Goal: Contribute content: Contribute content

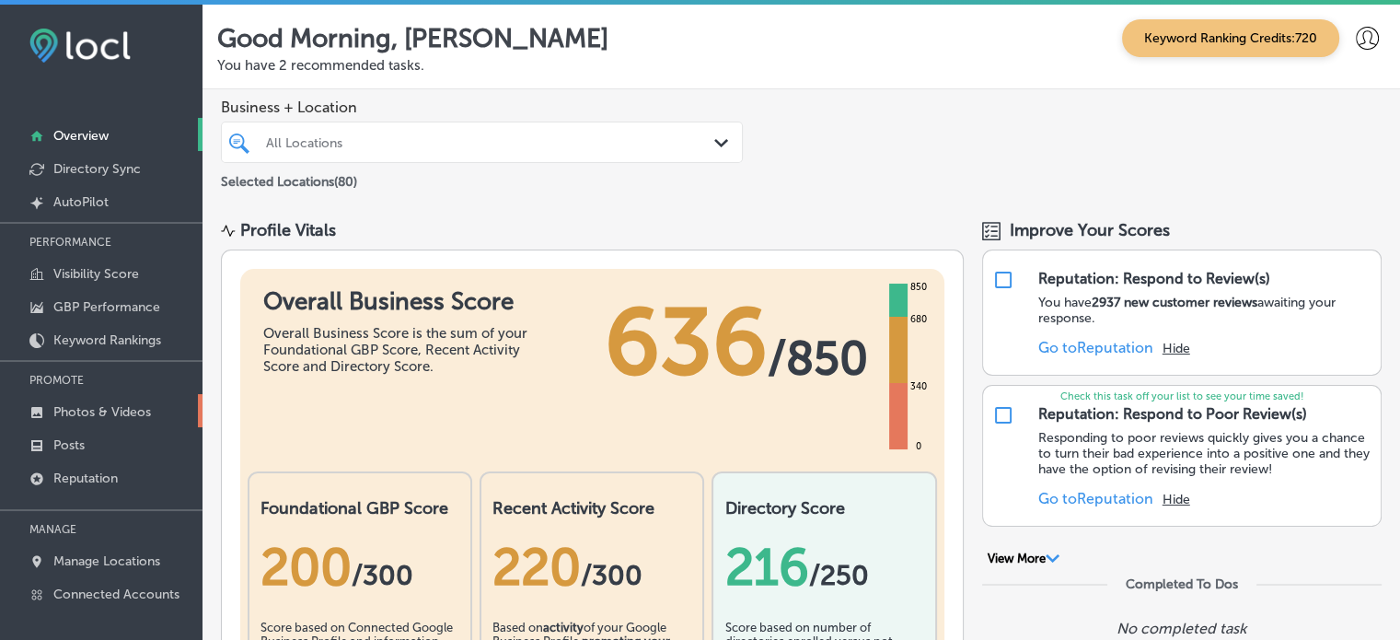
click at [91, 416] on p "Photos & Videos" at bounding box center [102, 412] width 98 height 16
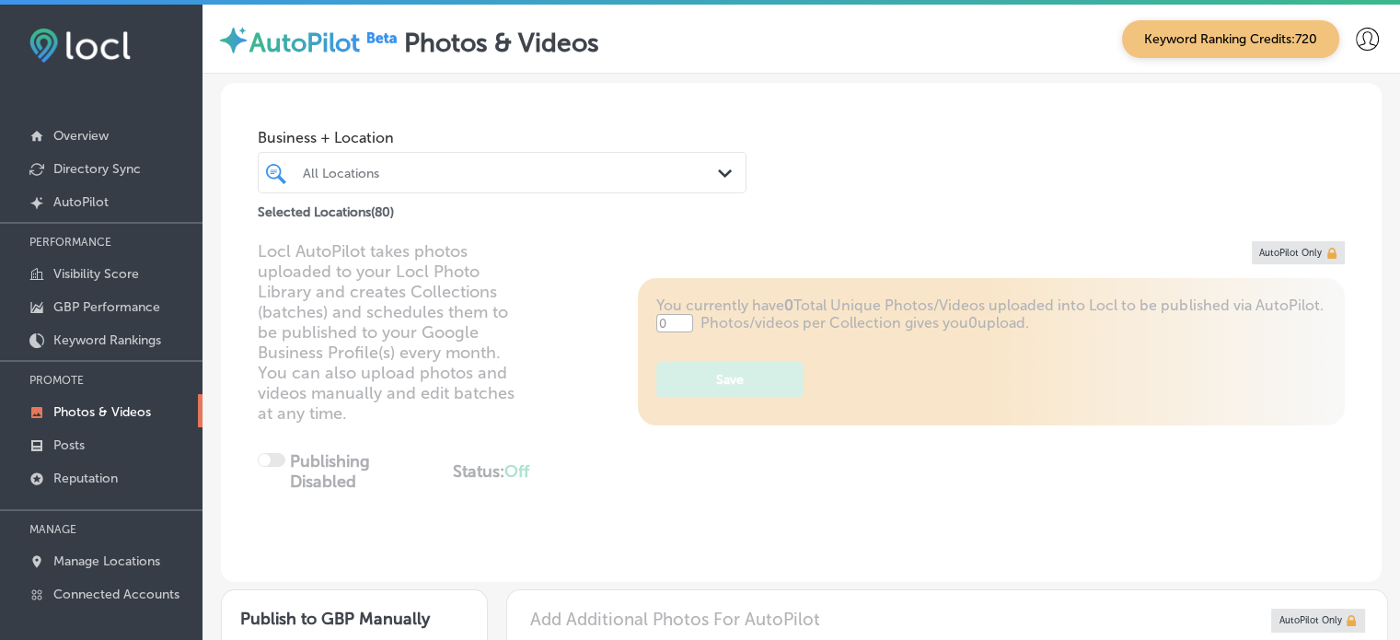
type input "5"
click at [433, 201] on div "Selected Locations ( 80 )" at bounding box center [502, 208] width 489 height 23
click at [432, 191] on div "All Locations Path Created with Sketch." at bounding box center [502, 172] width 489 height 41
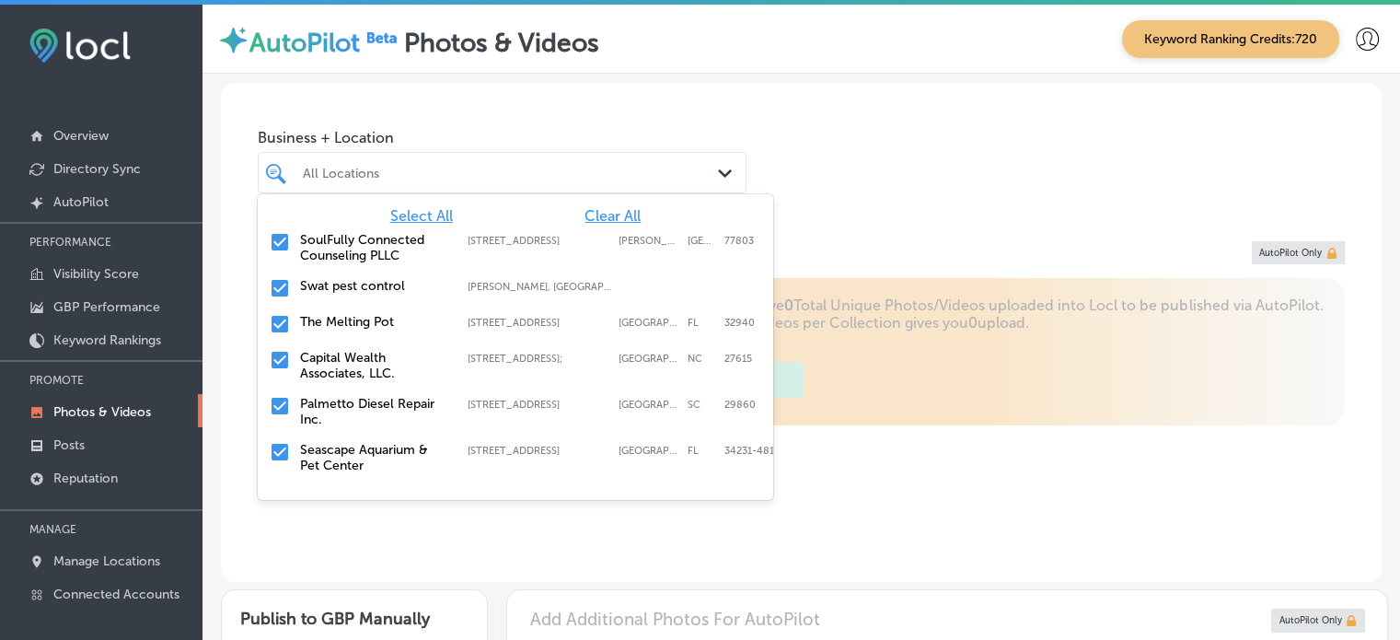
click at [588, 215] on span "Clear All" at bounding box center [613, 215] width 56 height 17
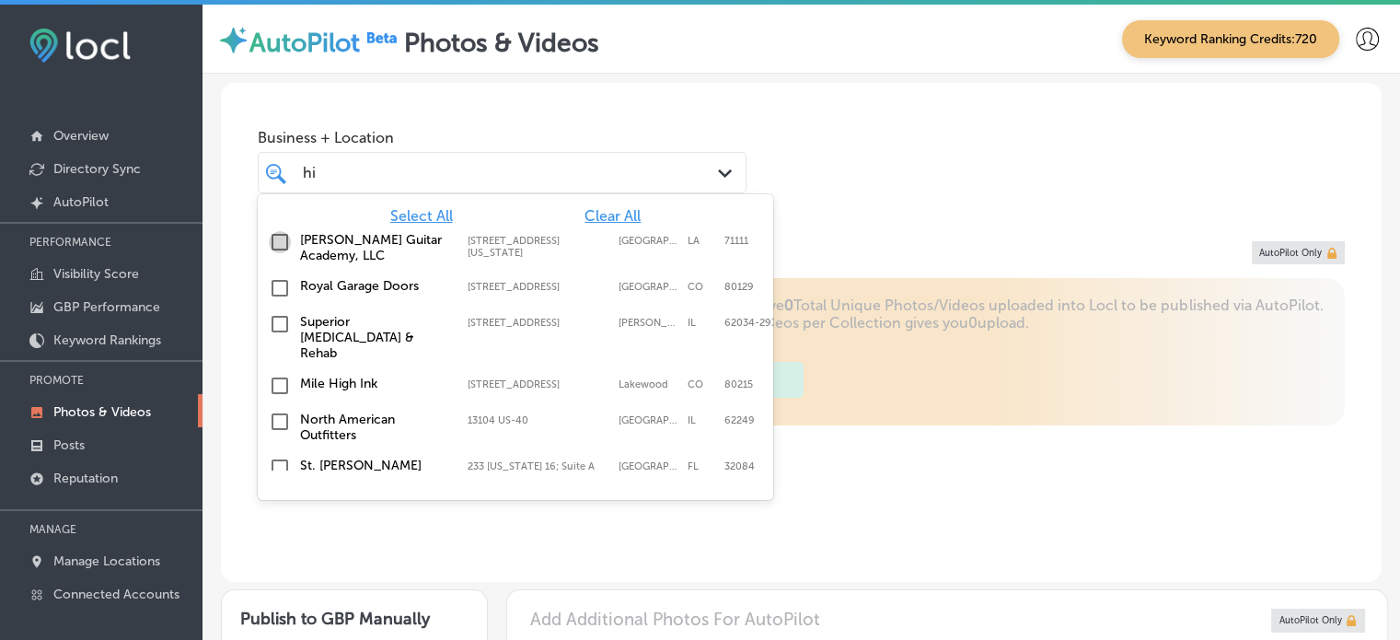
click at [284, 238] on input "checkbox" at bounding box center [280, 242] width 22 height 22
type input "hi"
click at [243, 241] on div "Locl AutoPilot takes photos uploaded to your Locl Photo Library and creates Col…" at bounding box center [801, 411] width 1161 height 341
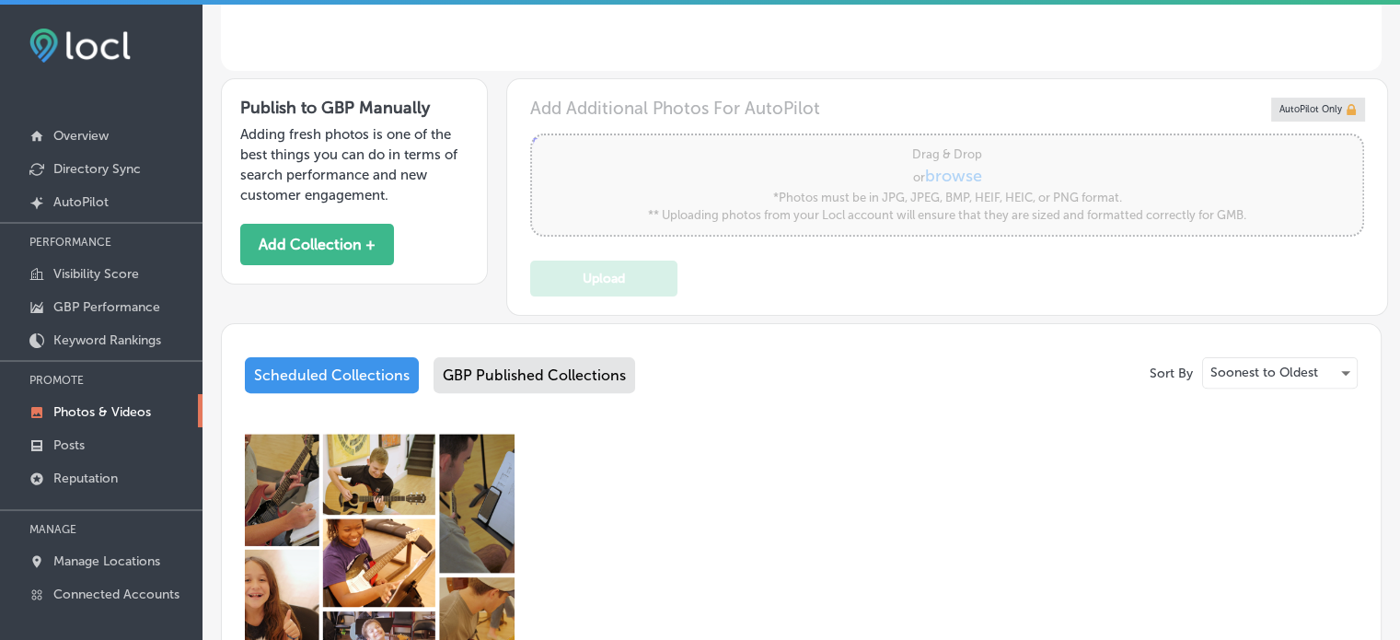
scroll to position [508, 0]
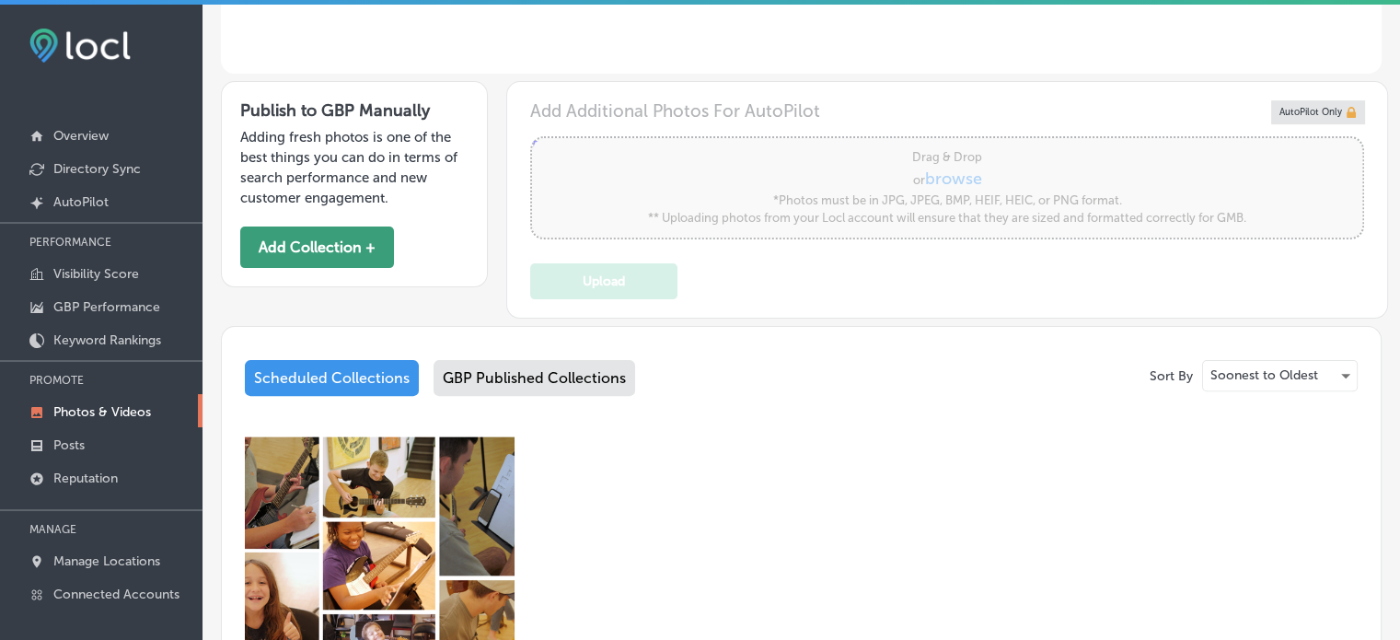
click at [334, 238] on button "Add Collection +" at bounding box center [317, 246] width 154 height 41
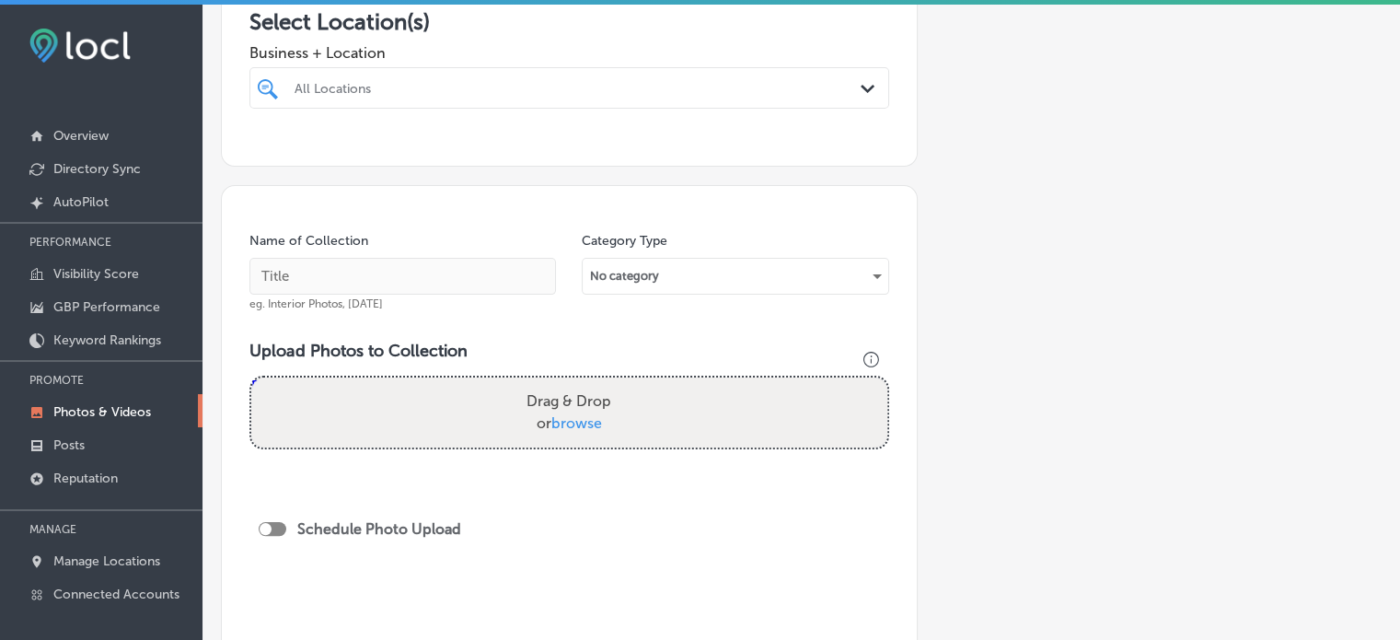
scroll to position [357, 0]
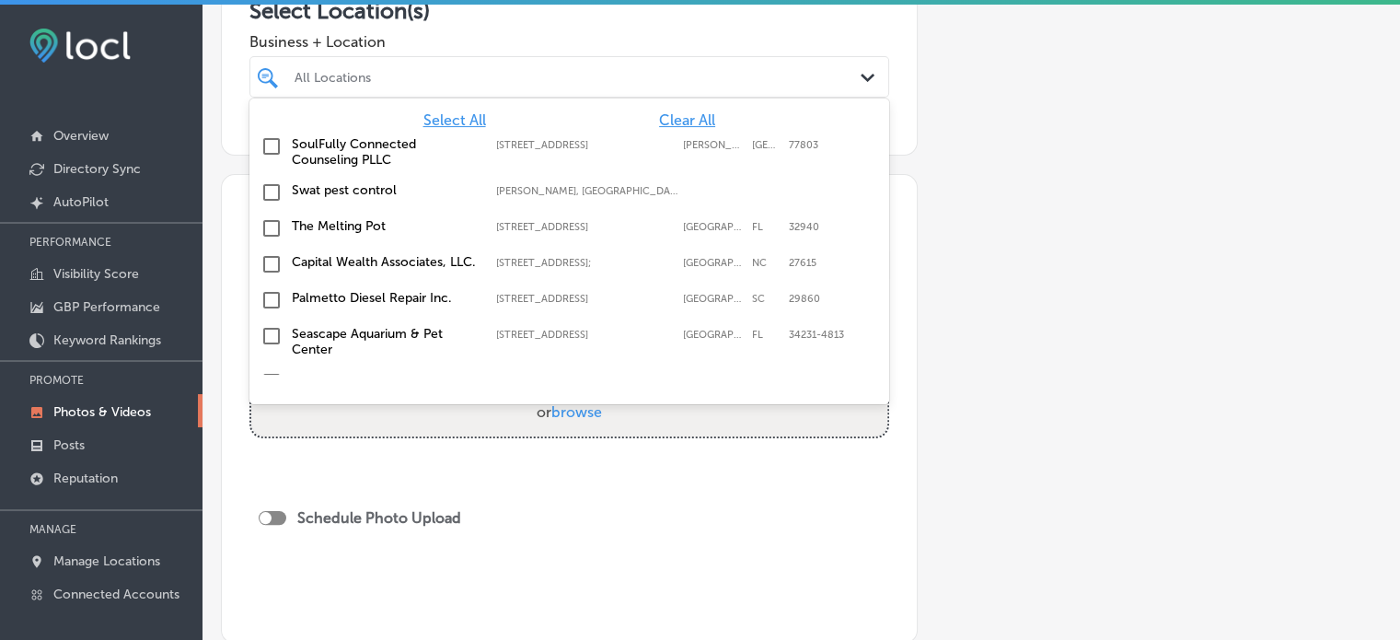
click at [495, 84] on div at bounding box center [542, 76] width 498 height 25
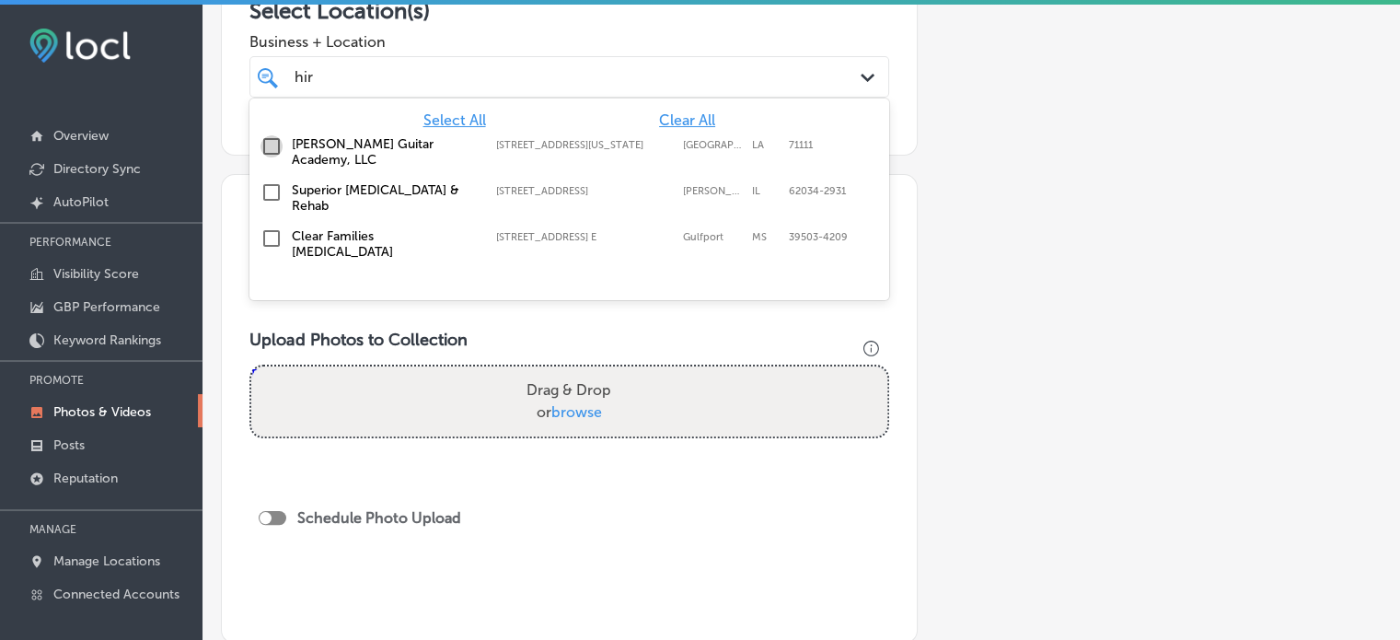
click at [273, 143] on input "checkbox" at bounding box center [272, 146] width 22 height 22
type input "hir"
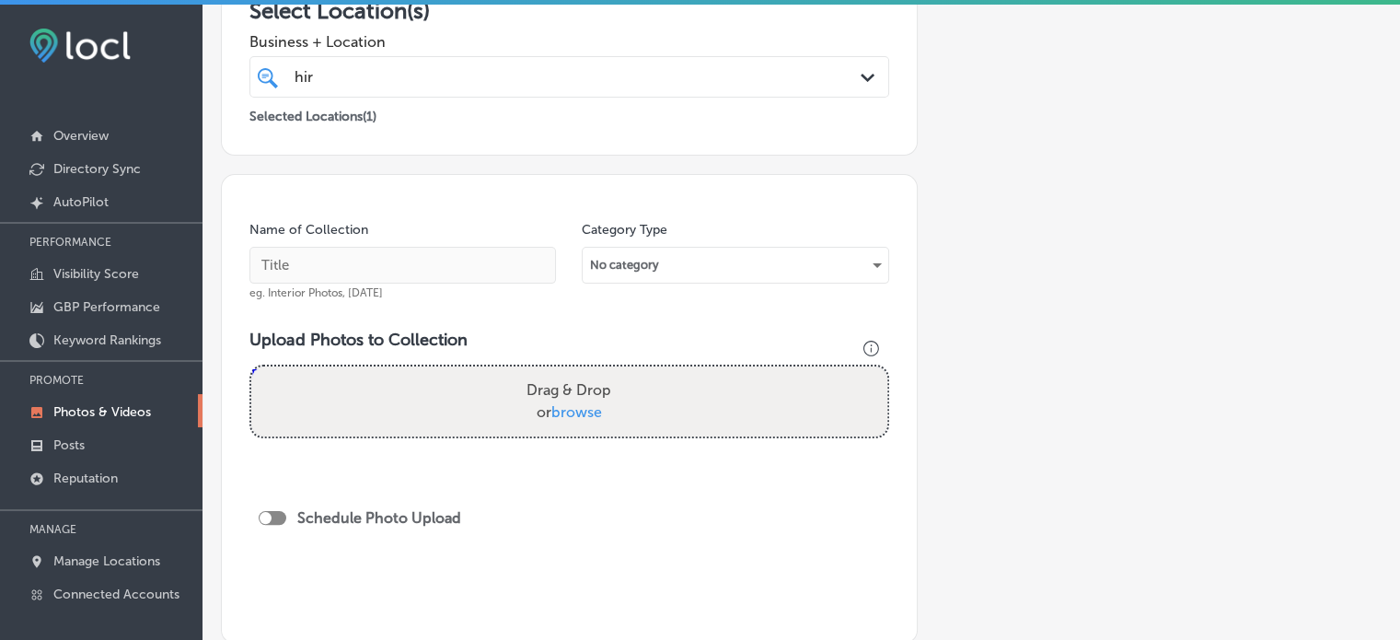
click at [1005, 189] on div "Add a Collection Which Type of Image or Video Would You Like to Upload? Photo C…" at bounding box center [801, 273] width 1161 height 1029
click at [422, 247] on input "text" at bounding box center [402, 265] width 307 height 37
paste input "Lead Guitar Technique"
type input "Lead Guitar Technique"
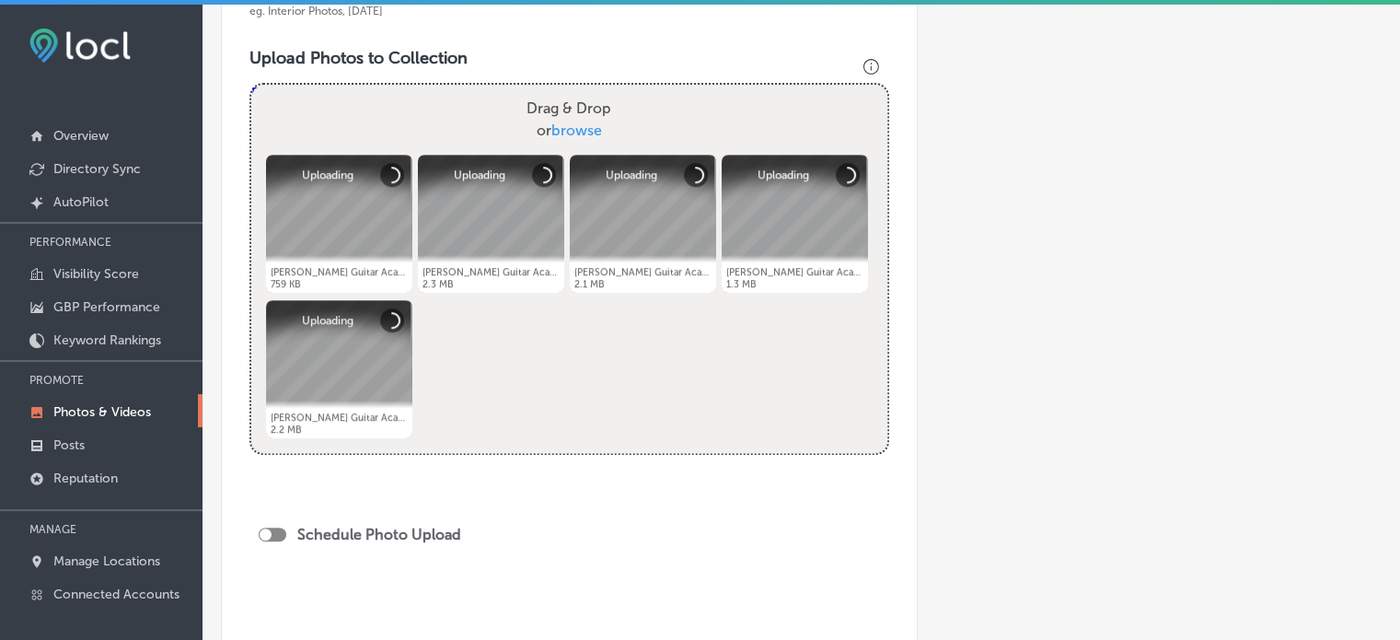
scroll to position [914, 0]
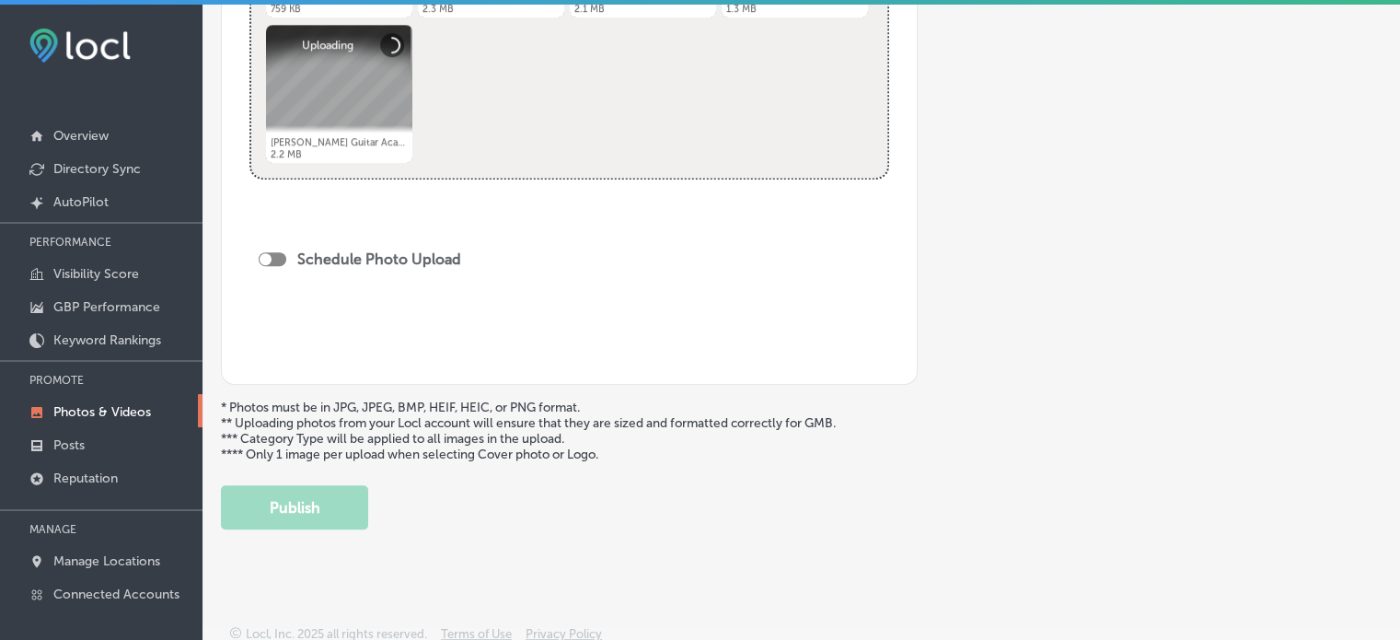
click at [274, 255] on div at bounding box center [273, 259] width 28 height 14
checkbox input "true"
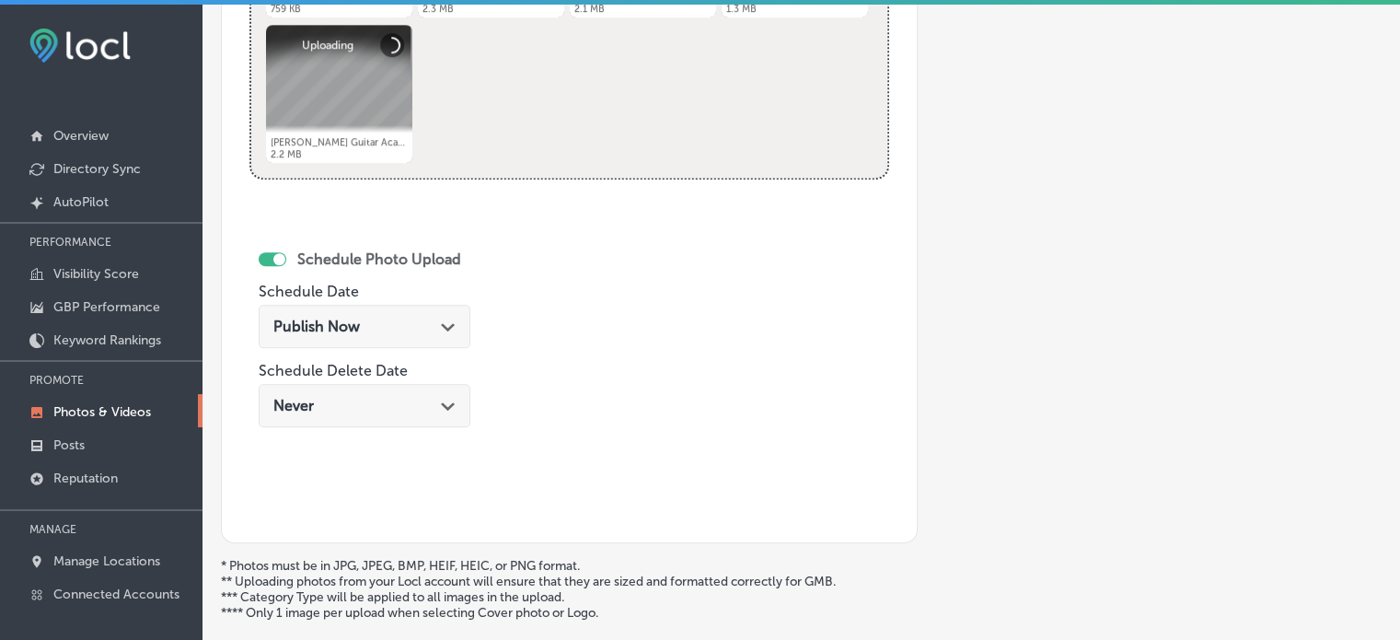
click at [428, 334] on div "Publish Now Path Created with Sketch." at bounding box center [365, 326] width 212 height 43
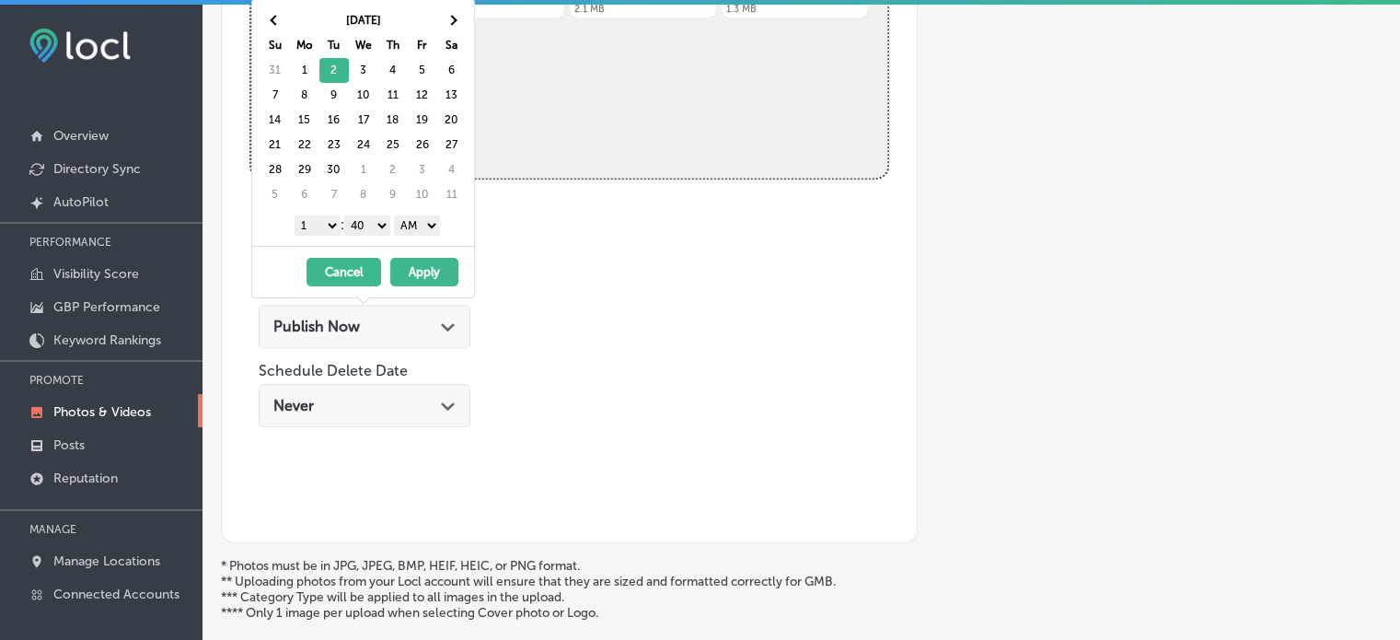
click at [330, 219] on select "1 2 3 4 5 6 7 8 9 10 11 12" at bounding box center [318, 225] width 46 height 20
click at [371, 229] on select "00 10 20 30 40 50" at bounding box center [367, 225] width 46 height 20
click at [417, 216] on select "AM PM" at bounding box center [417, 225] width 46 height 20
click at [415, 269] on button "Apply" at bounding box center [424, 272] width 68 height 29
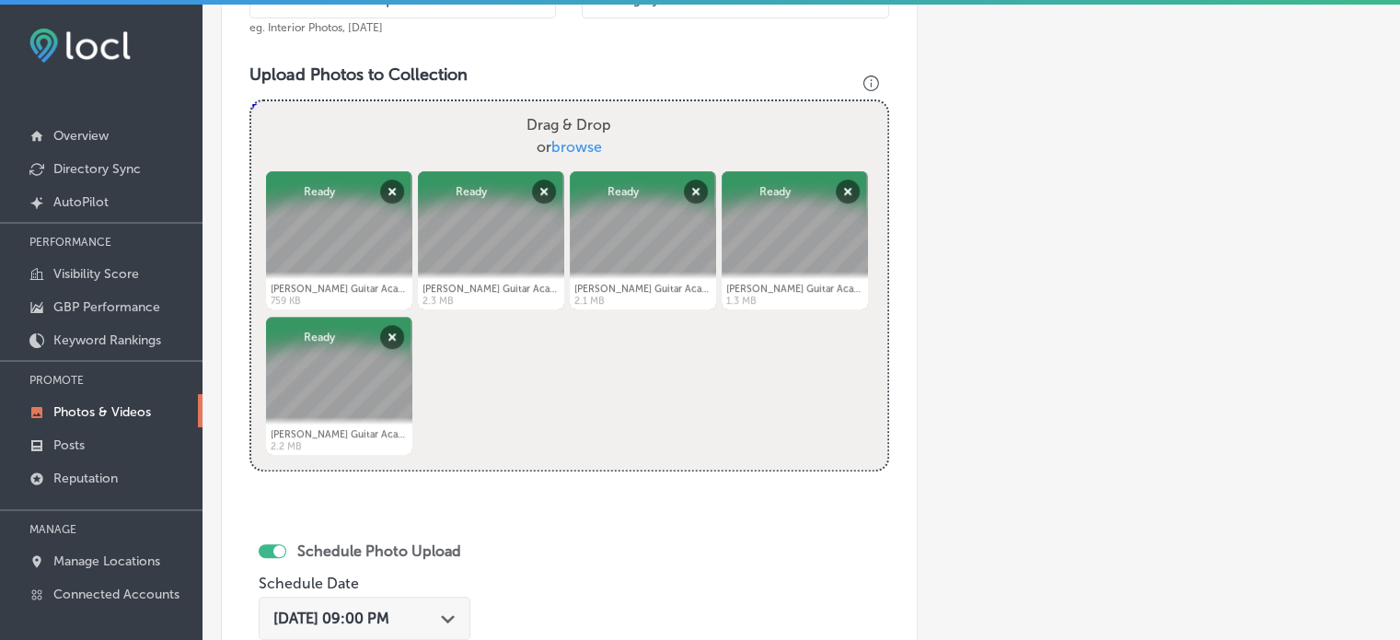
scroll to position [620, 0]
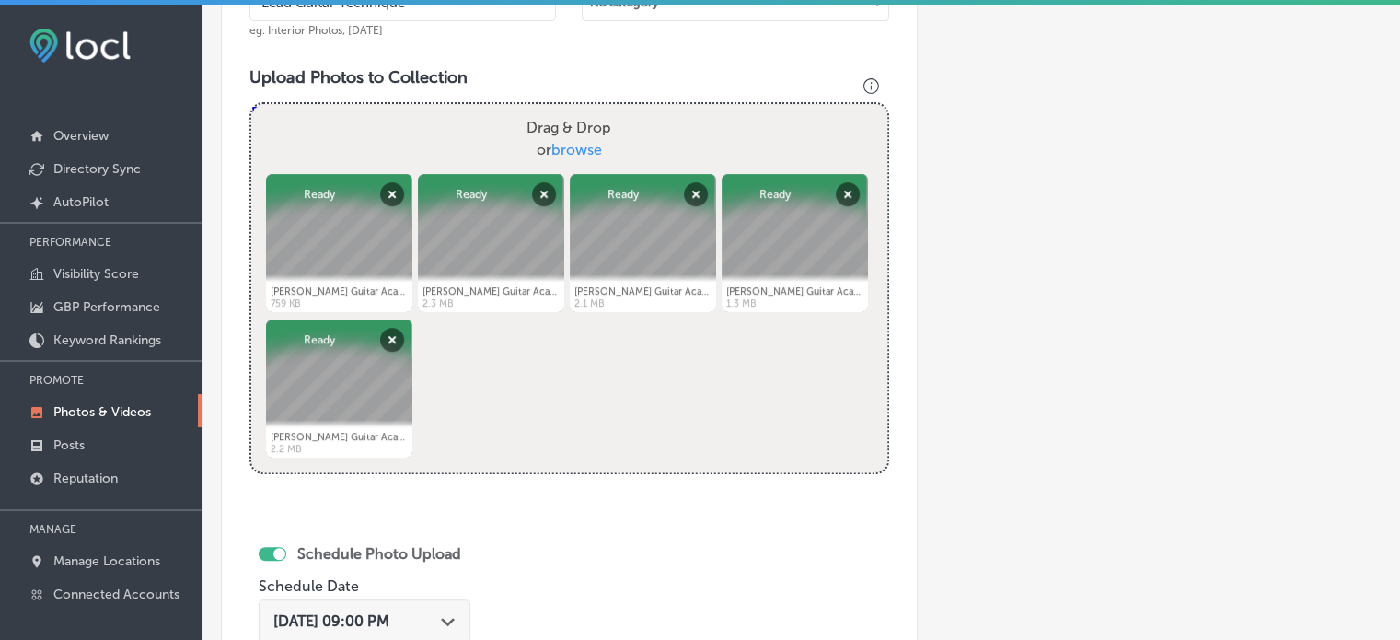
click at [234, 256] on div "Name of Collection Lead Guitar Technique eg. Interior Photos, [DATE] Category T…" at bounding box center [569, 375] width 697 height 926
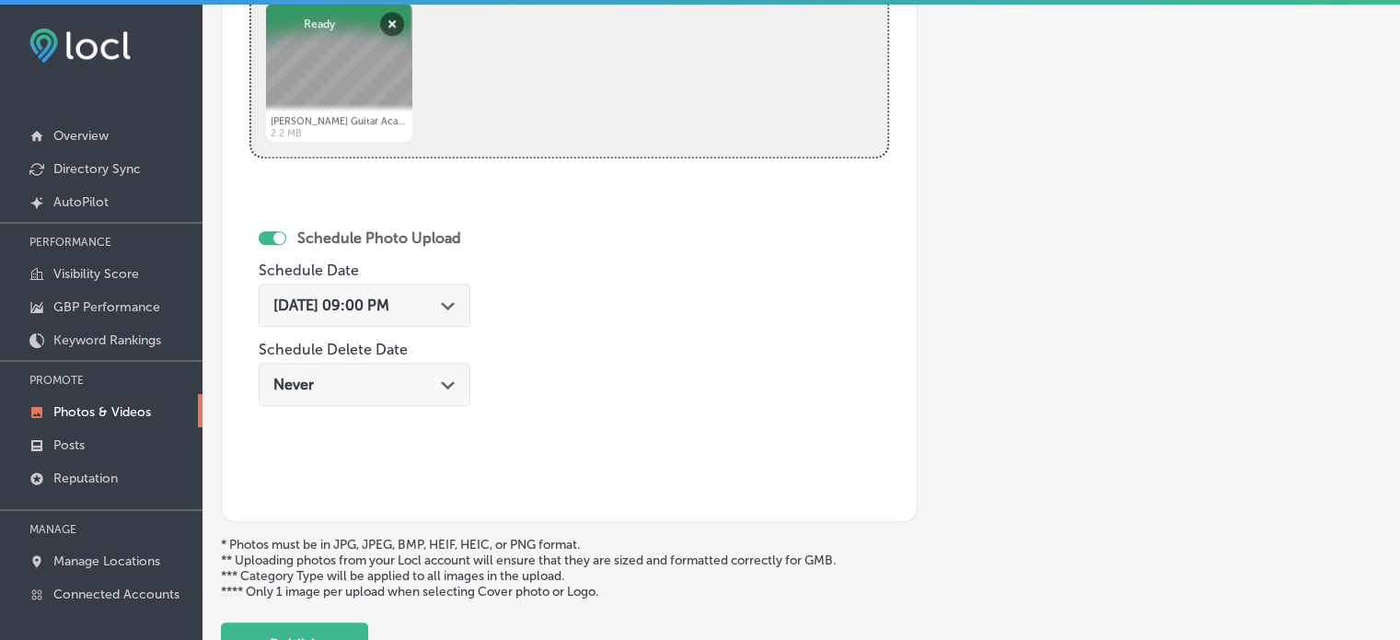
scroll to position [1009, 0]
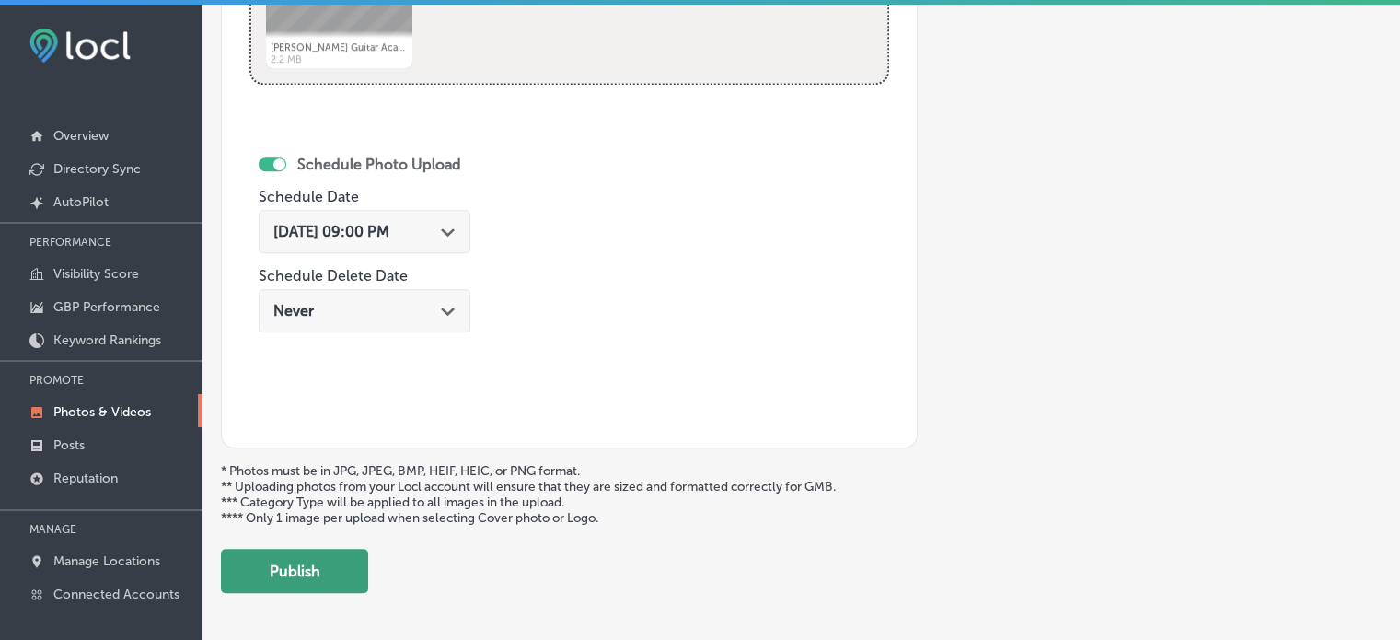
click at [328, 555] on button "Publish" at bounding box center [294, 571] width 147 height 44
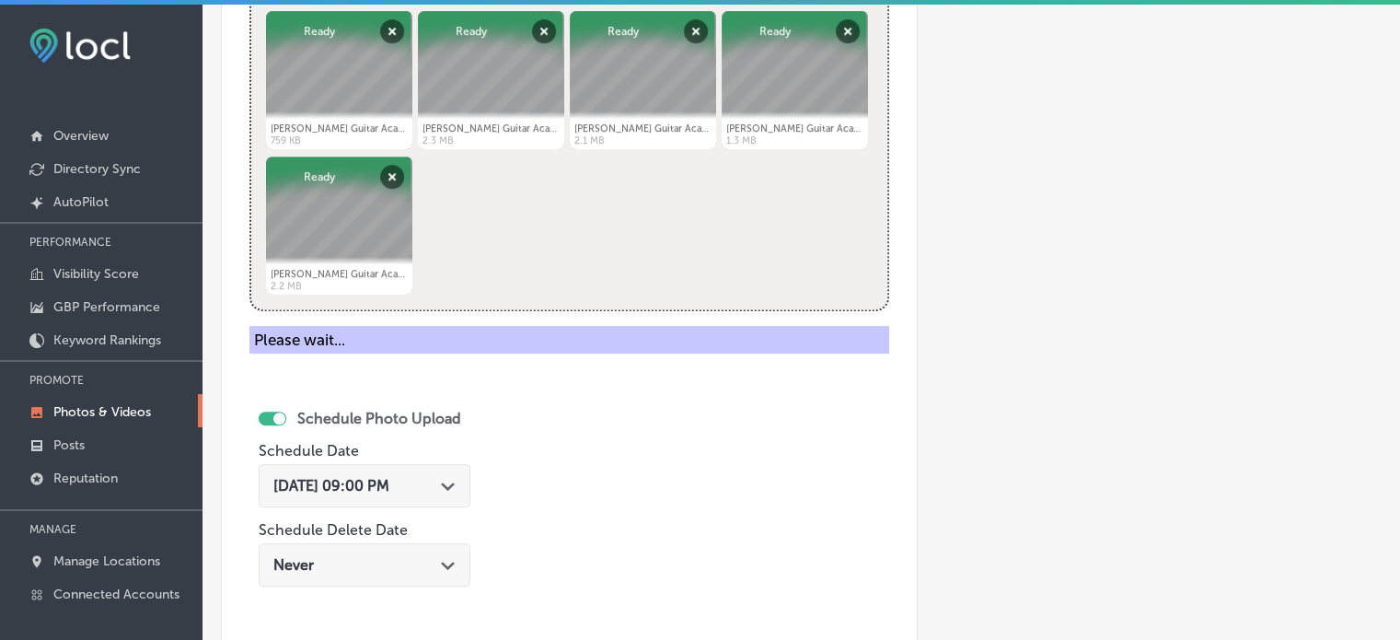
scroll to position [674, 0]
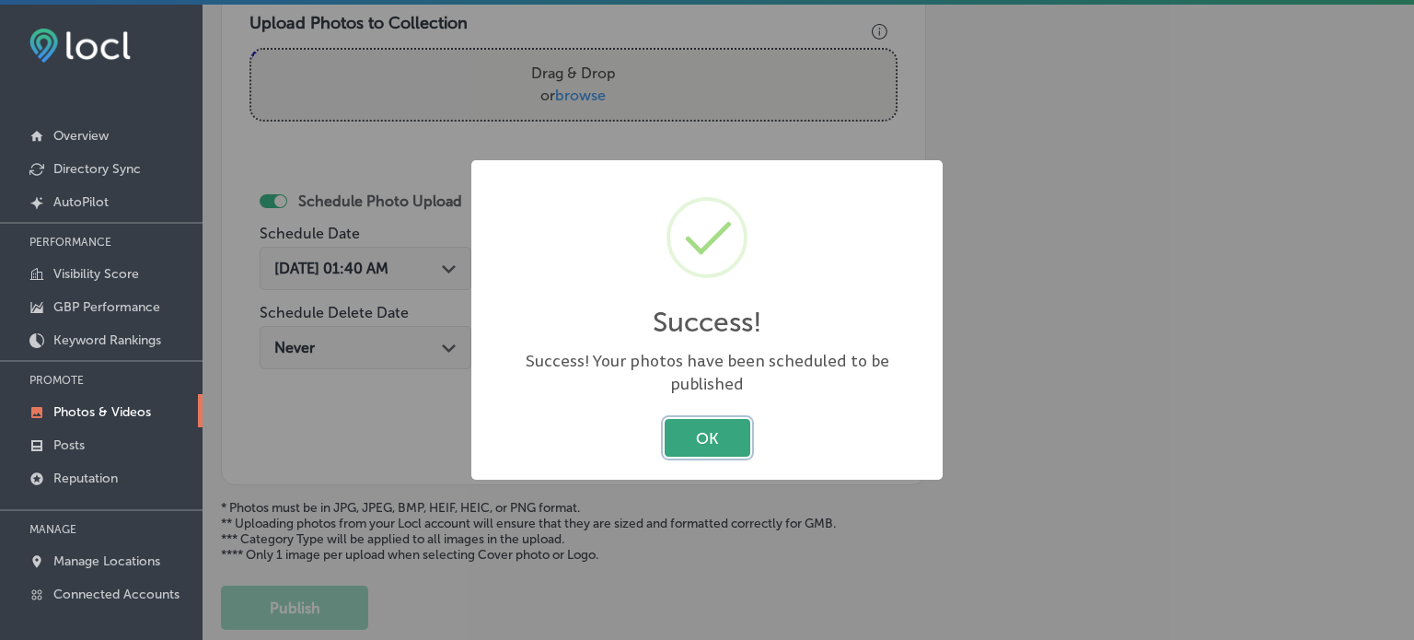
click at [700, 438] on button "OK" at bounding box center [708, 438] width 86 height 38
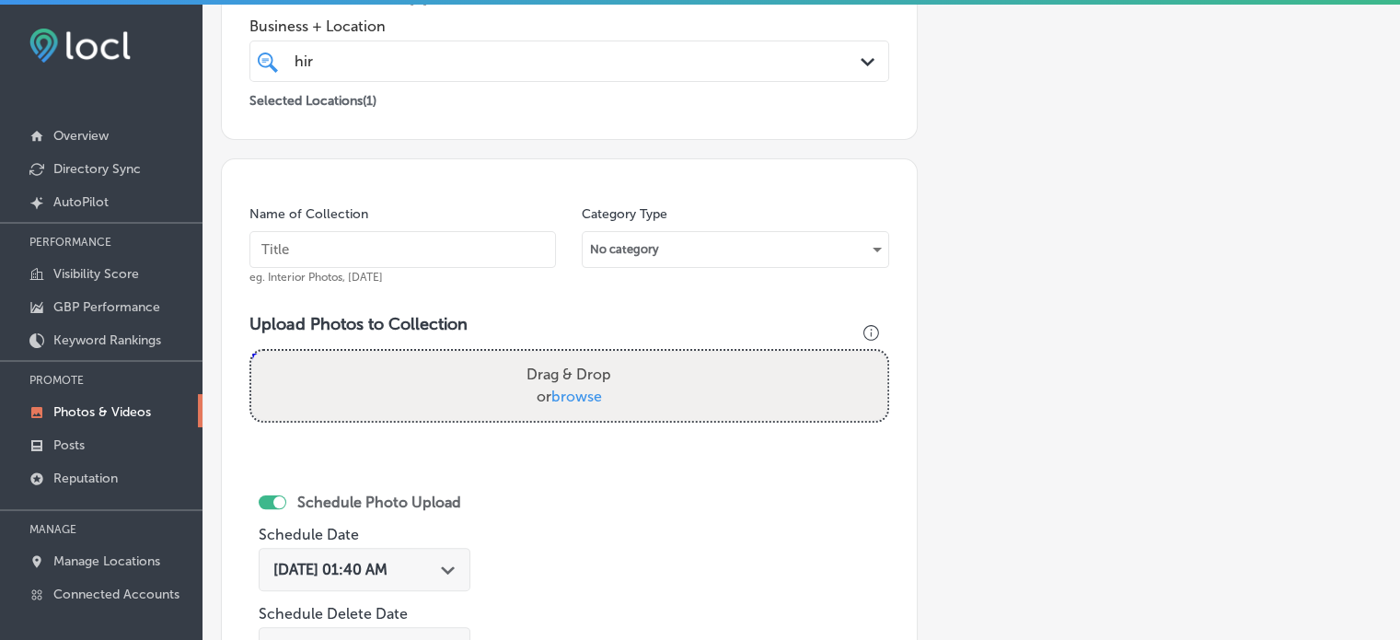
scroll to position [358, 0]
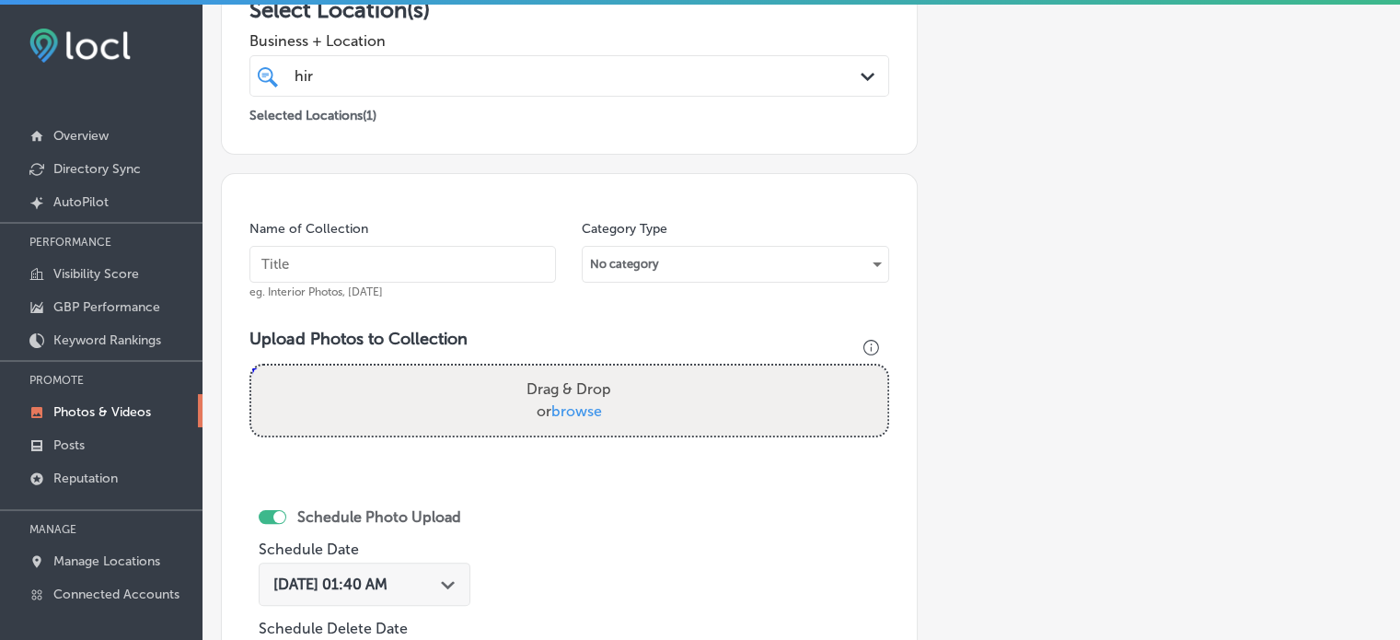
click at [454, 279] on input "text" at bounding box center [402, 264] width 307 height 37
paste input "Guitar Solos"
type input "Guitar Solos"
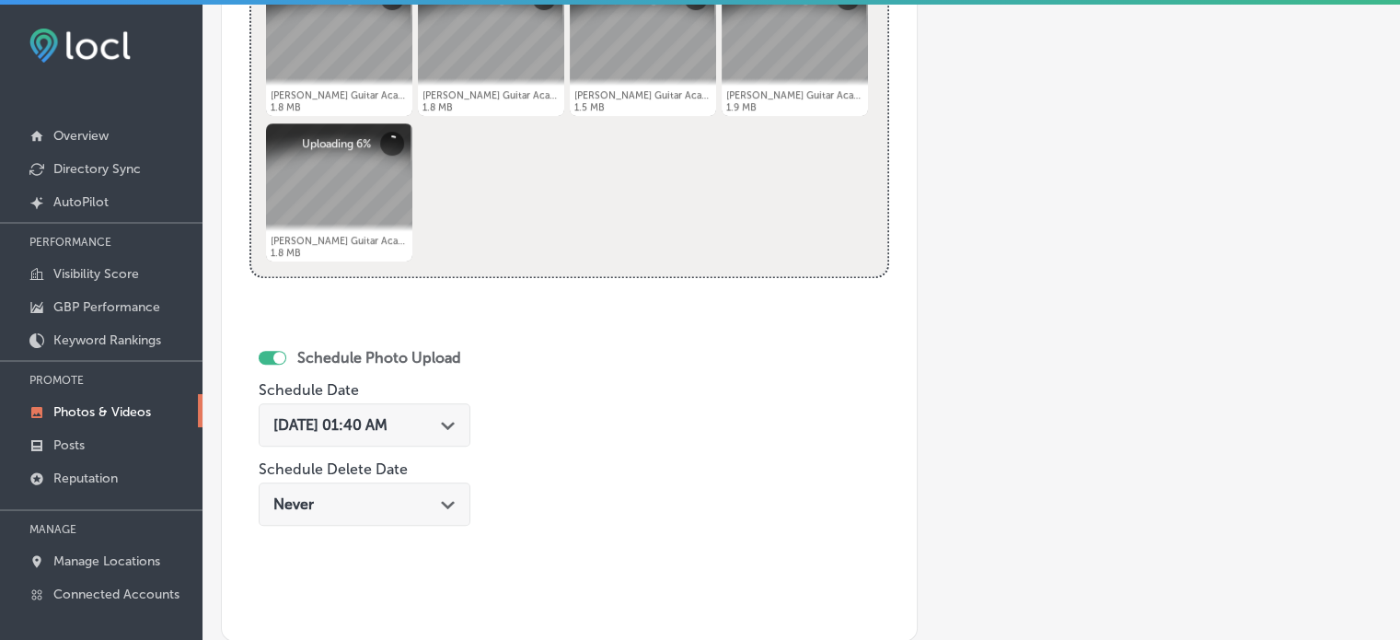
scroll to position [817, 0]
click at [438, 417] on div "[DATE] 01:40 AM Path Created with Sketch." at bounding box center [364, 422] width 182 height 17
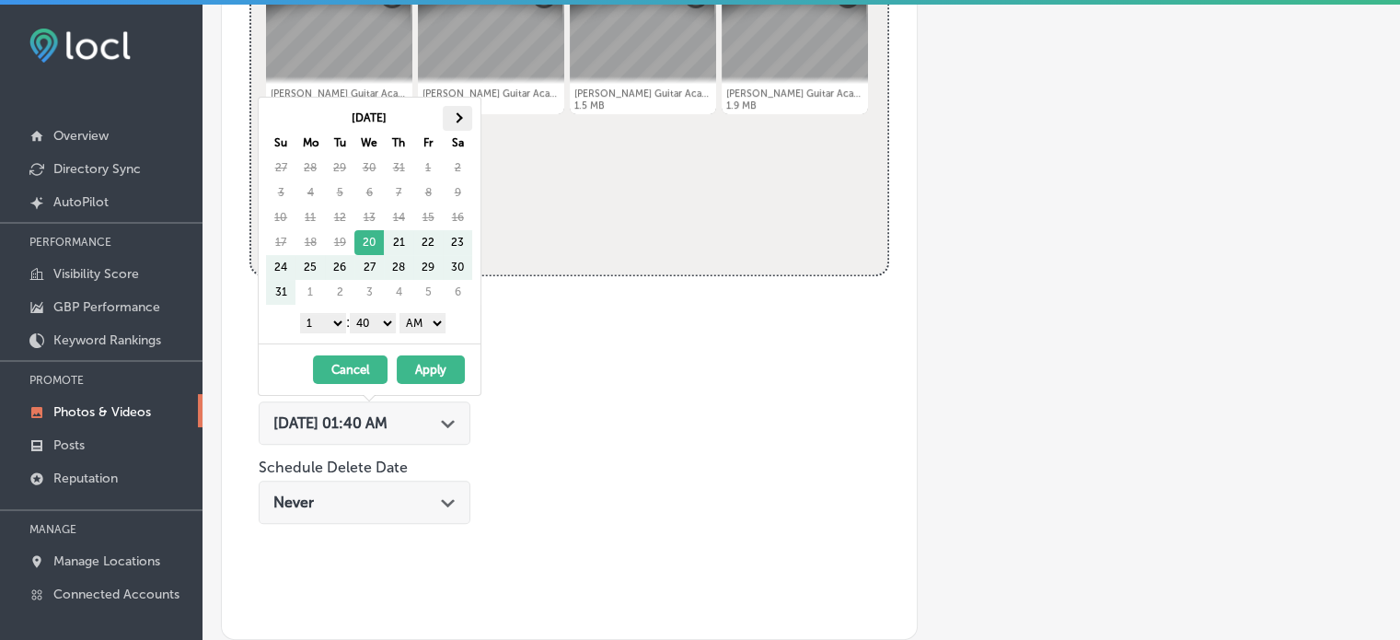
click at [457, 113] on span at bounding box center [457, 117] width 10 height 10
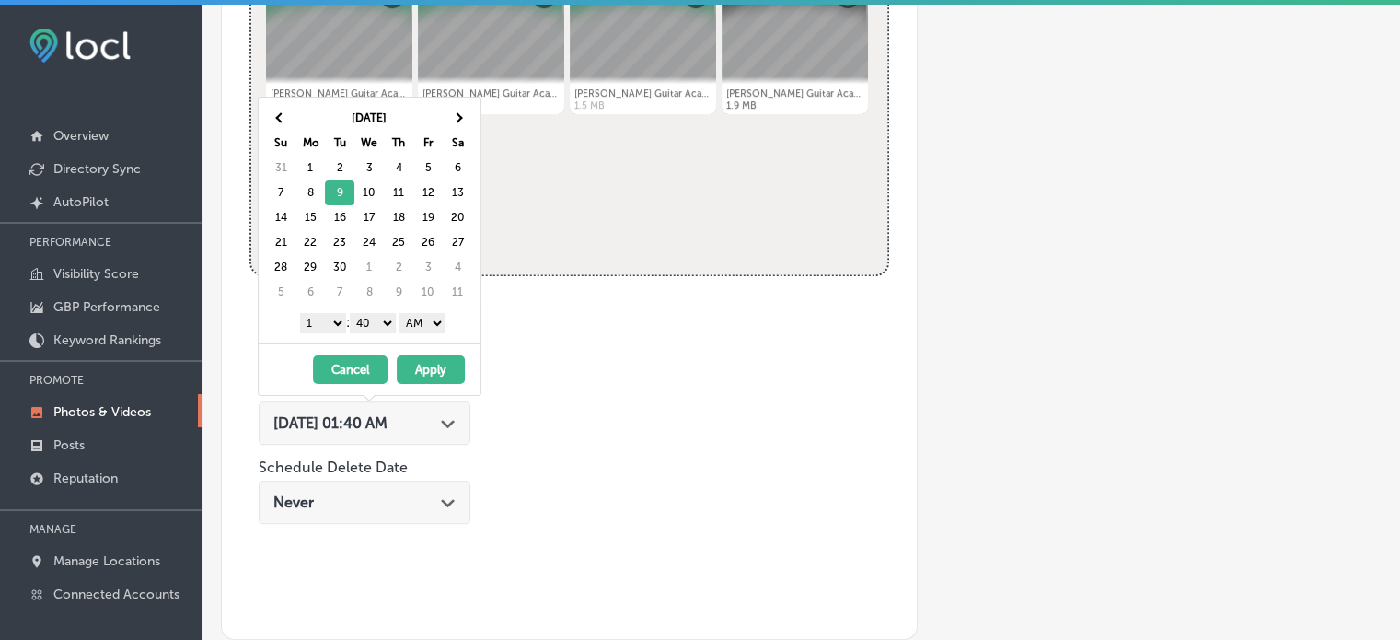
click at [331, 319] on select "1 2 3 4 5 6 7 8 9 10 11 12" at bounding box center [323, 323] width 46 height 20
click at [386, 316] on select "00 10 20 30 40 50" at bounding box center [373, 323] width 46 height 20
click at [416, 319] on select "AM PM" at bounding box center [423, 323] width 46 height 20
click at [433, 366] on button "Apply" at bounding box center [431, 369] width 68 height 29
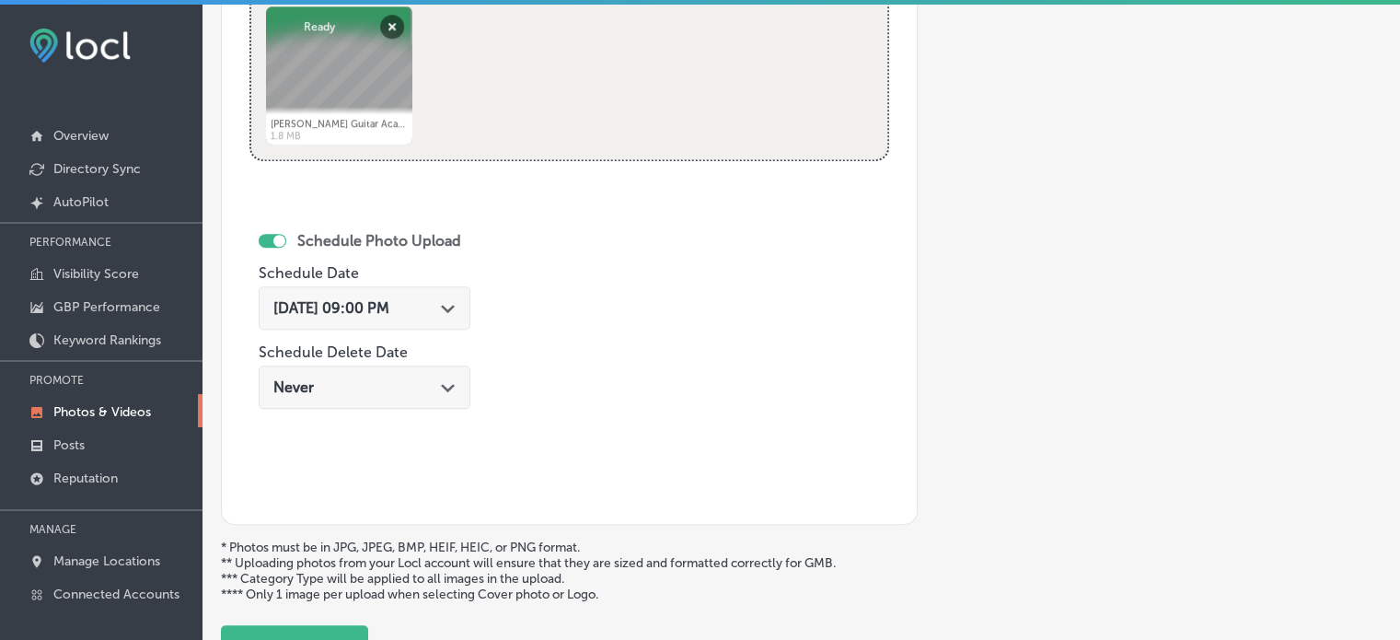
scroll to position [1005, 0]
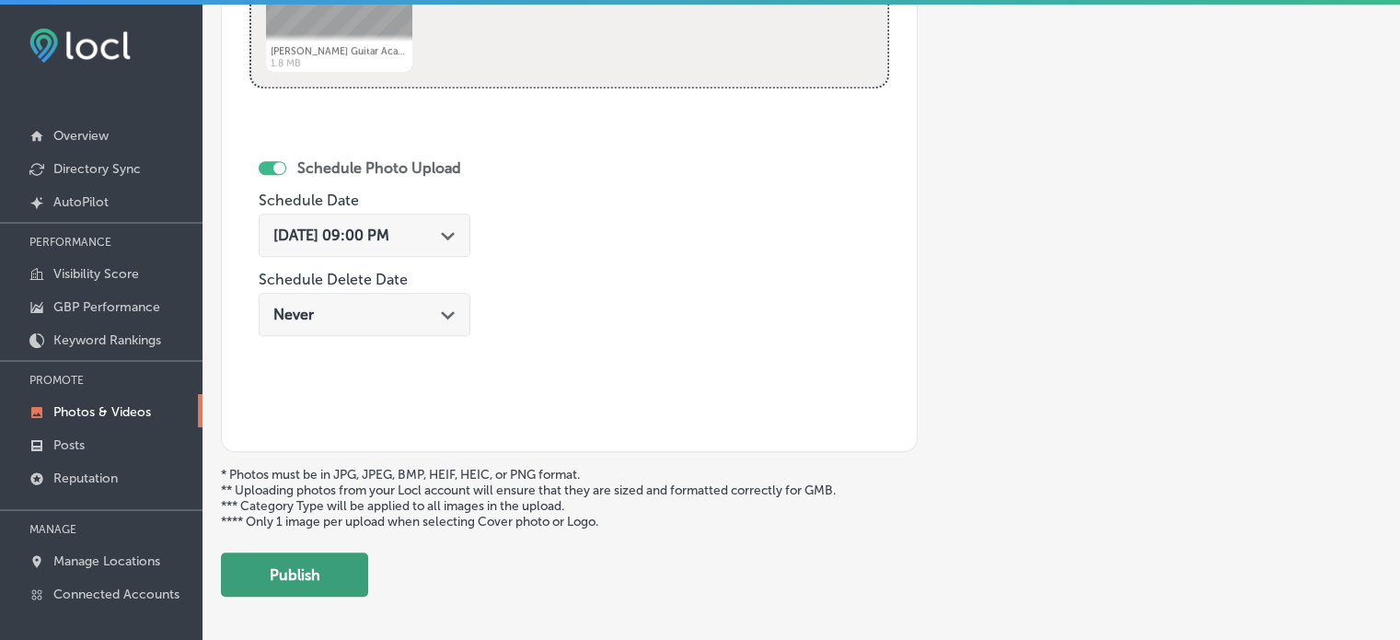
click at [319, 563] on button "Publish" at bounding box center [294, 574] width 147 height 44
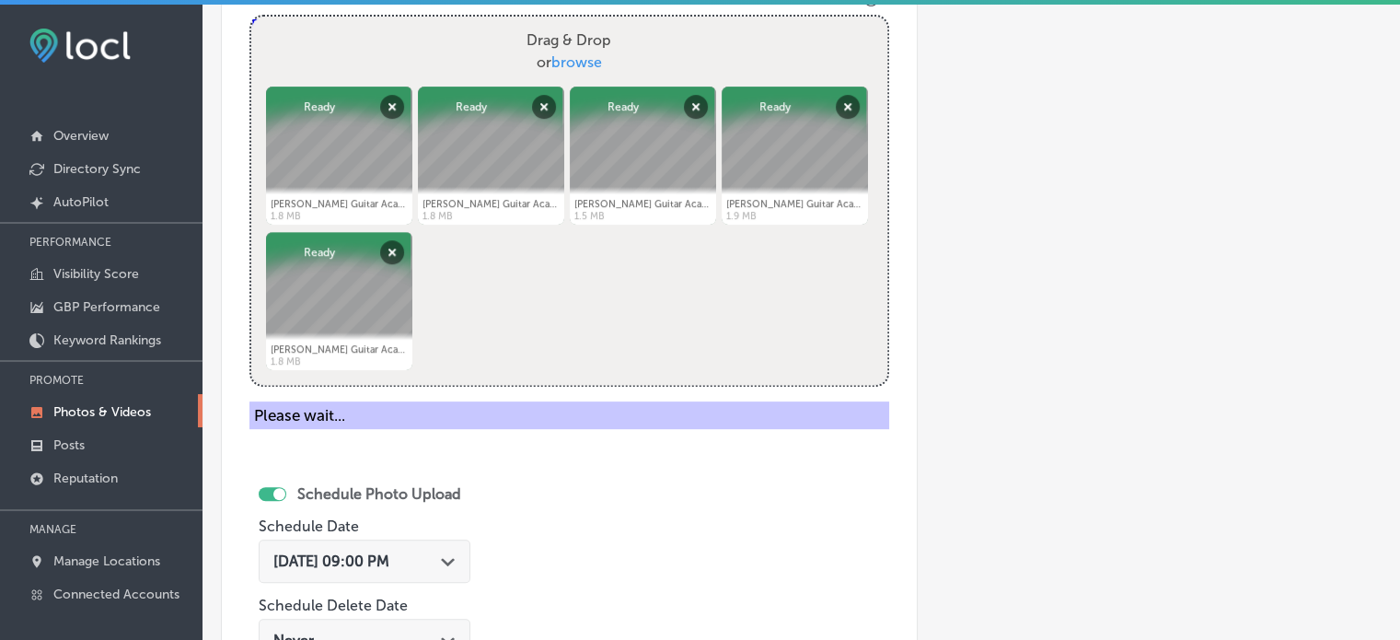
scroll to position [670, 0]
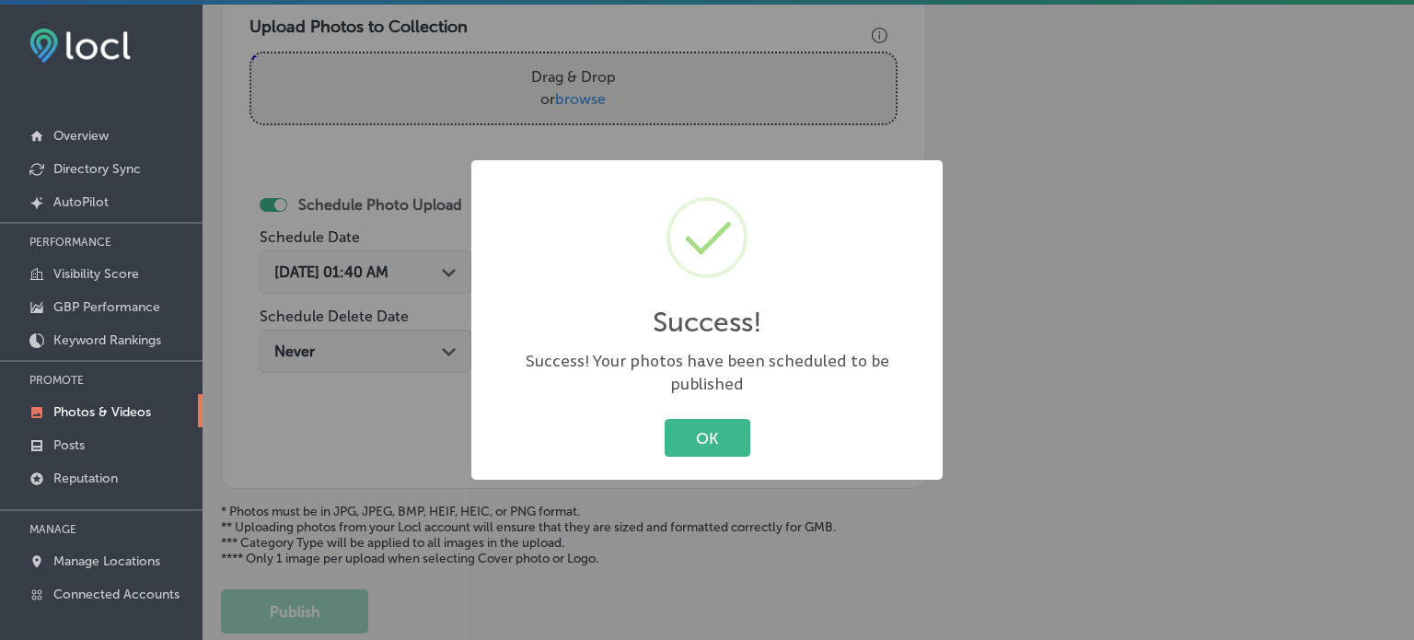
click at [284, 80] on div "Success! × Success! Your photos have been scheduled to be published OK Cancel" at bounding box center [707, 320] width 1414 height 640
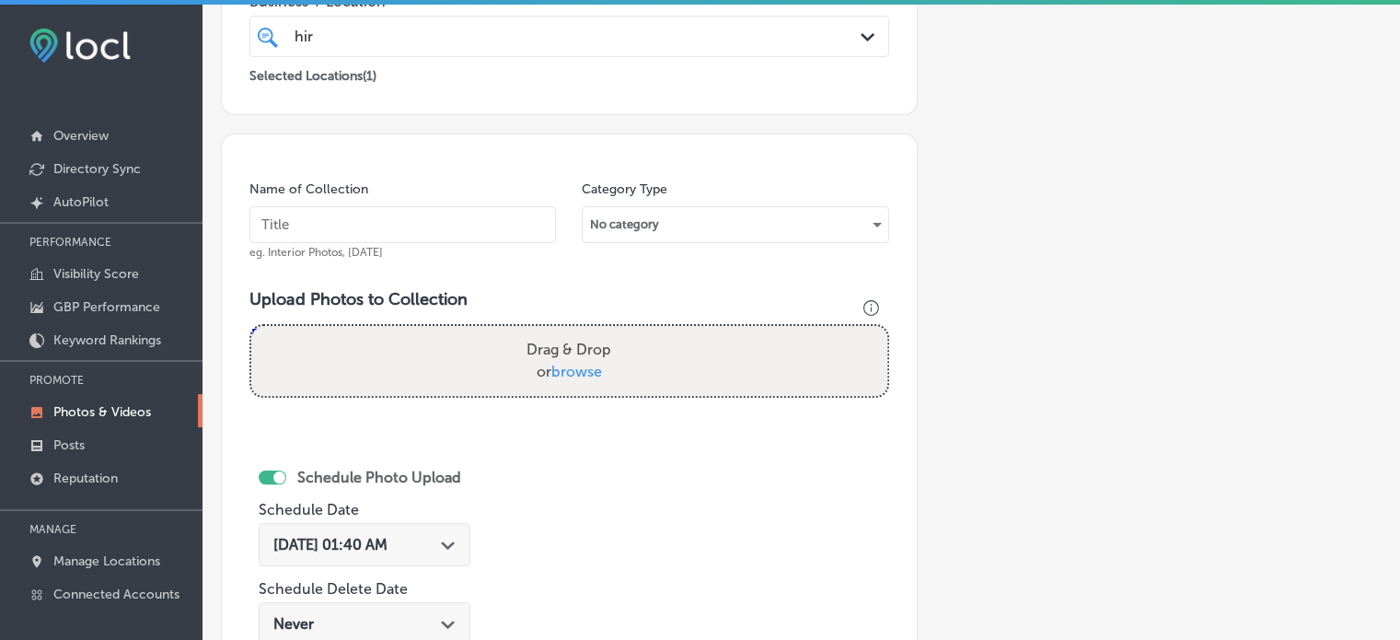
scroll to position [394, 0]
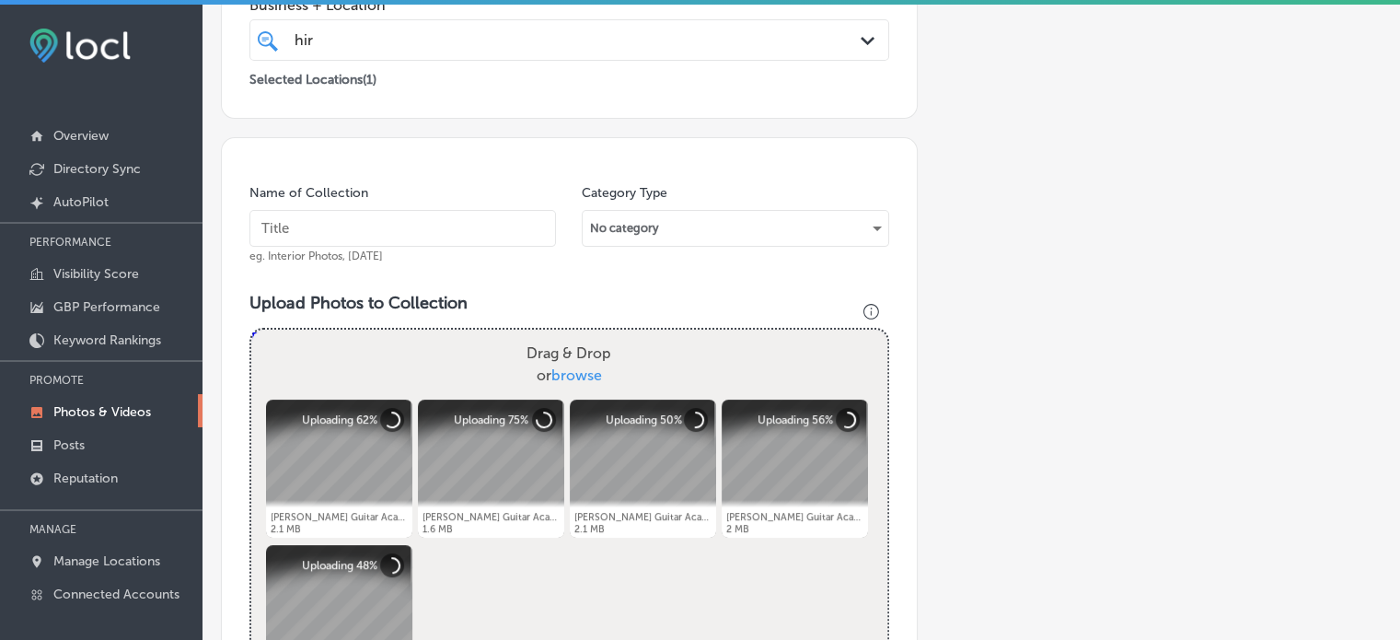
click at [415, 238] on input "text" at bounding box center [402, 228] width 307 height 37
paste input "[PERSON_NAME] Guitar Style"
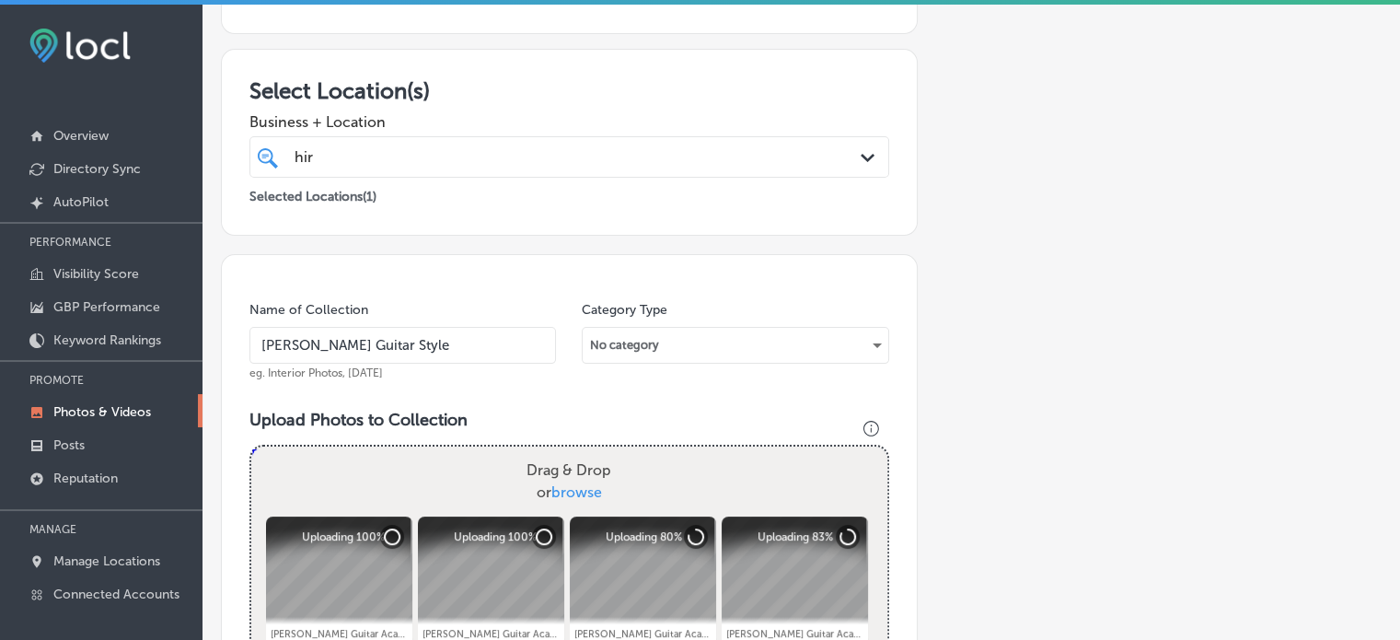
scroll to position [269, 0]
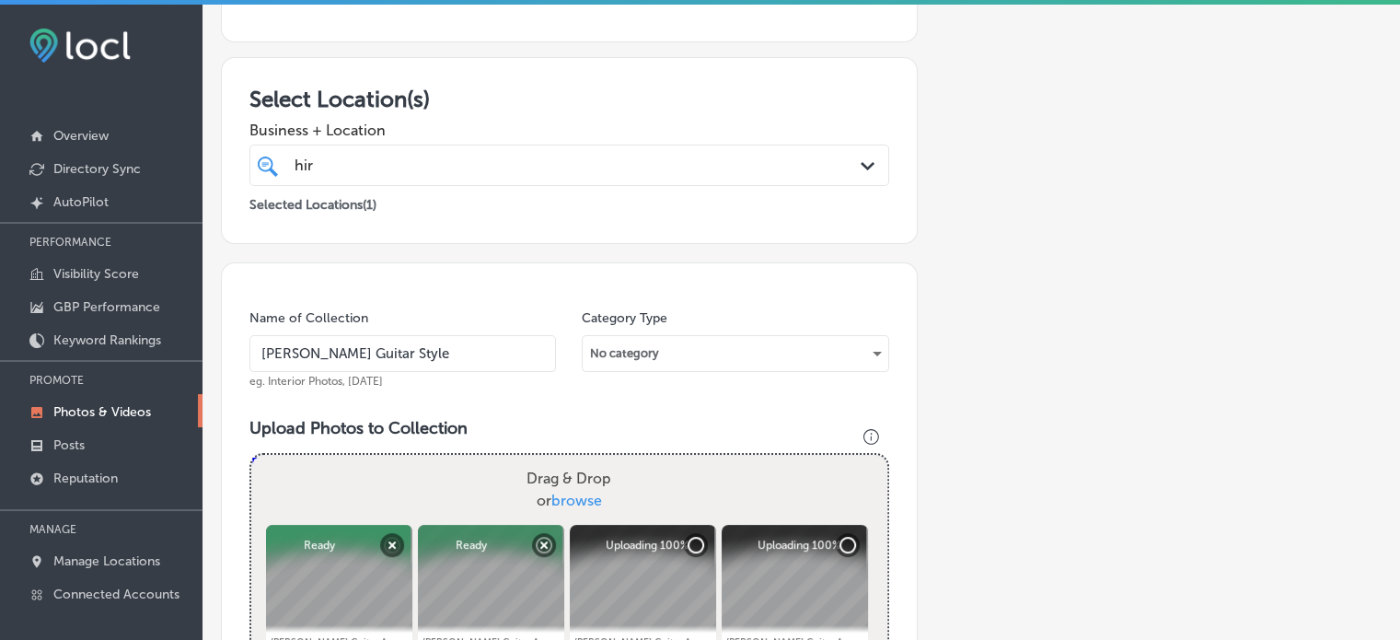
type input "[PERSON_NAME] Guitar Style"
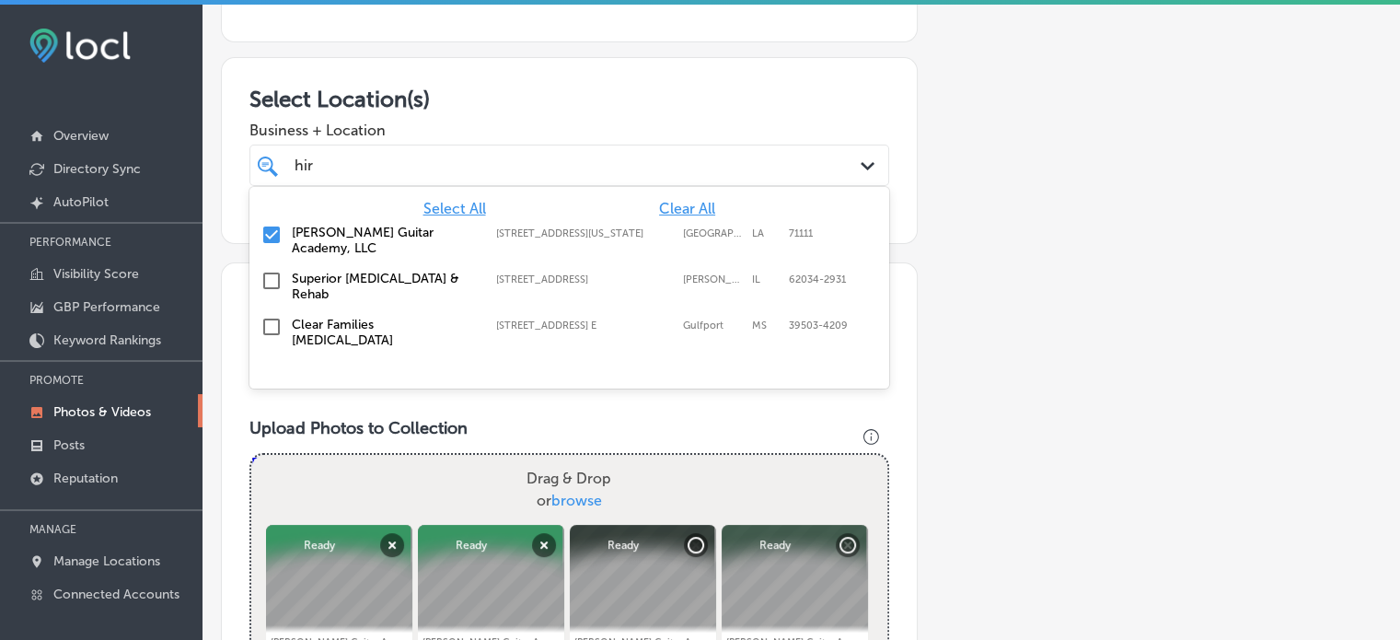
click at [444, 180] on div "[PERSON_NAME] Path Created with Sketch." at bounding box center [569, 165] width 640 height 41
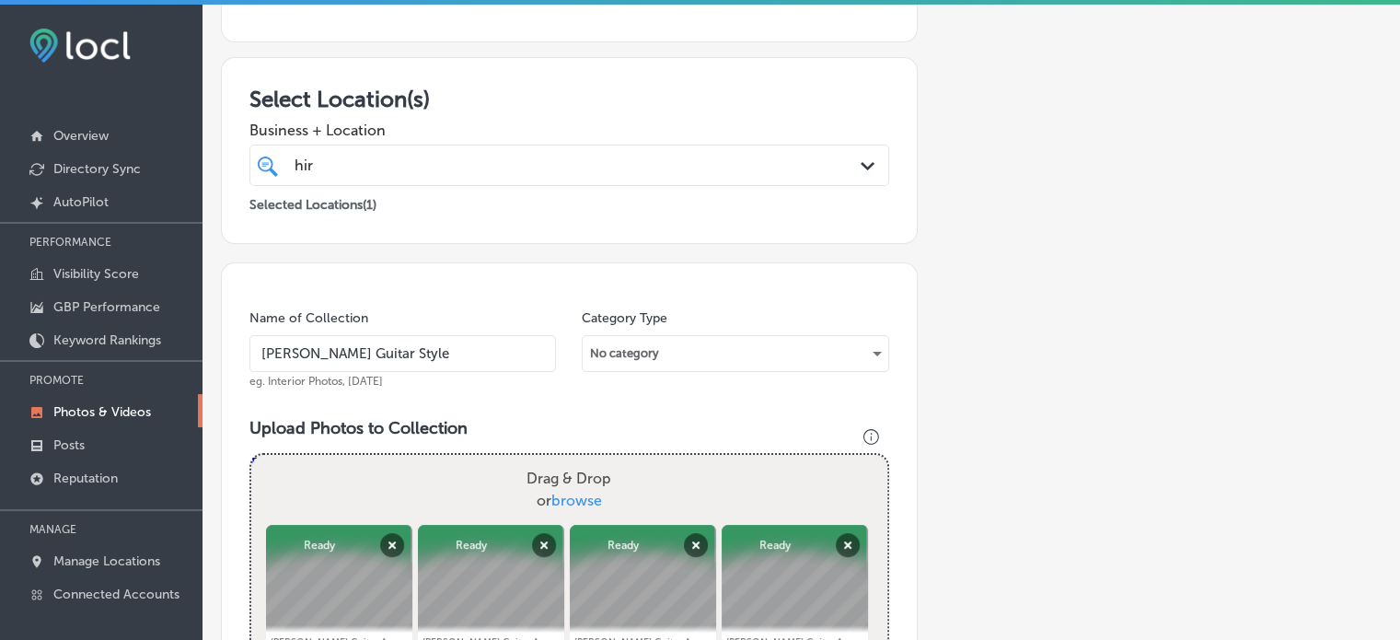
click at [525, 118] on div "Business + Location hir hir Path Created with Sketch." at bounding box center [569, 149] width 640 height 74
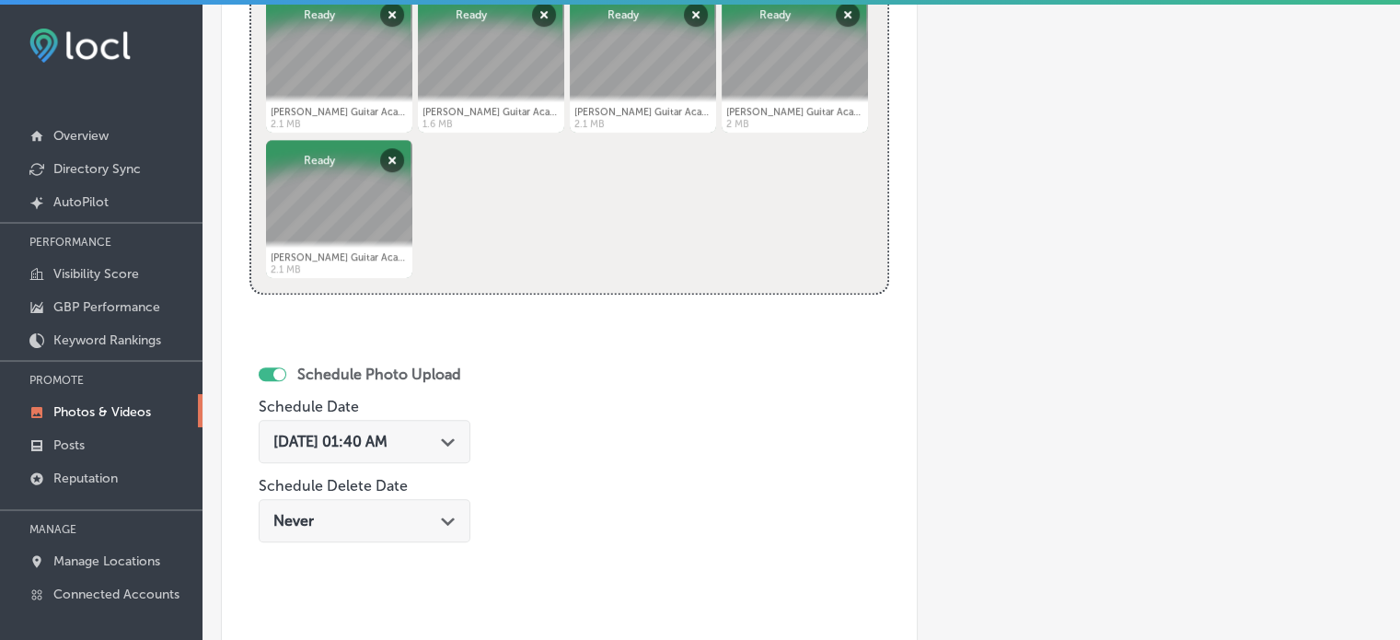
scroll to position [817, 0]
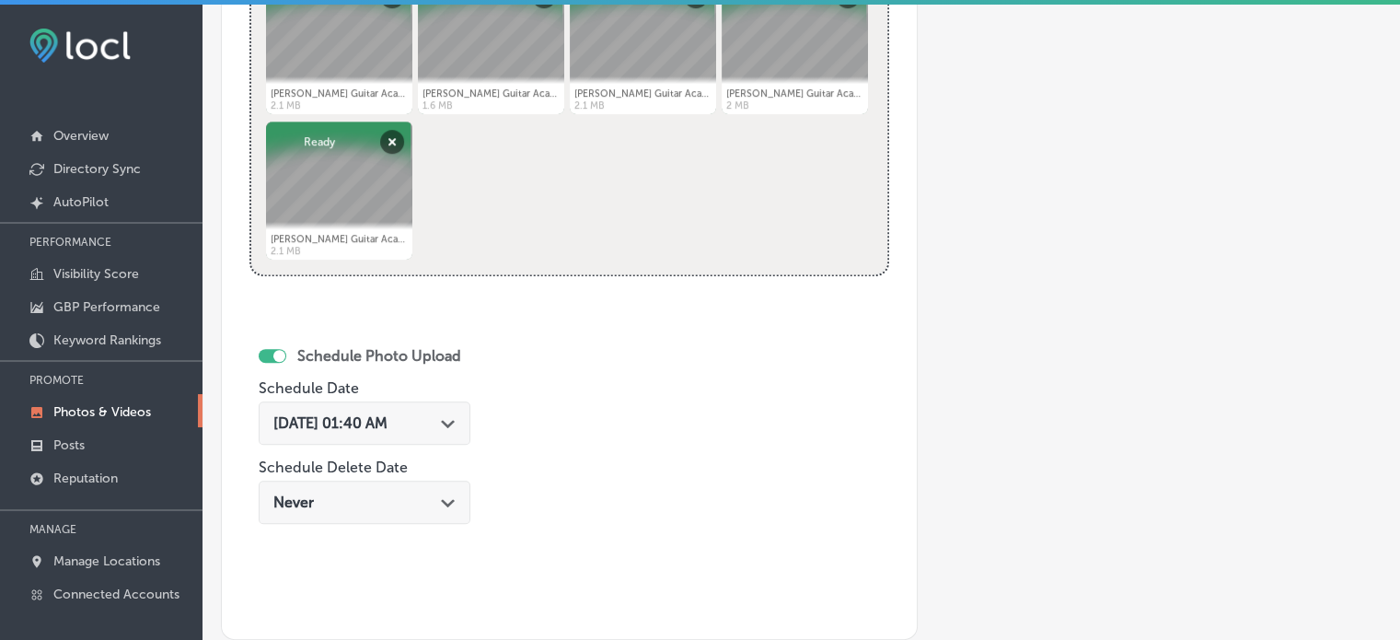
click at [458, 432] on div "[DATE] 01:40 AM Path Created with Sketch." at bounding box center [365, 422] width 212 height 43
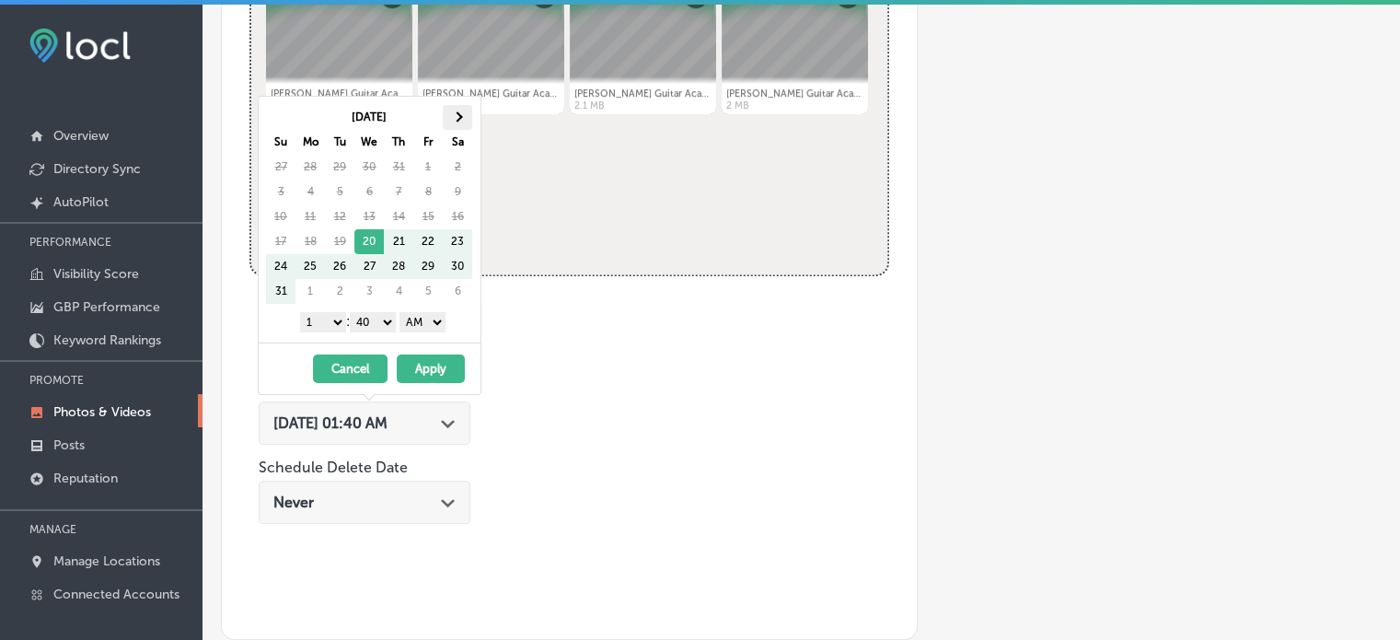
click at [458, 116] on span at bounding box center [457, 117] width 10 height 10
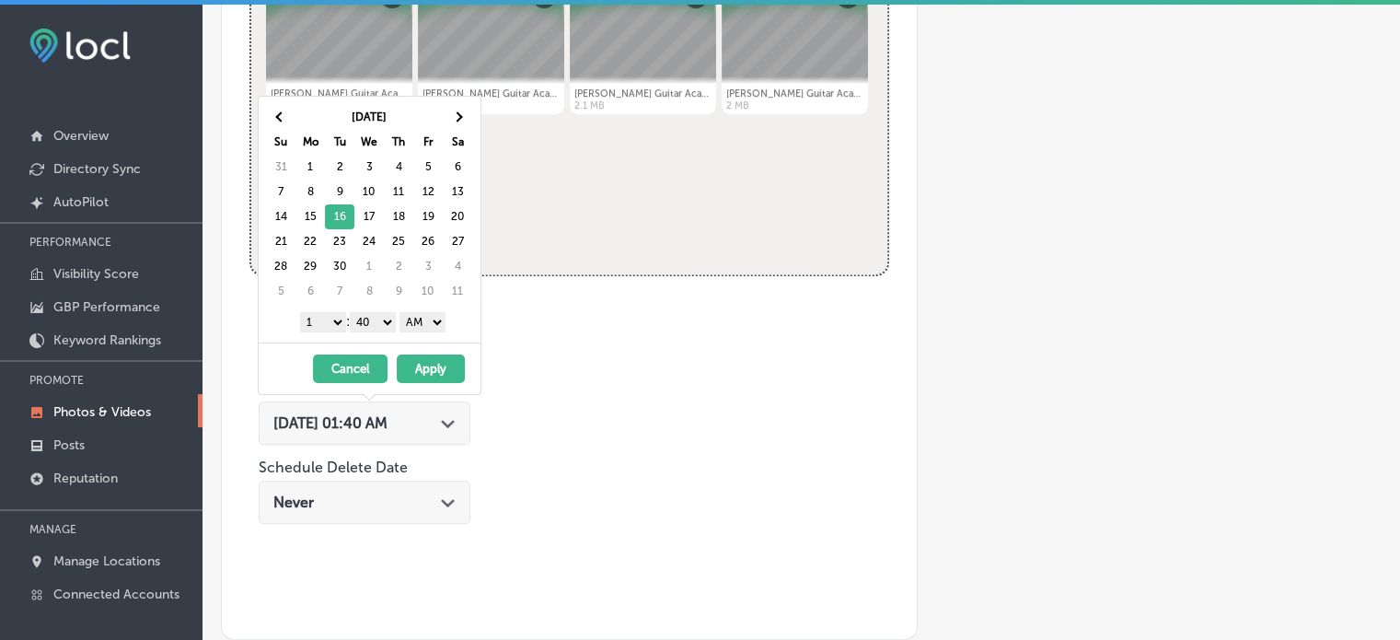
click at [334, 316] on select "1 2 3 4 5 6 7 8 9 10 11 12" at bounding box center [323, 322] width 46 height 20
drag, startPoint x: 372, startPoint y: 316, endPoint x: 369, endPoint y: 340, distance: 24.1
click at [369, 340] on div "[DATE] Su Mo Tu We Th Fr Sa 31 1 2 3 4 5 6 7 8 9 10 11 12 13 14 15 16 17 18 19 …" at bounding box center [370, 220] width 222 height 246
click at [427, 315] on select "AM PM" at bounding box center [423, 322] width 46 height 20
click at [427, 371] on button "Apply" at bounding box center [431, 368] width 68 height 29
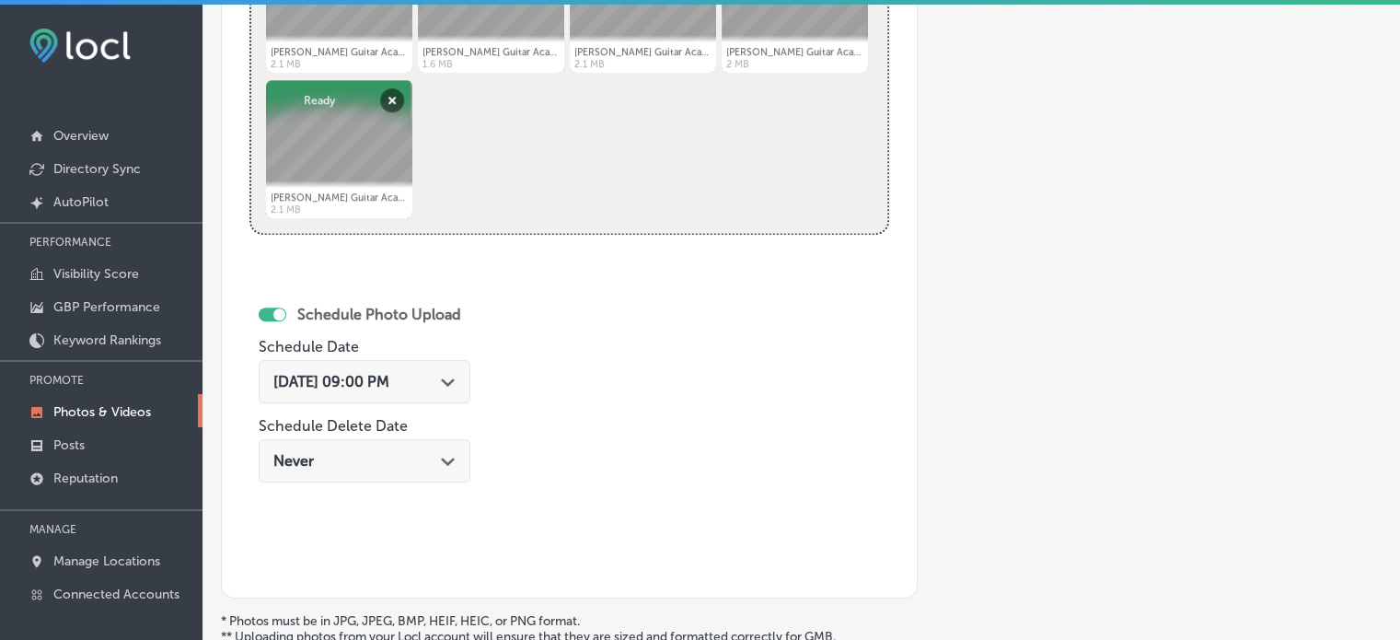
scroll to position [1072, 0]
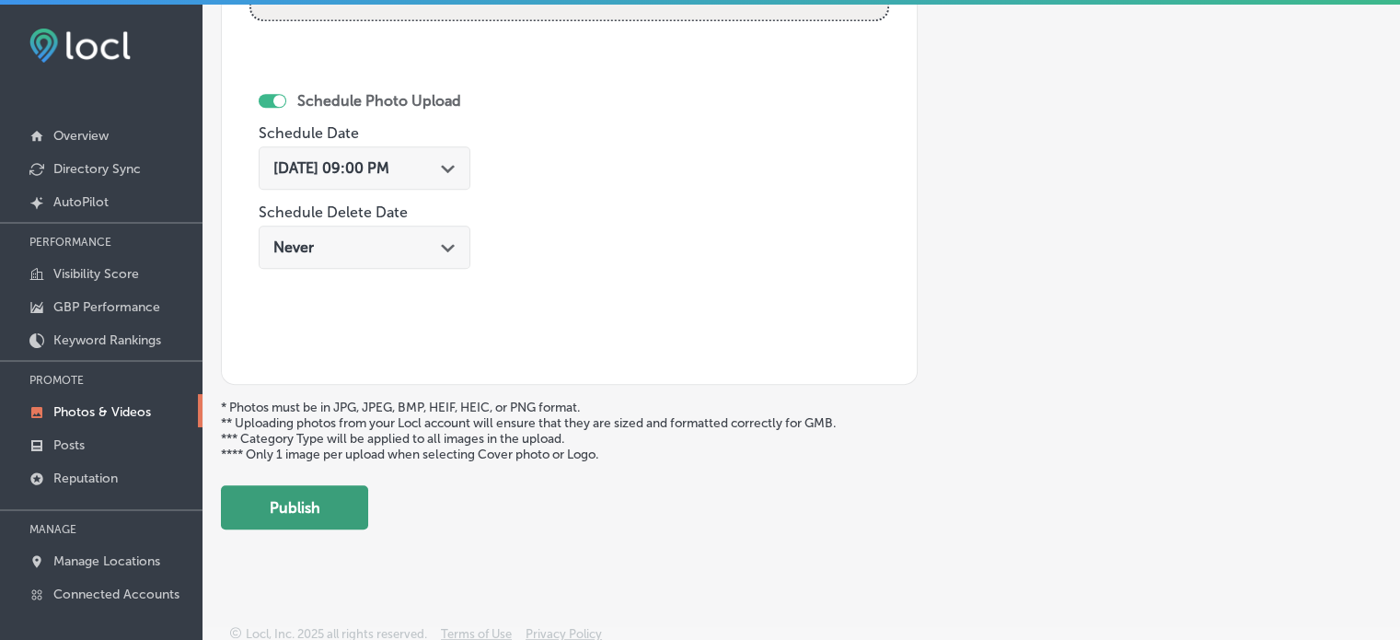
click at [291, 511] on button "Publish" at bounding box center [294, 507] width 147 height 44
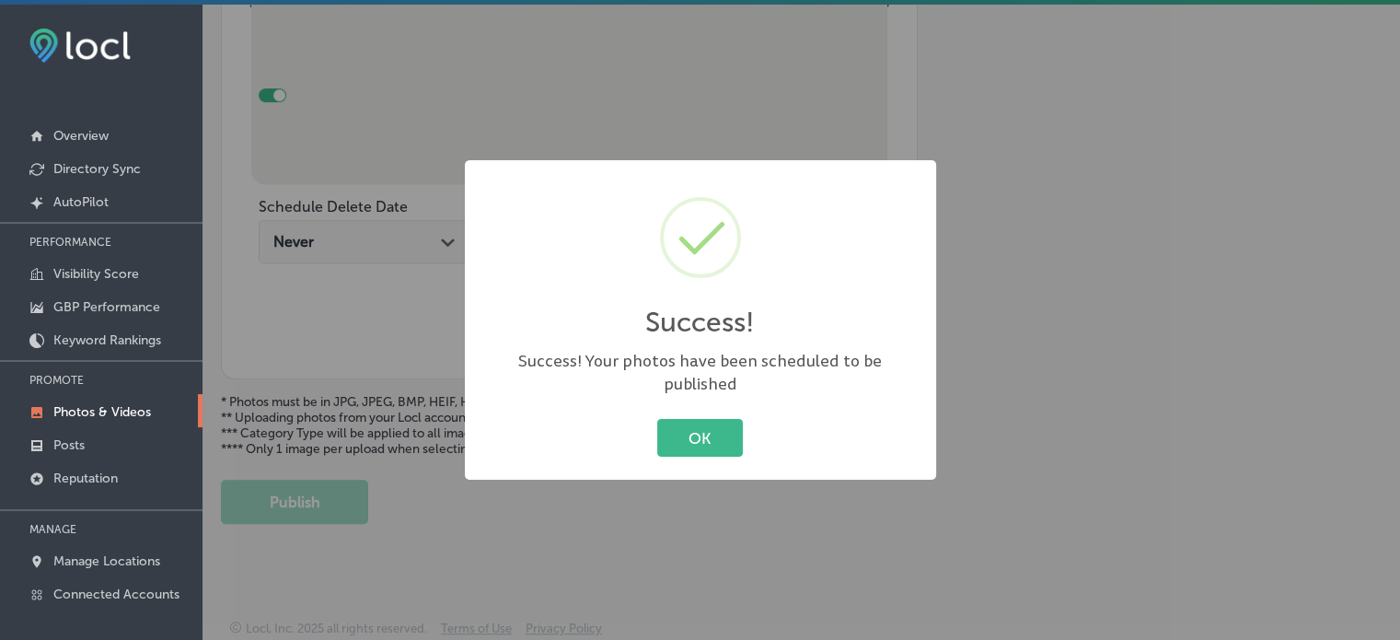
scroll to position [774, 0]
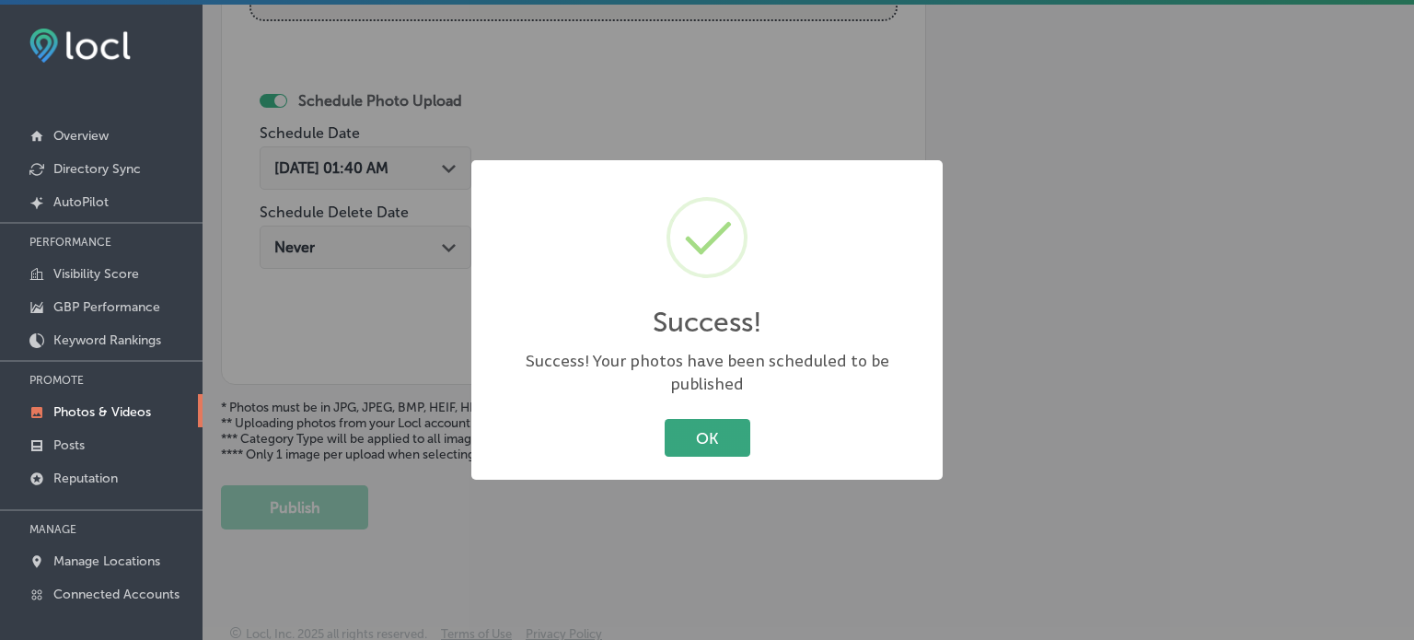
click at [713, 431] on button "OK" at bounding box center [708, 438] width 86 height 38
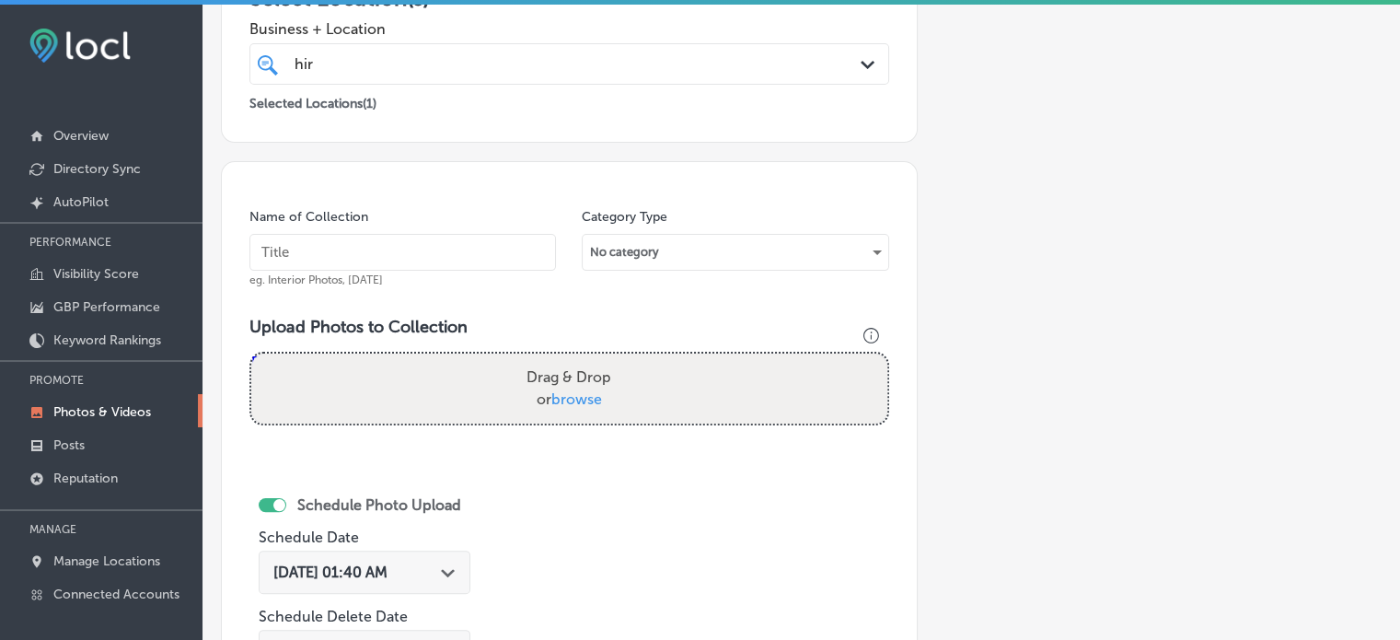
scroll to position [369, 0]
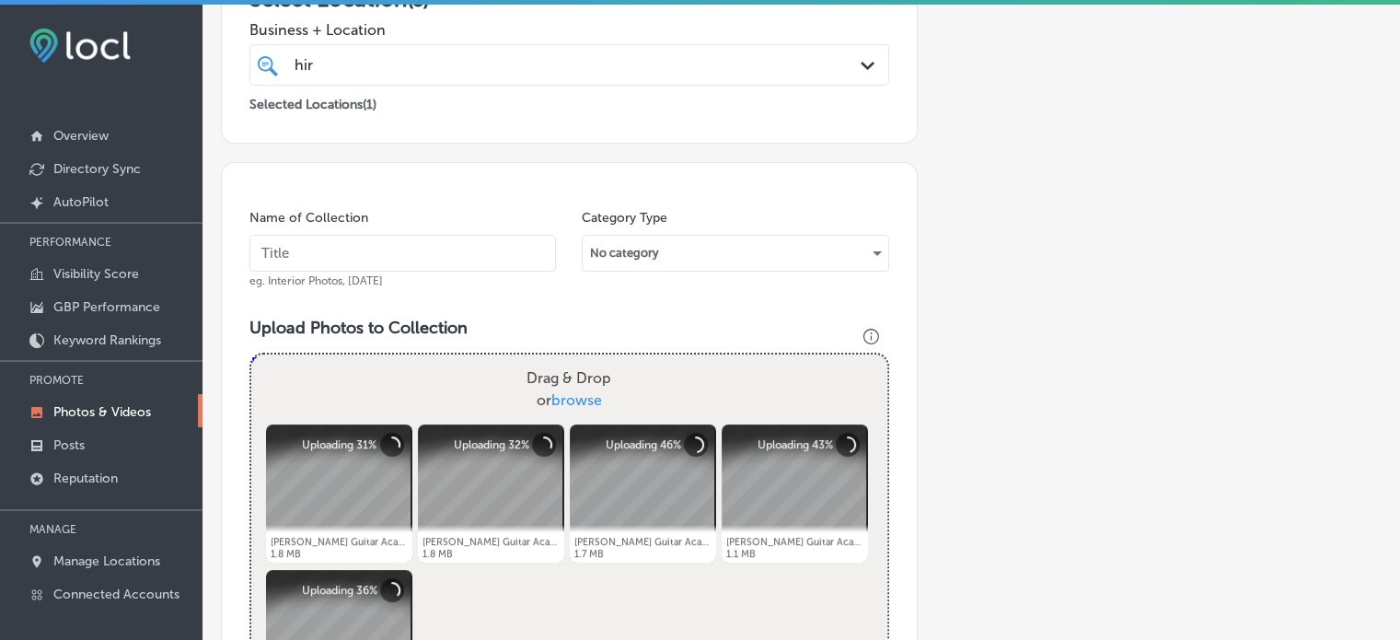
click at [449, 238] on input "text" at bounding box center [402, 253] width 307 height 37
paste input "[PERSON_NAME] Guitar Techniques"
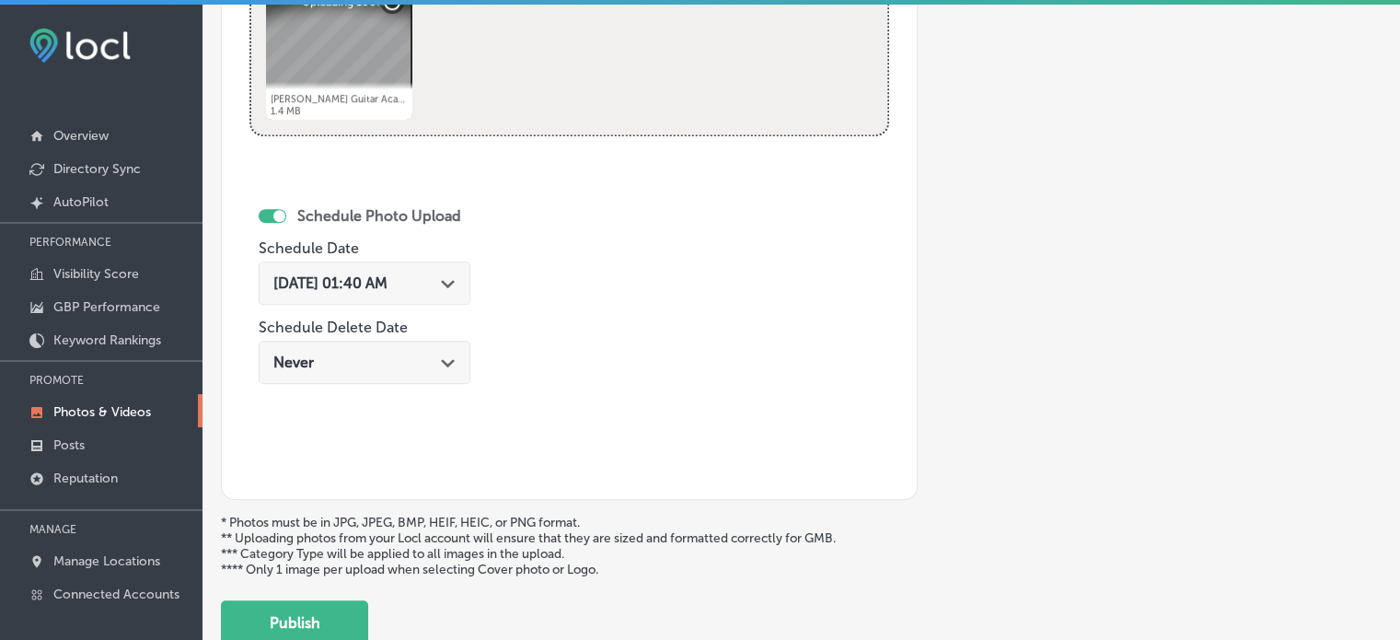
scroll to position [1016, 0]
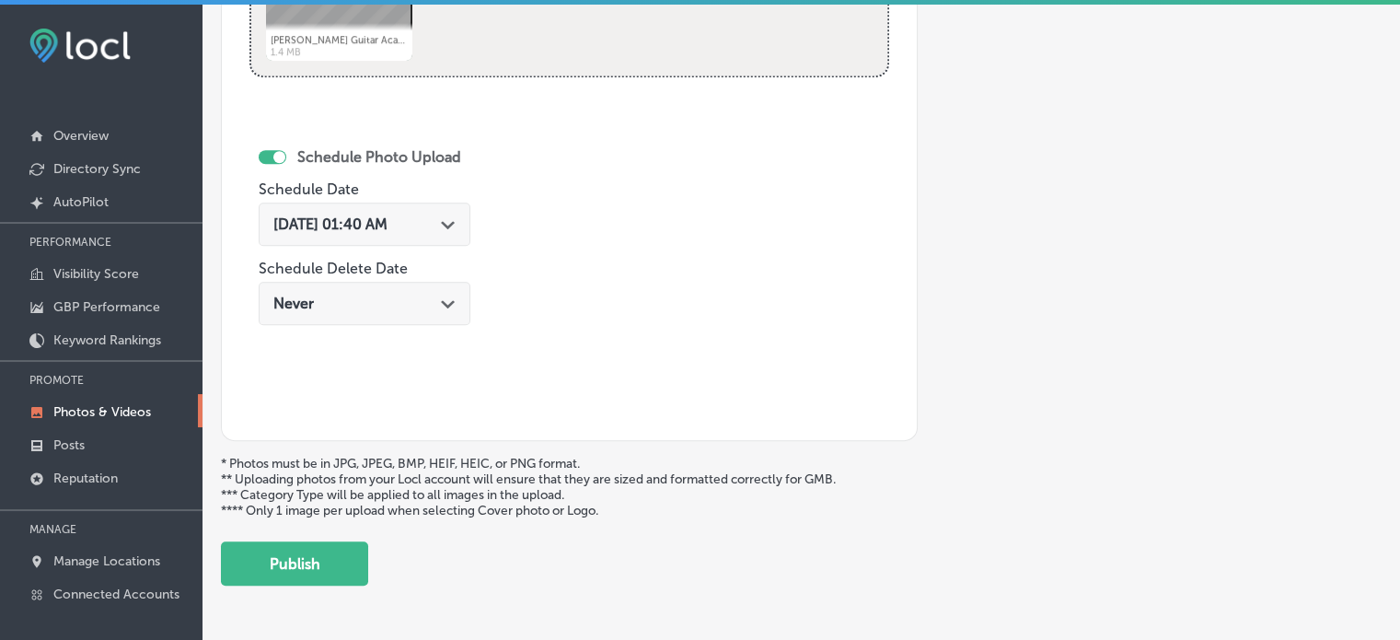
type input "[PERSON_NAME] Guitar Techniques"
click at [439, 234] on div "[DATE] 01:40 AM Path Created with Sketch." at bounding box center [365, 224] width 212 height 43
click at [500, 173] on div "Schedule Photo Upload Schedule Date [DATE] 01:40 AM Path Created with Sketch. S…" at bounding box center [408, 261] width 319 height 303
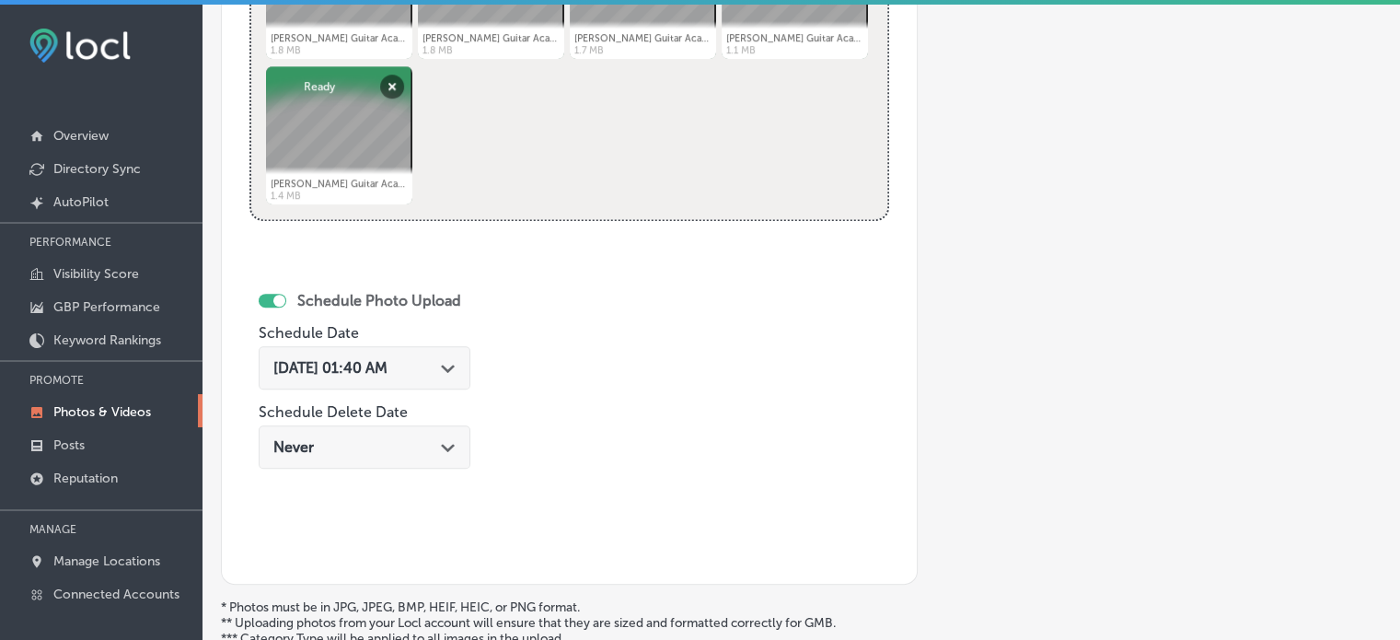
scroll to position [862, 0]
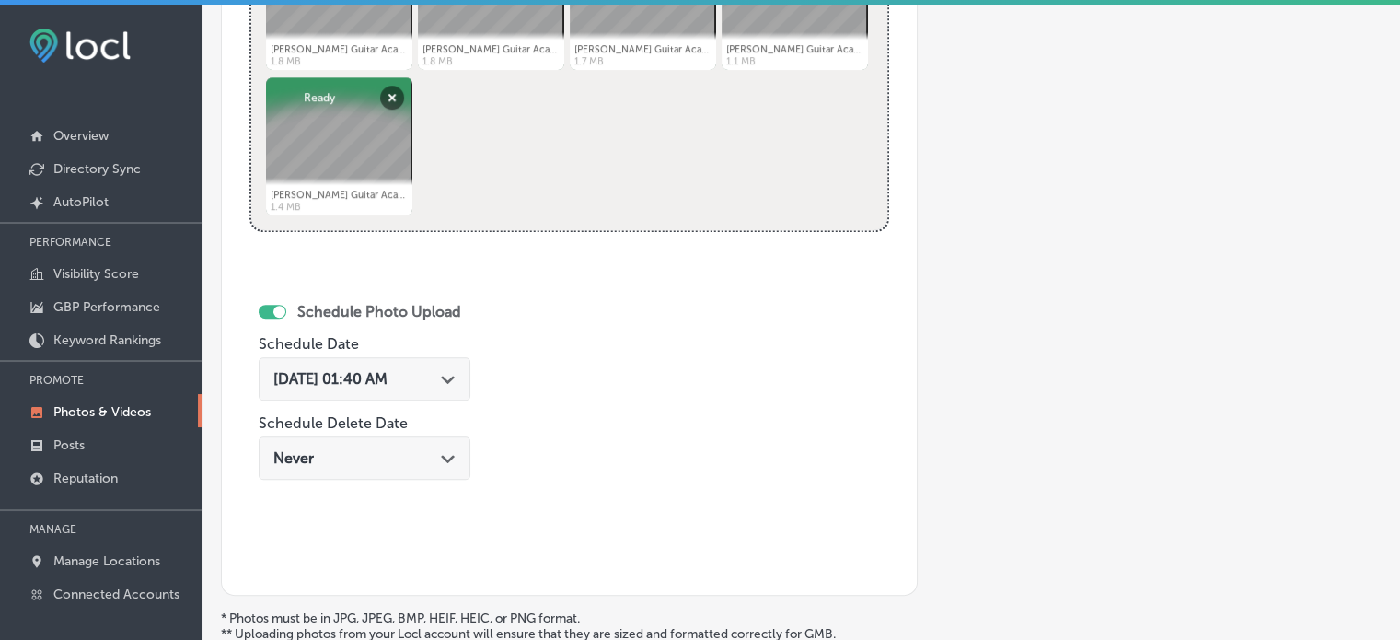
click at [456, 370] on div "Path Created with Sketch." at bounding box center [448, 377] width 15 height 15
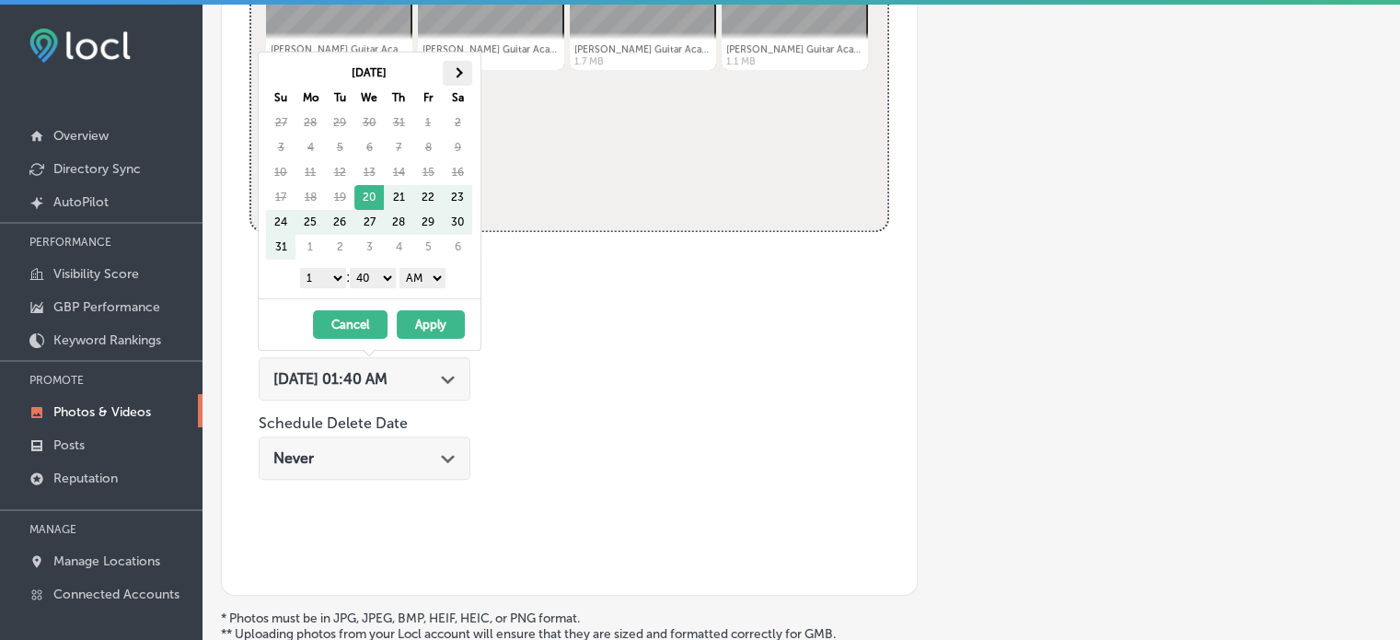
click at [460, 65] on th at bounding box center [457, 73] width 29 height 25
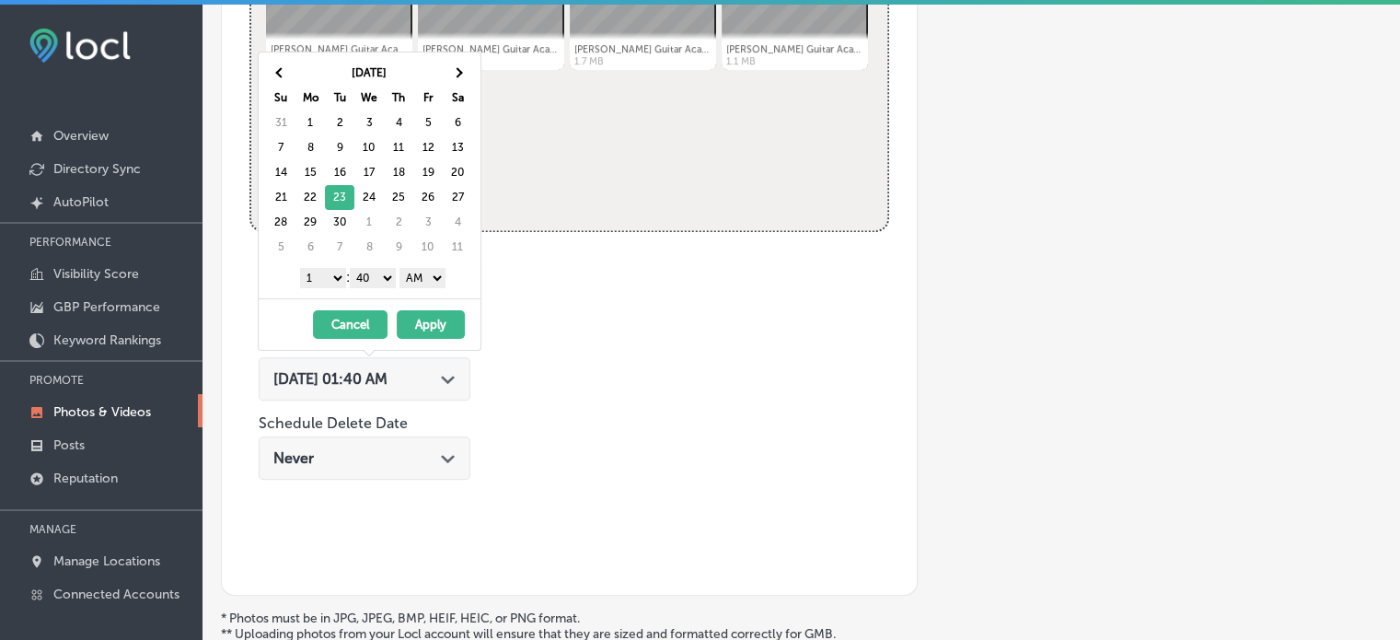
click at [335, 275] on select "1 2 3 4 5 6 7 8 9 10 11 12" at bounding box center [323, 278] width 46 height 20
click at [363, 275] on select "00 10 20 30 40 50" at bounding box center [373, 278] width 46 height 20
click at [431, 274] on select "AM PM" at bounding box center [423, 278] width 46 height 20
click at [426, 317] on button "Apply" at bounding box center [431, 324] width 68 height 29
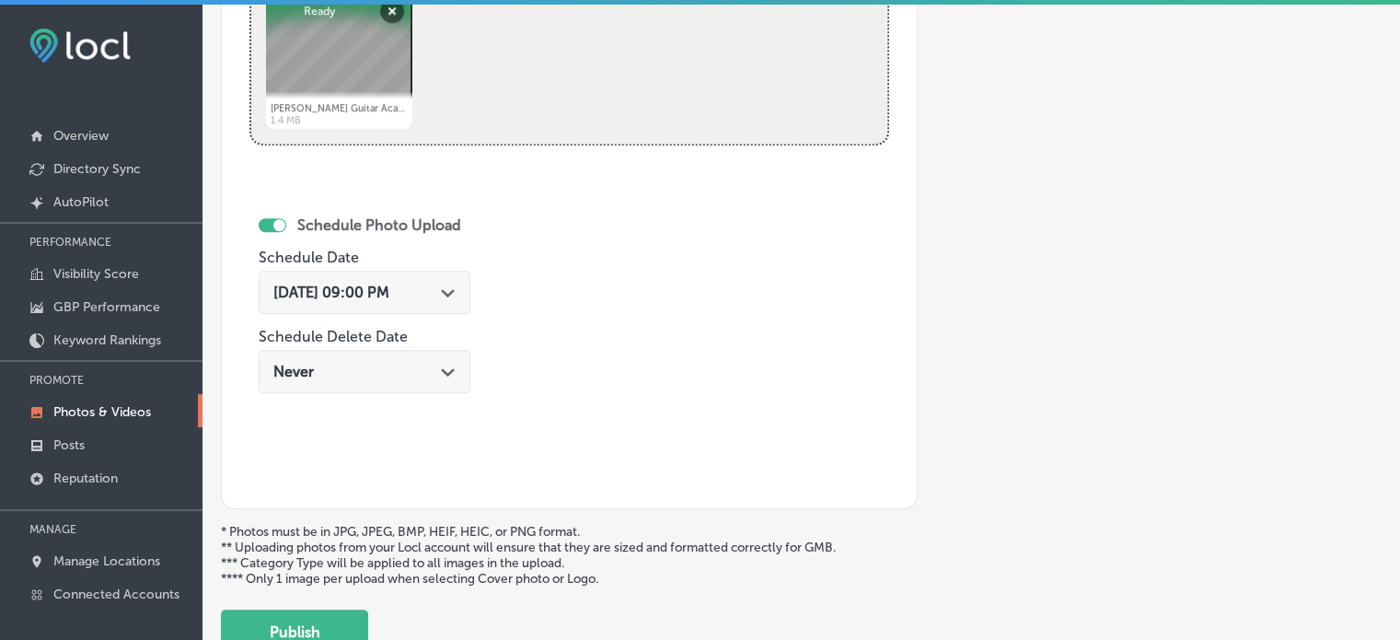
scroll to position [1072, 0]
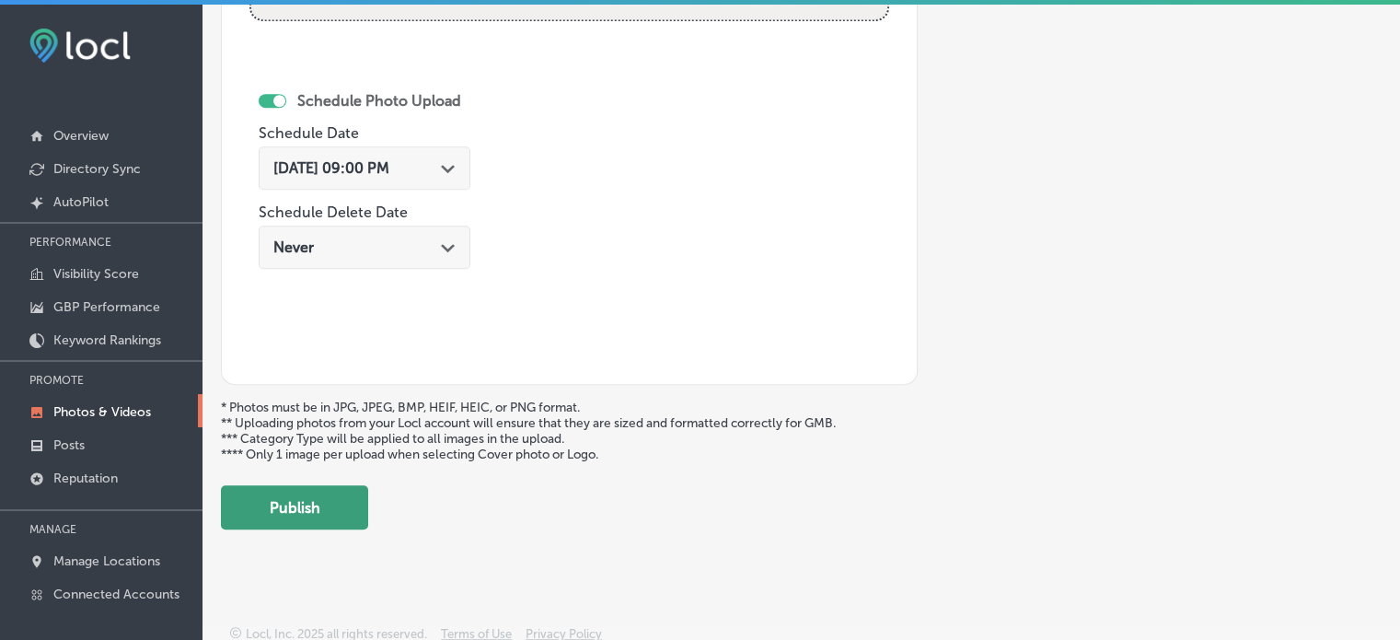
click at [325, 496] on button "Publish" at bounding box center [294, 507] width 147 height 44
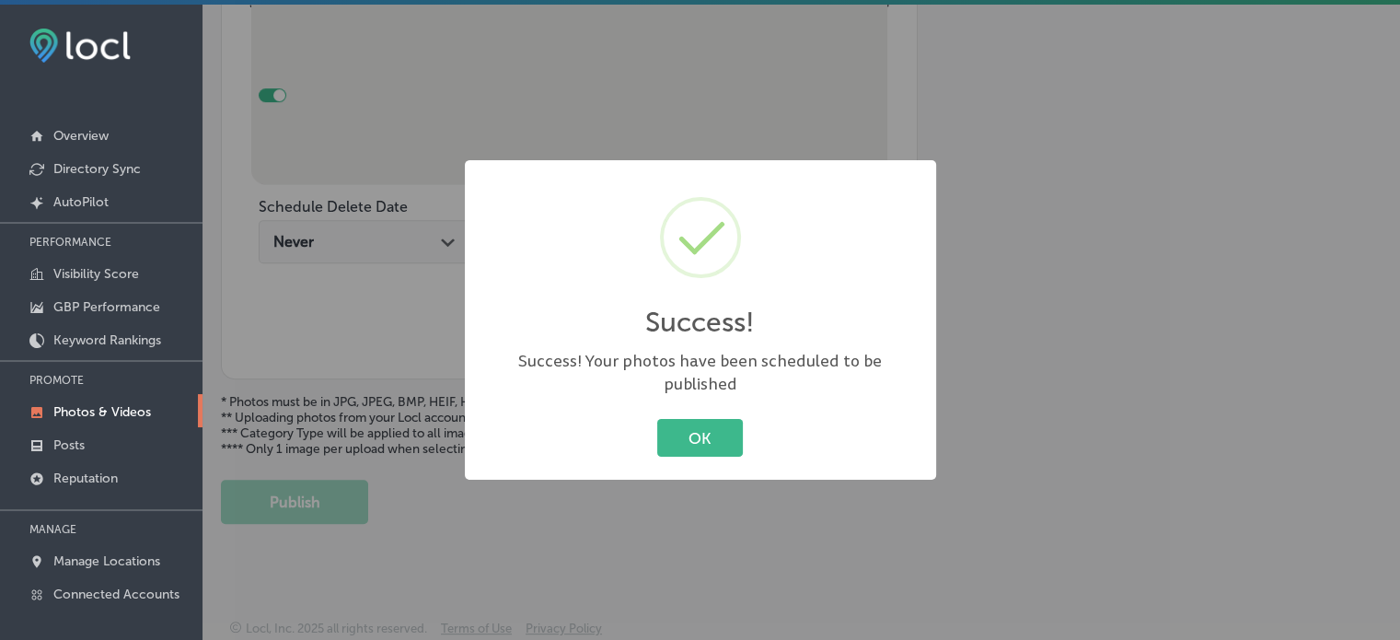
scroll to position [718, 0]
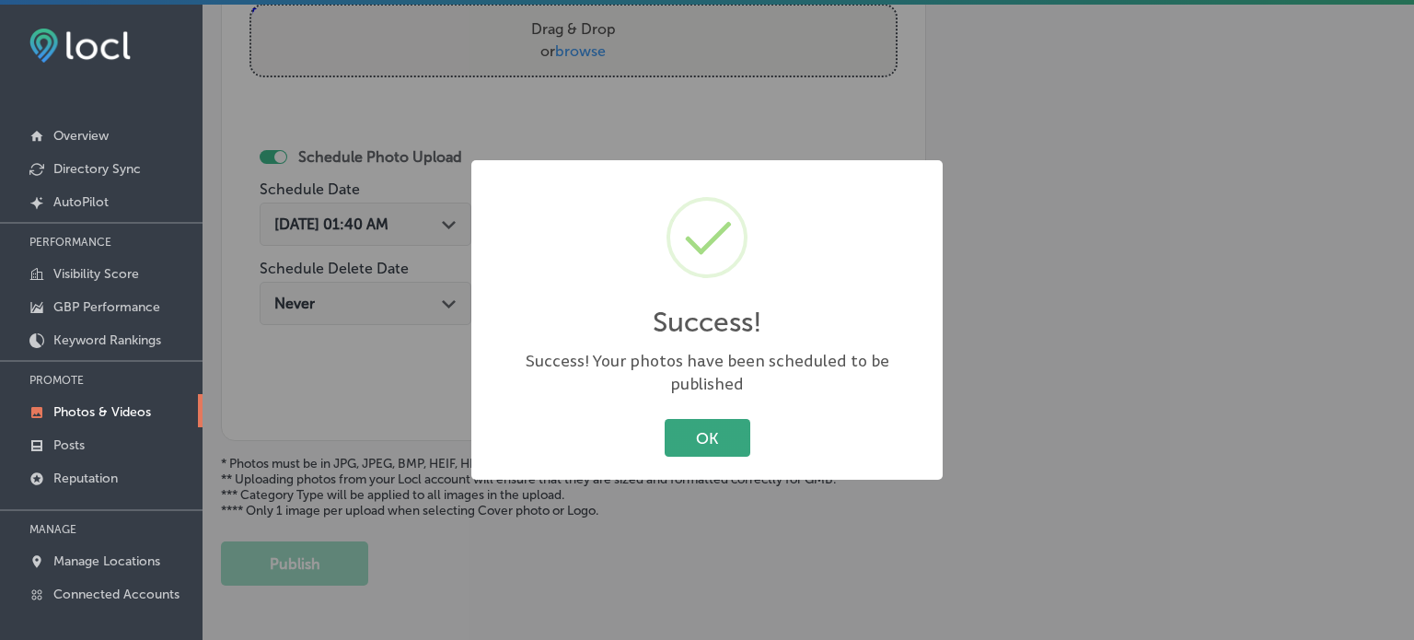
click at [696, 426] on button "OK" at bounding box center [708, 438] width 86 height 38
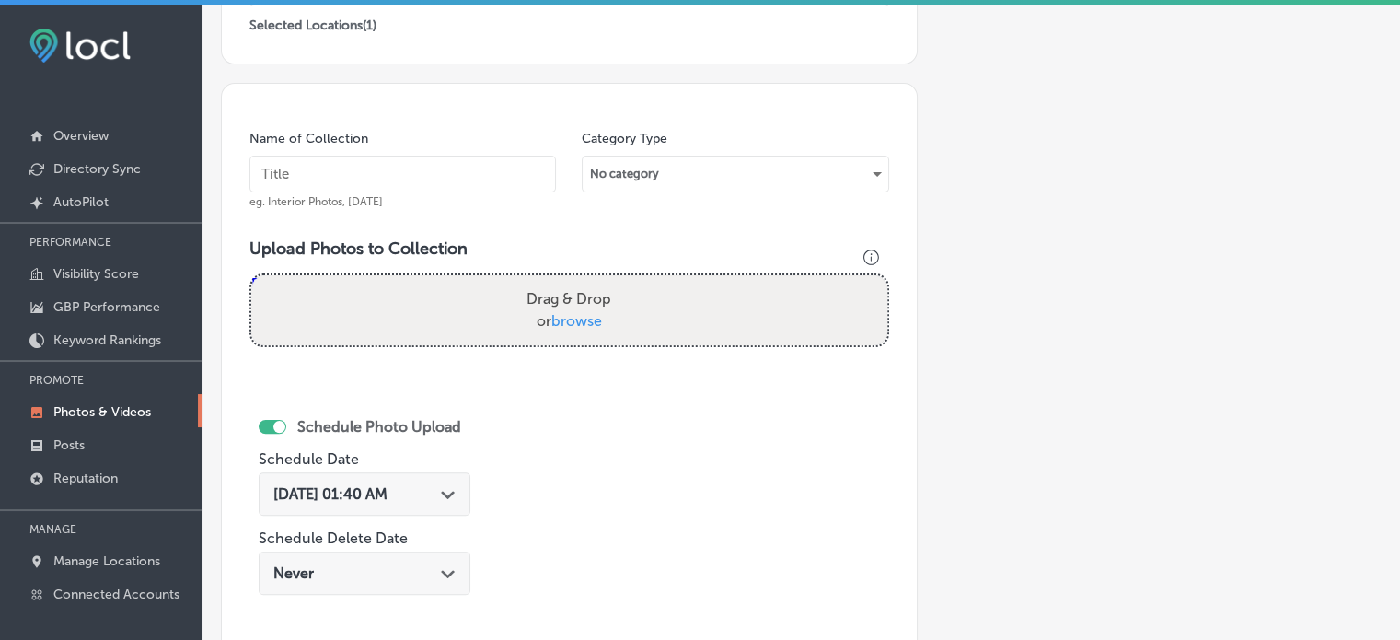
scroll to position [449, 0]
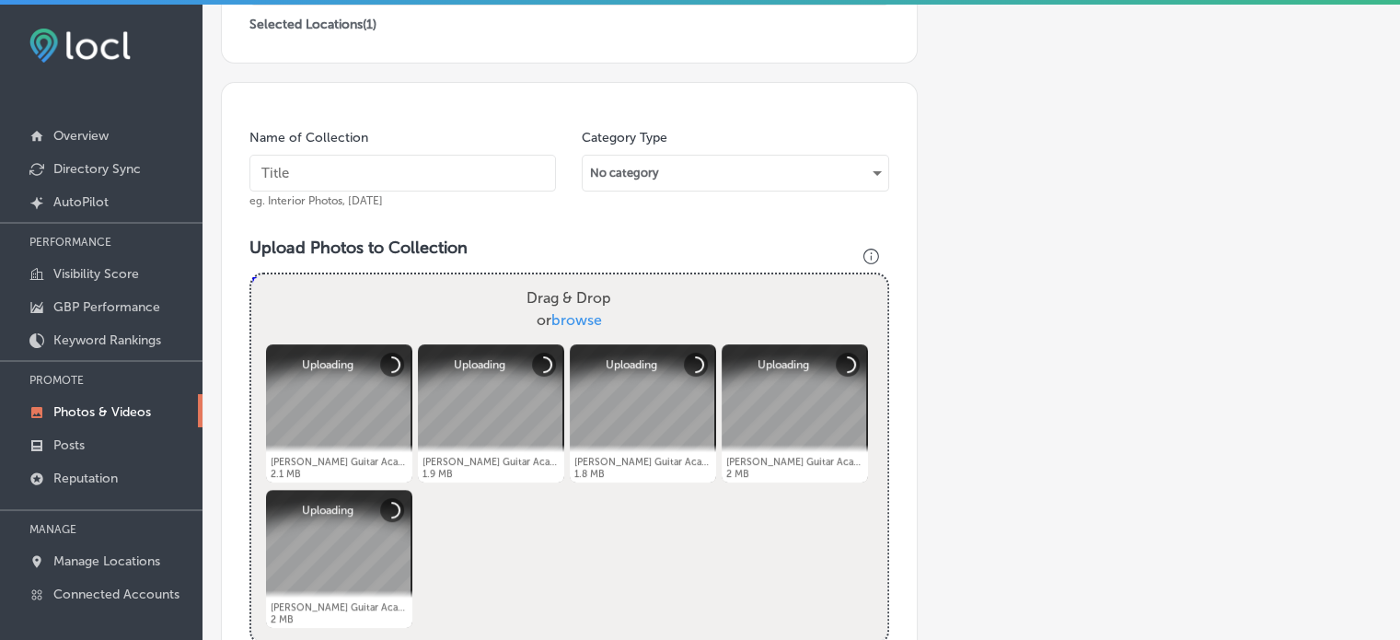
click at [436, 198] on div "Name of Collection eg. Interior Photos, [DATE]" at bounding box center [402, 168] width 307 height 79
click at [449, 183] on input "text" at bounding box center [402, 173] width 307 height 37
paste input "Practical Music Theory for Guitar"
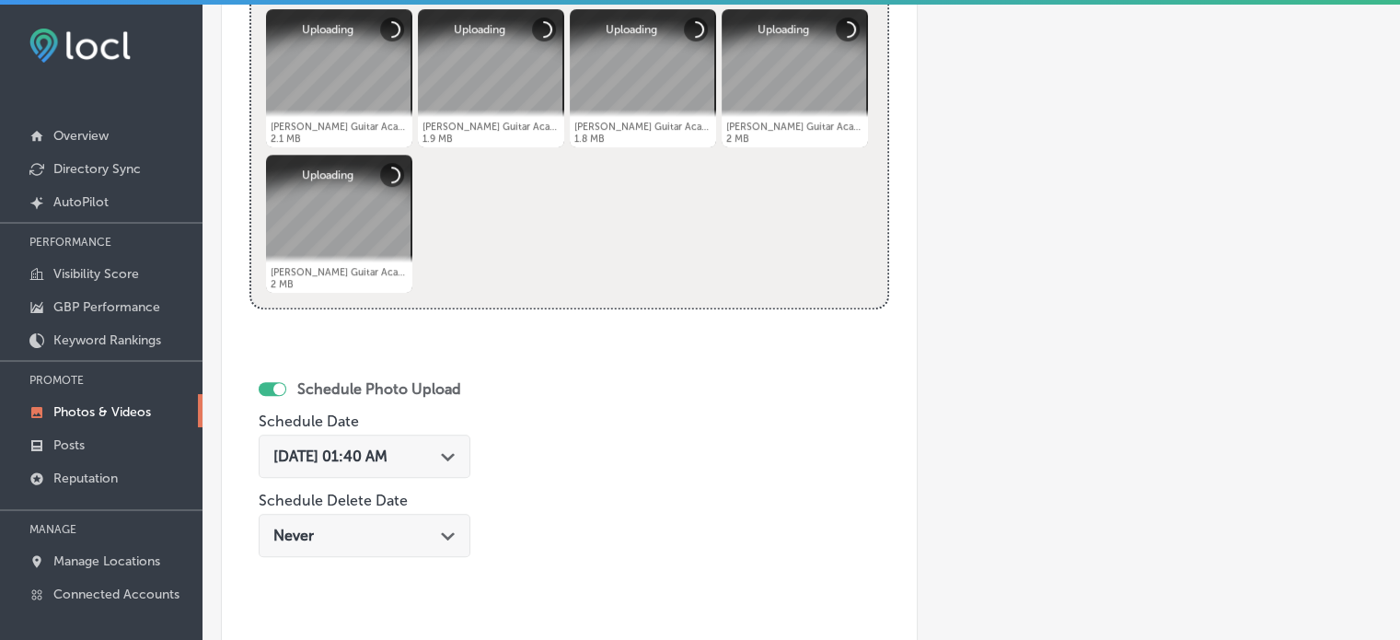
scroll to position [784, 0]
type input "Practical Music Theory for Guitar"
click at [388, 458] on span "[DATE] 01:40 AM" at bounding box center [330, 455] width 114 height 17
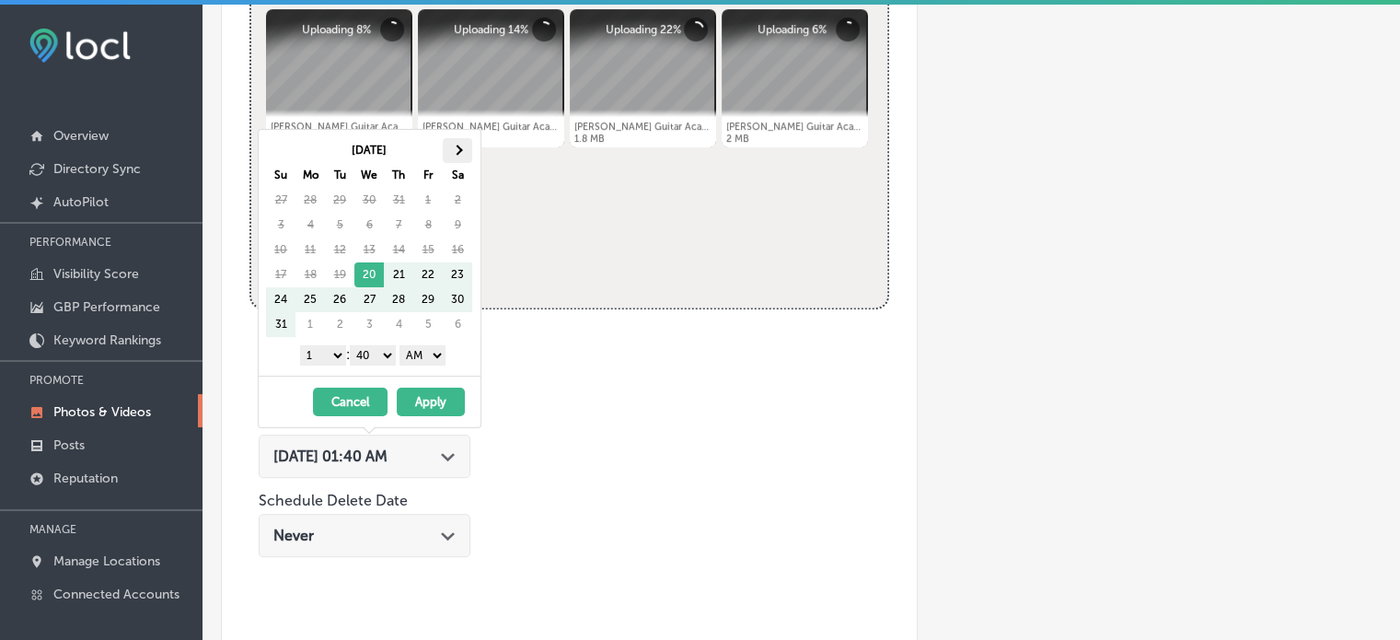
click at [457, 150] on span at bounding box center [457, 150] width 10 height 10
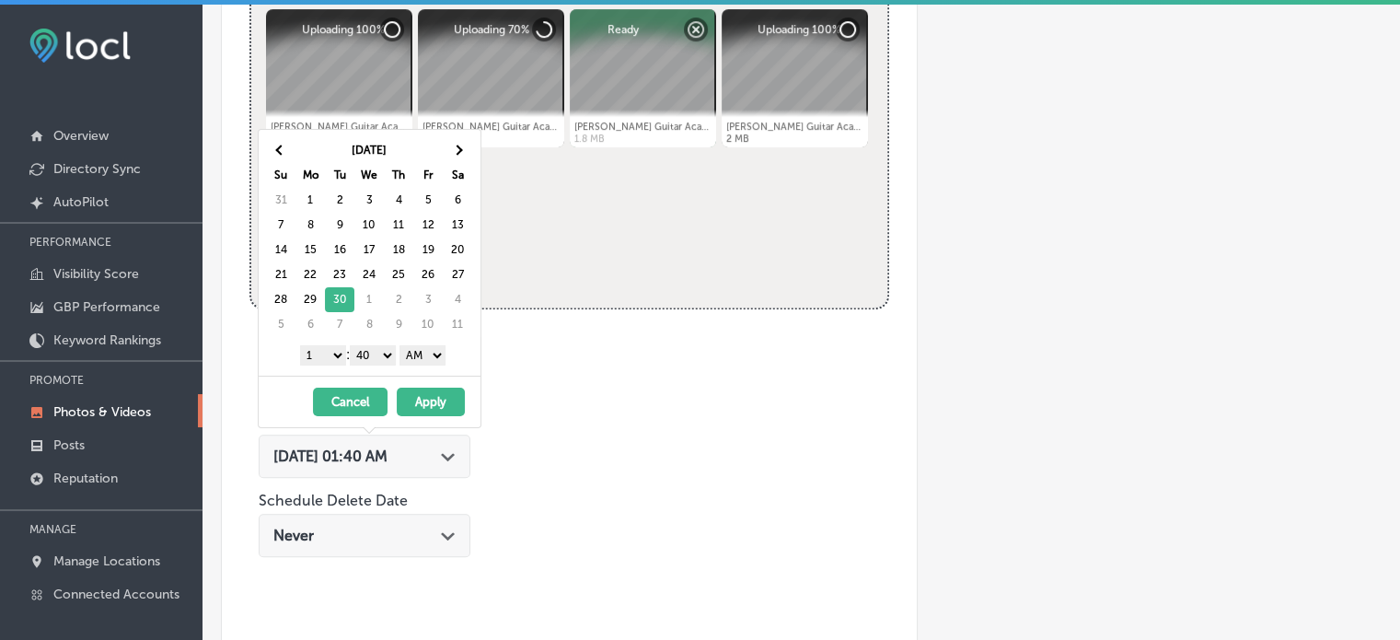
click at [329, 352] on select "1 2 3 4 5 6 7 8 9 10 11 12" at bounding box center [323, 355] width 46 height 20
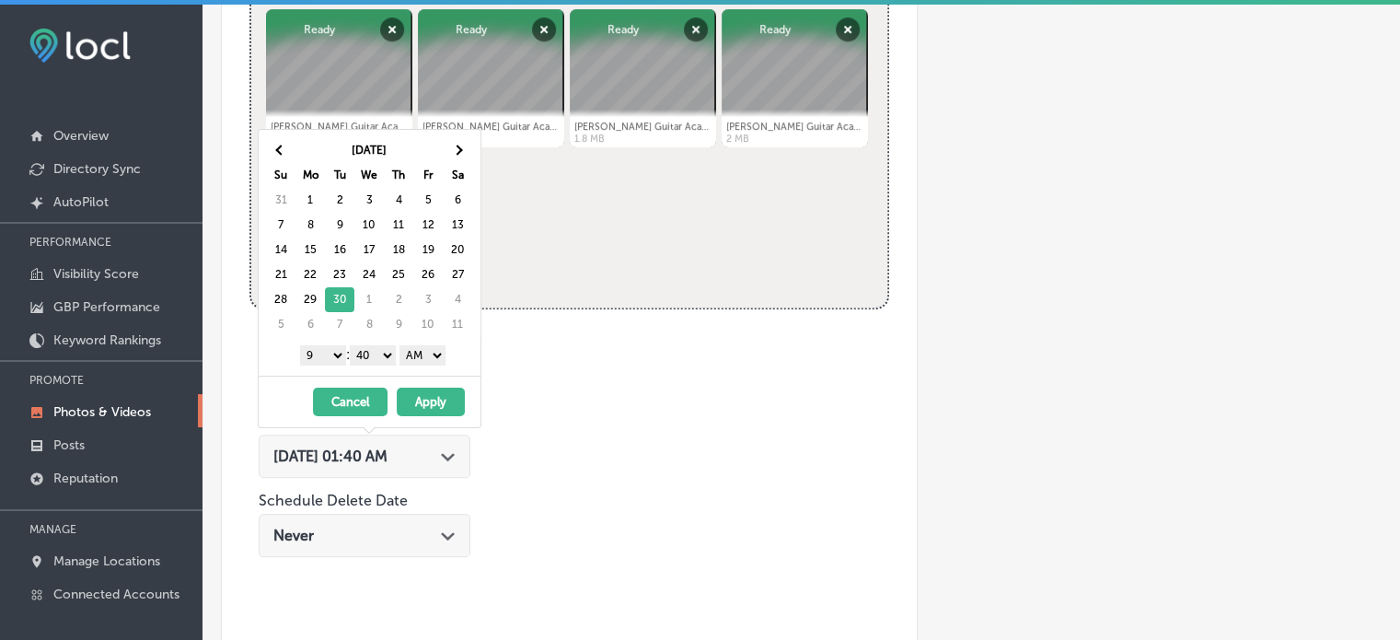
click at [387, 354] on select "00 10 20 30 40 50" at bounding box center [373, 355] width 46 height 20
click at [445, 350] on select "AM PM" at bounding box center [423, 355] width 46 height 20
click at [431, 395] on button "Apply" at bounding box center [431, 402] width 68 height 29
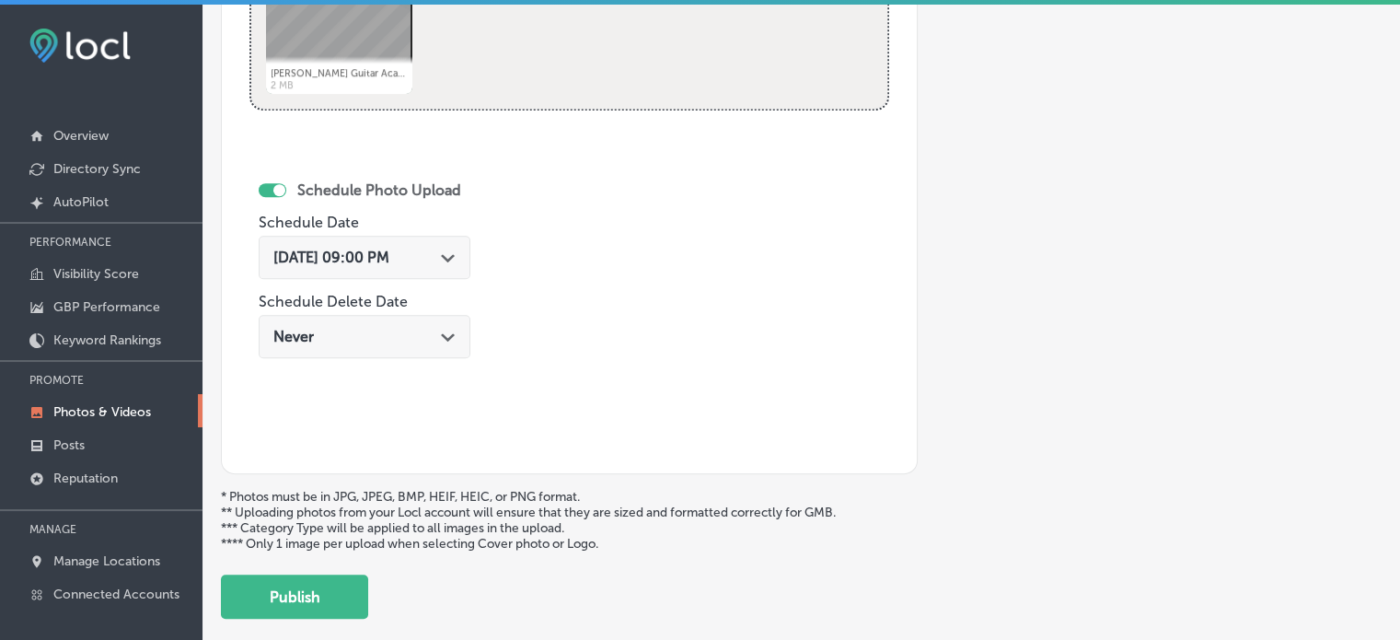
scroll to position [986, 0]
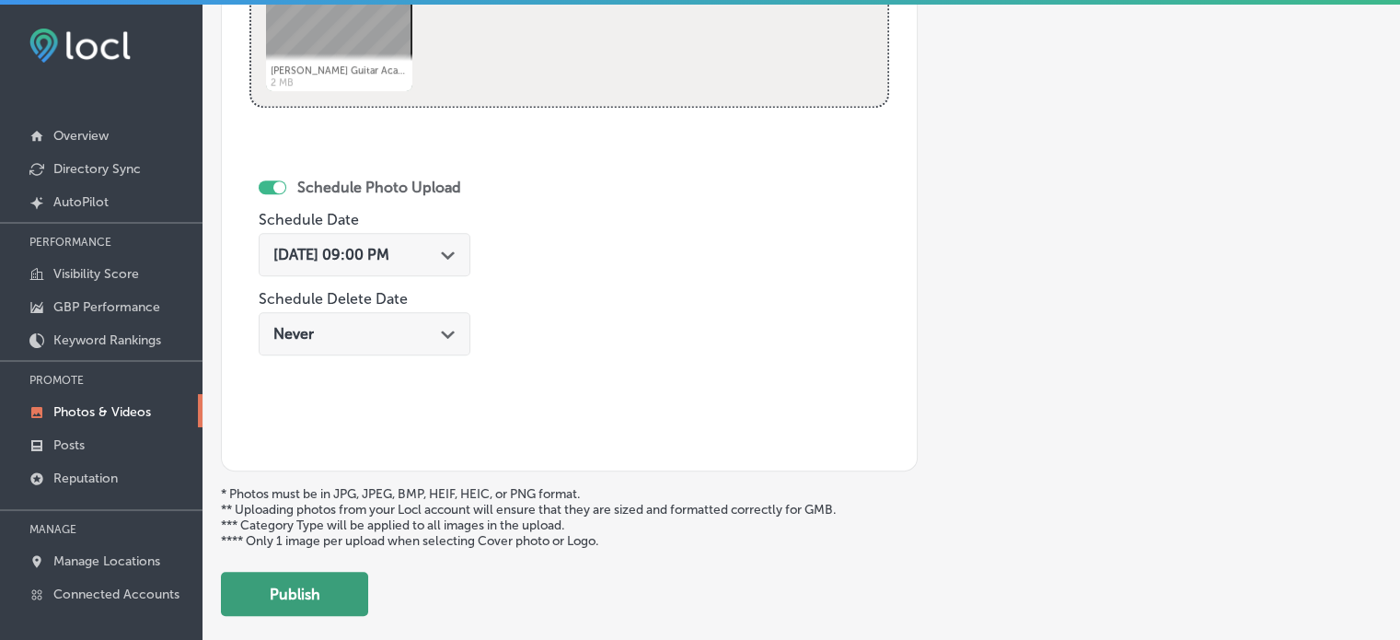
click at [328, 586] on button "Publish" at bounding box center [294, 594] width 147 height 44
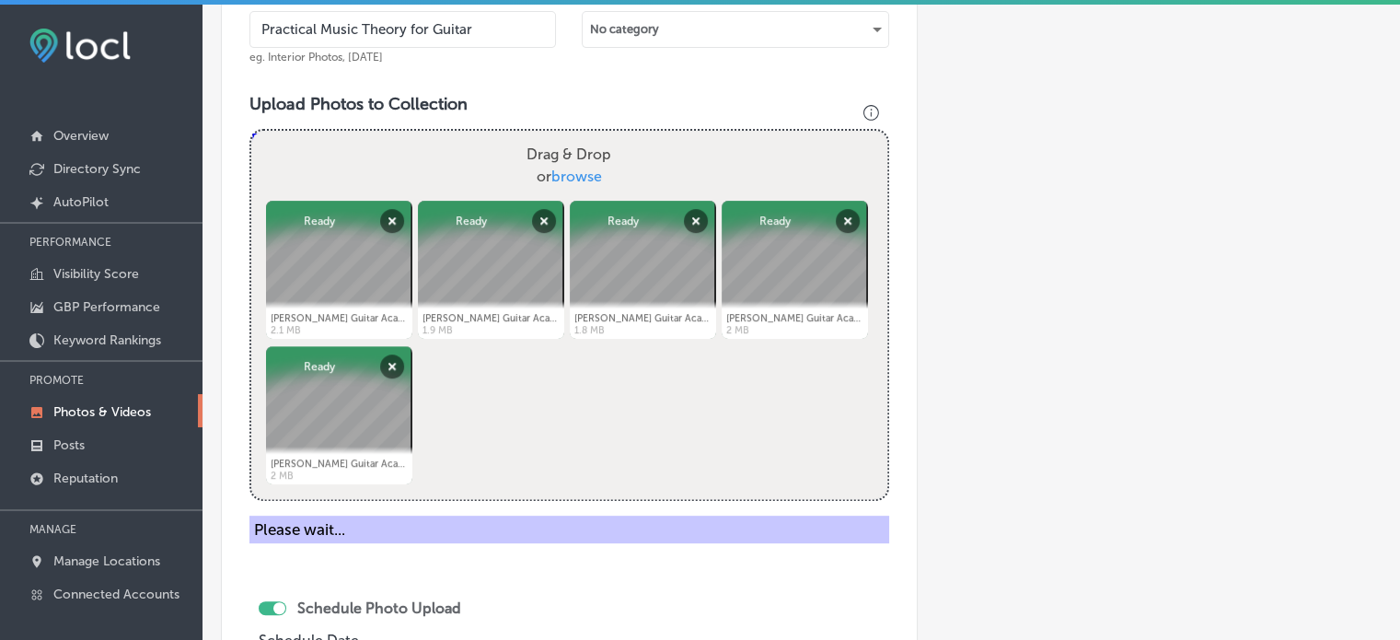
scroll to position [592, 0]
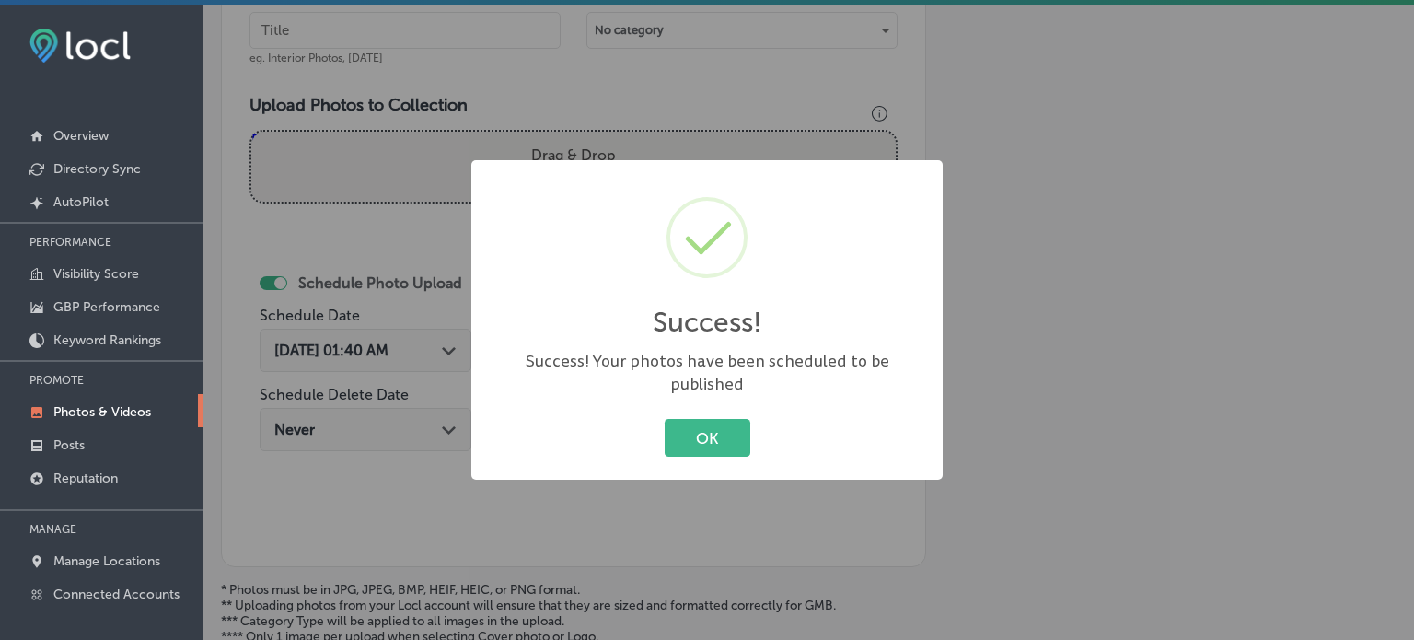
click at [265, 157] on div "Success! × Success! Your photos have been scheduled to be published OK Cancel" at bounding box center [707, 320] width 1414 height 640
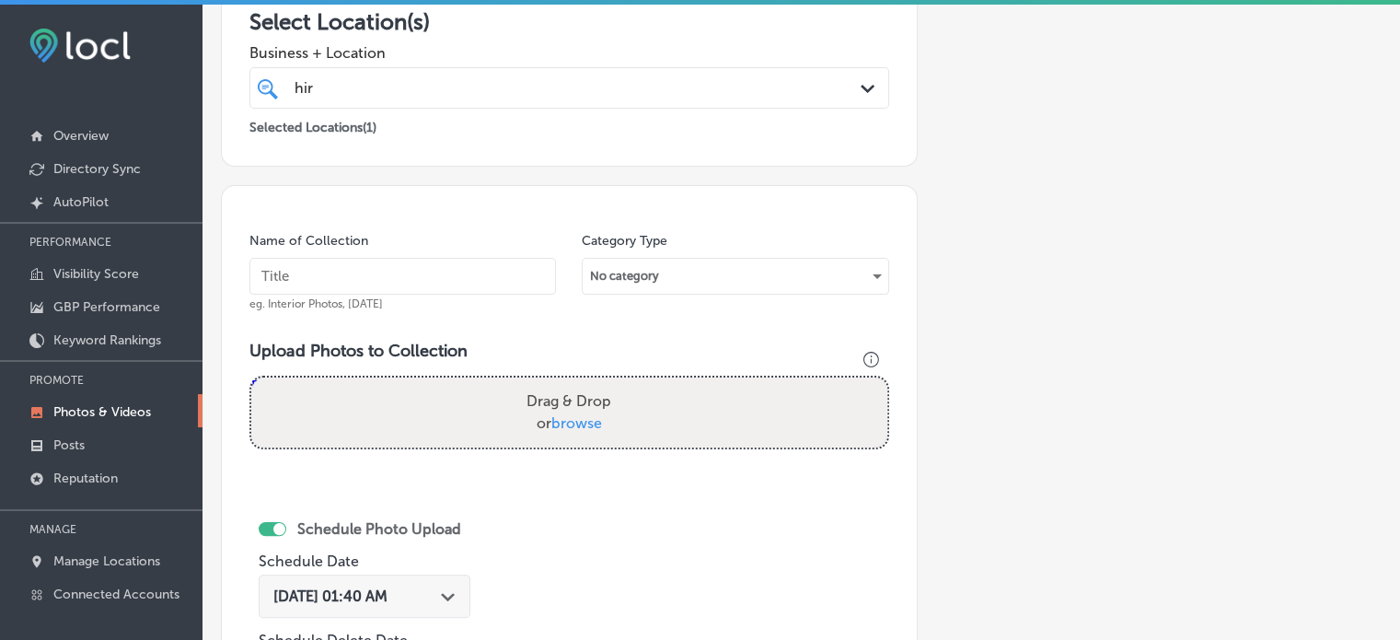
scroll to position [342, 0]
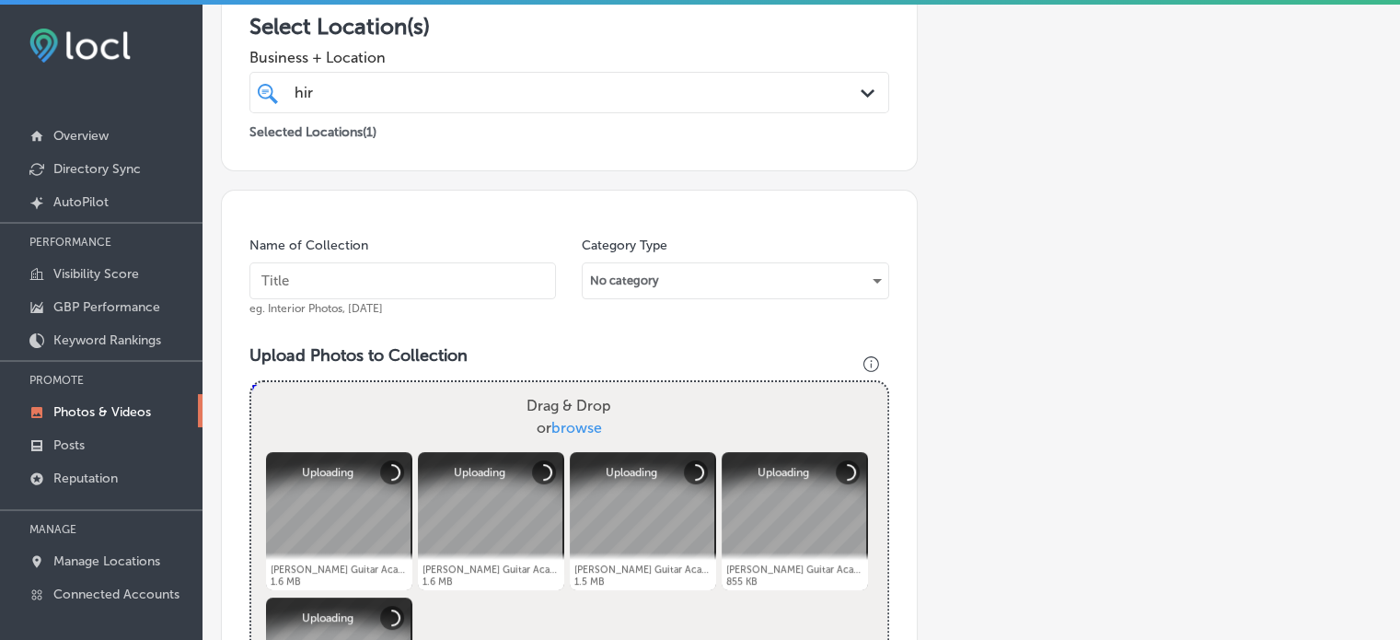
click at [428, 278] on input "text" at bounding box center [402, 280] width 307 height 37
paste input "Learn Guitar Progressions"
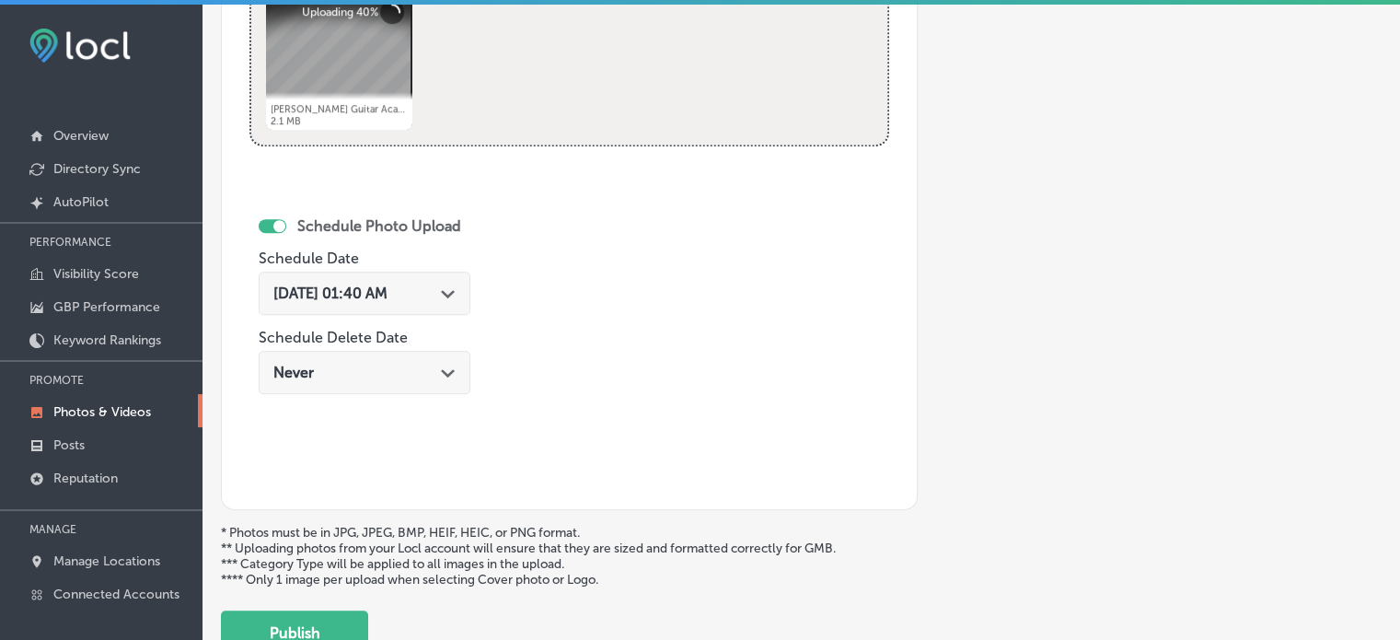
scroll to position [955, 0]
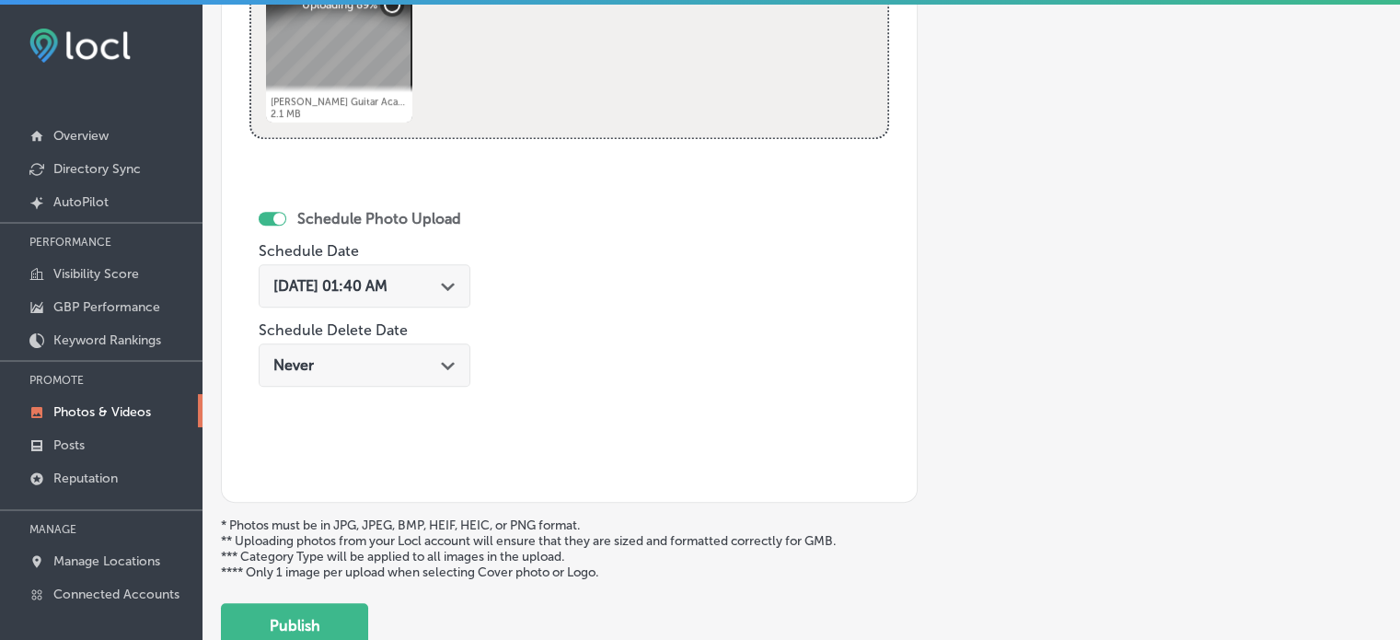
type input "Learn Guitar Progressions"
click at [388, 284] on span "[DATE] 01:40 AM" at bounding box center [330, 285] width 114 height 17
click at [576, 279] on div "Name of Collection Learn Guitar Progressions eg. Interior Photos, [DATE] Catego…" at bounding box center [569, 40] width 697 height 926
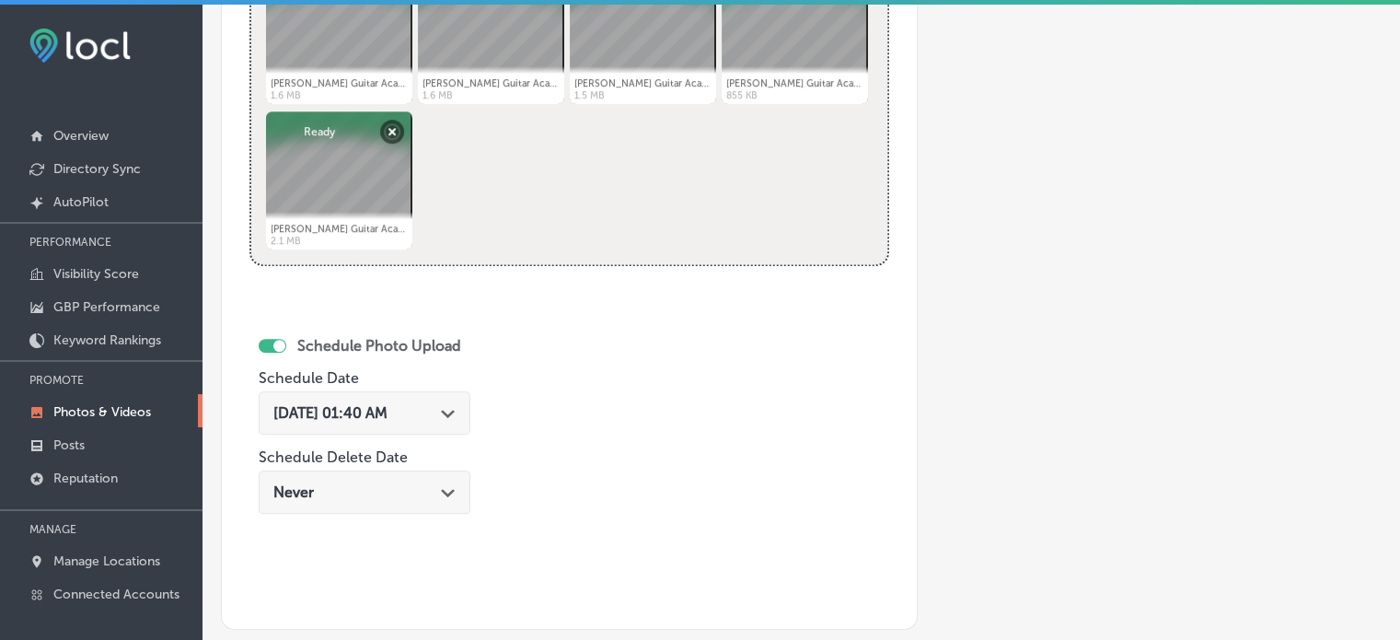
scroll to position [826, 0]
click at [444, 416] on div "[DATE] 01:40 AM Path Created with Sketch." at bounding box center [364, 414] width 182 height 17
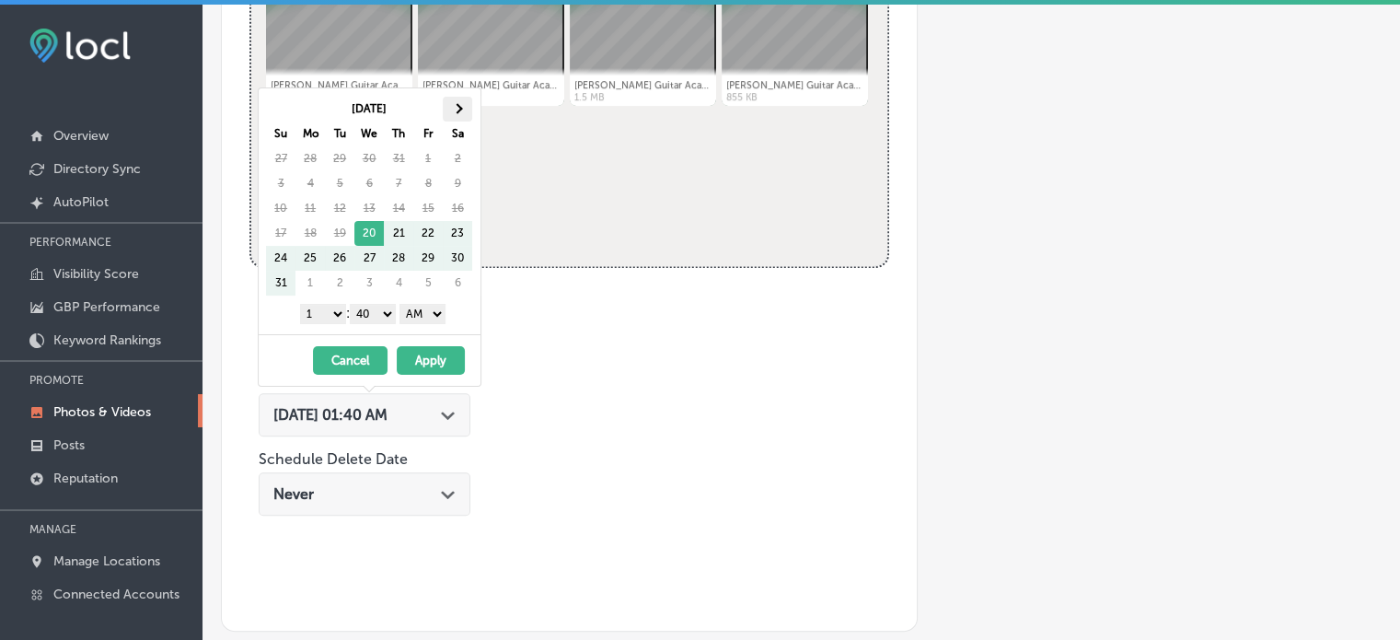
click at [458, 99] on th at bounding box center [457, 109] width 29 height 25
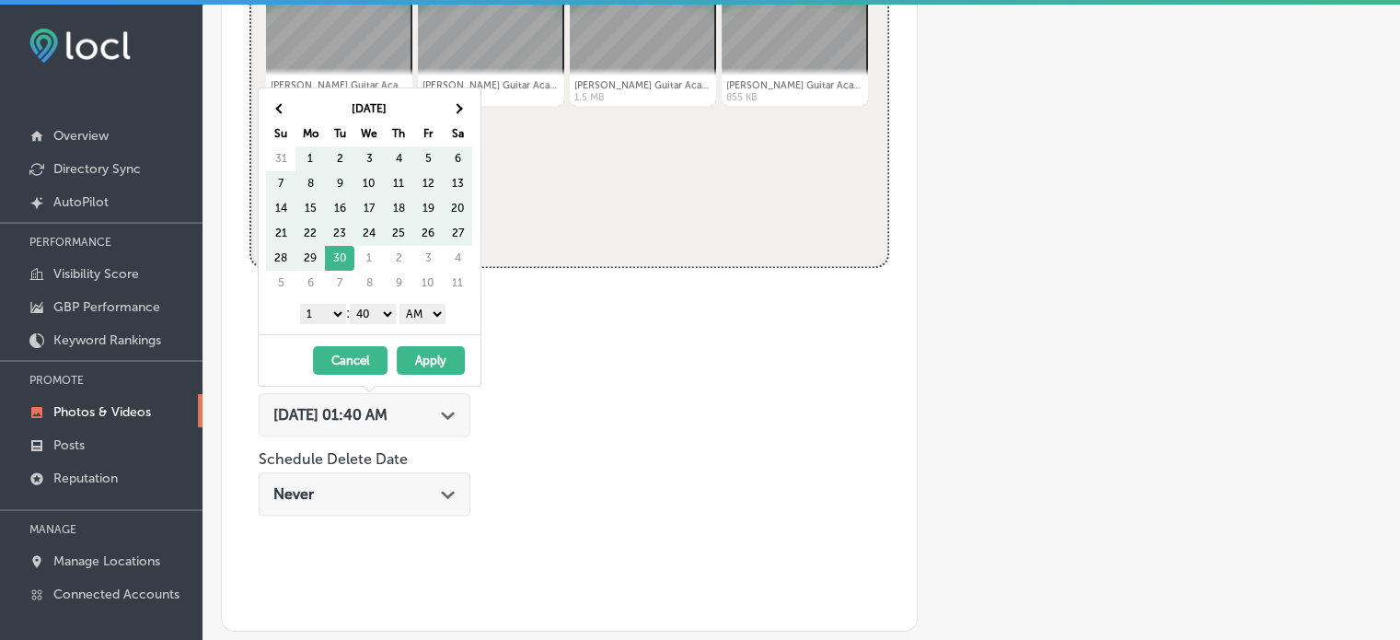
click at [458, 99] on th at bounding box center [457, 109] width 29 height 25
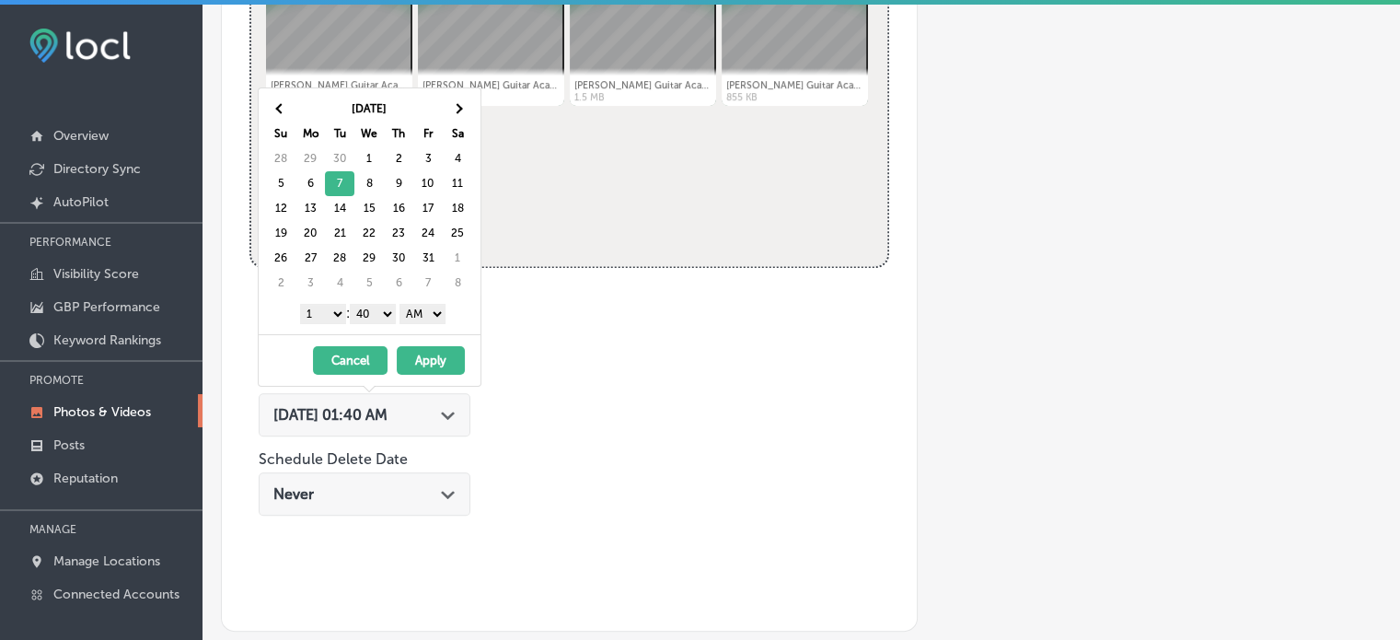
click at [321, 314] on select "1 2 3 4 5 6 7 8 9 10 11 12" at bounding box center [323, 314] width 46 height 20
click at [382, 310] on select "00 10 20 30 40 50" at bounding box center [373, 314] width 46 height 20
click at [416, 312] on select "AM PM" at bounding box center [423, 314] width 46 height 20
click at [416, 353] on button "Apply" at bounding box center [431, 360] width 68 height 29
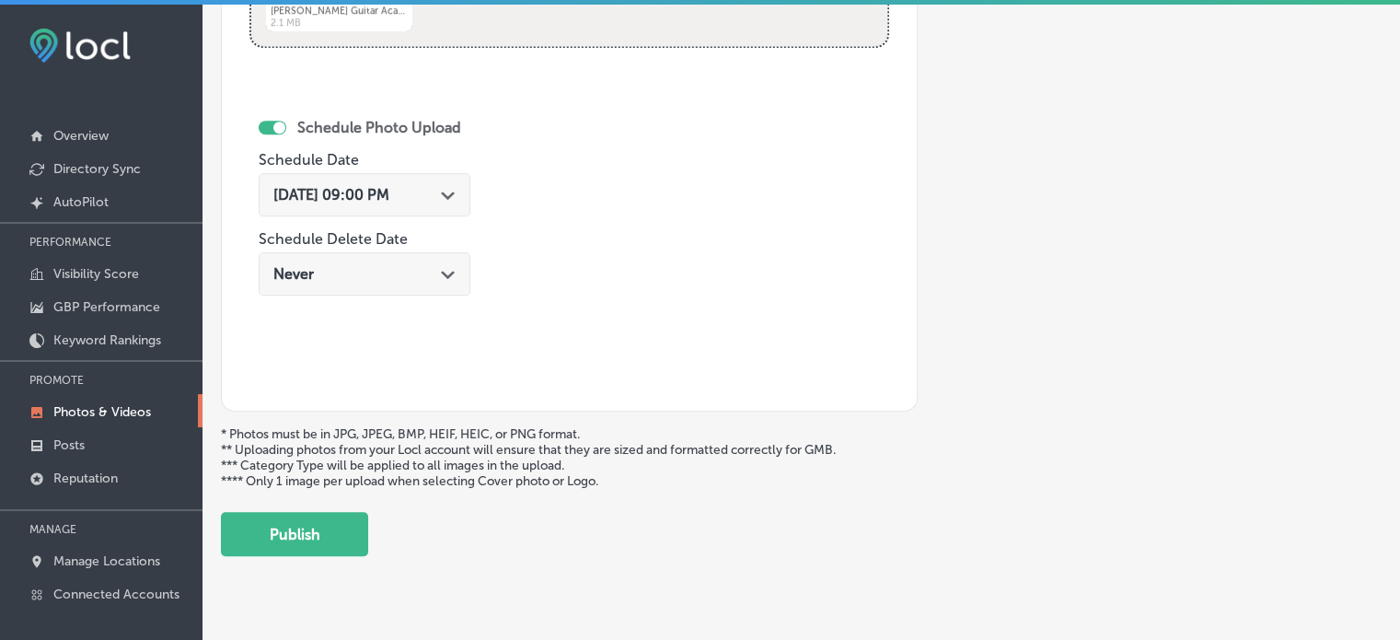
scroll to position [1046, 0]
click at [312, 532] on button "Publish" at bounding box center [294, 534] width 147 height 44
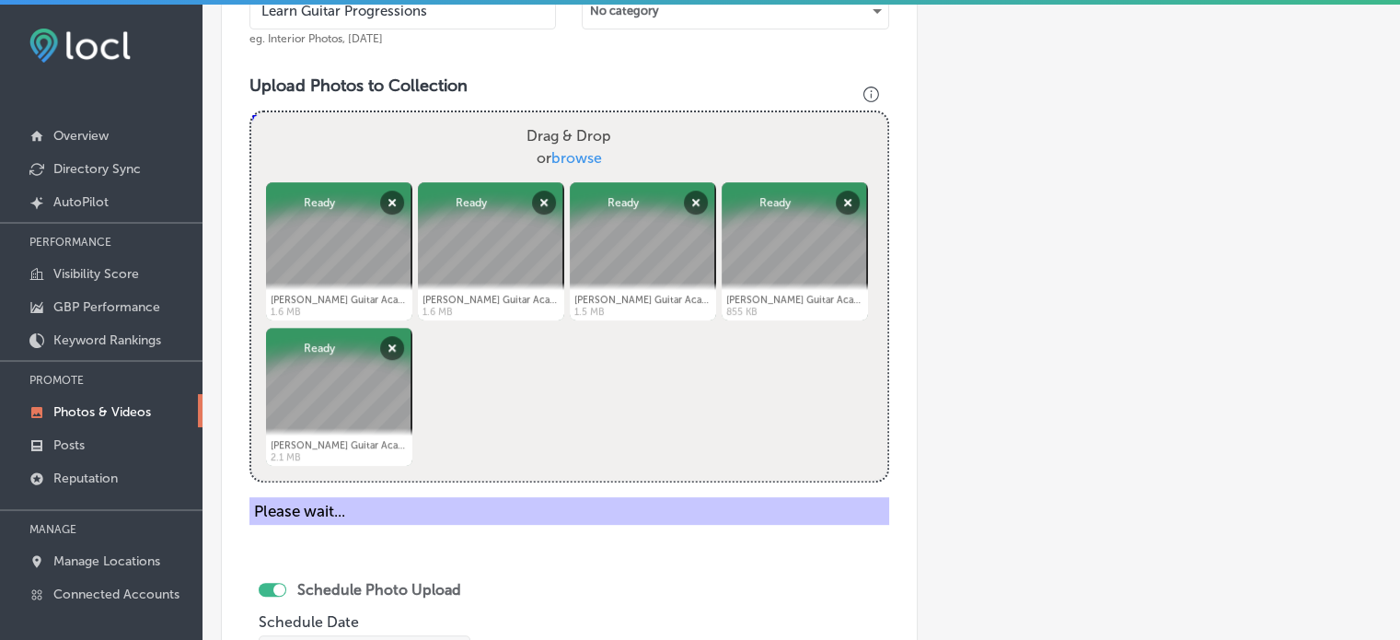
scroll to position [609, 0]
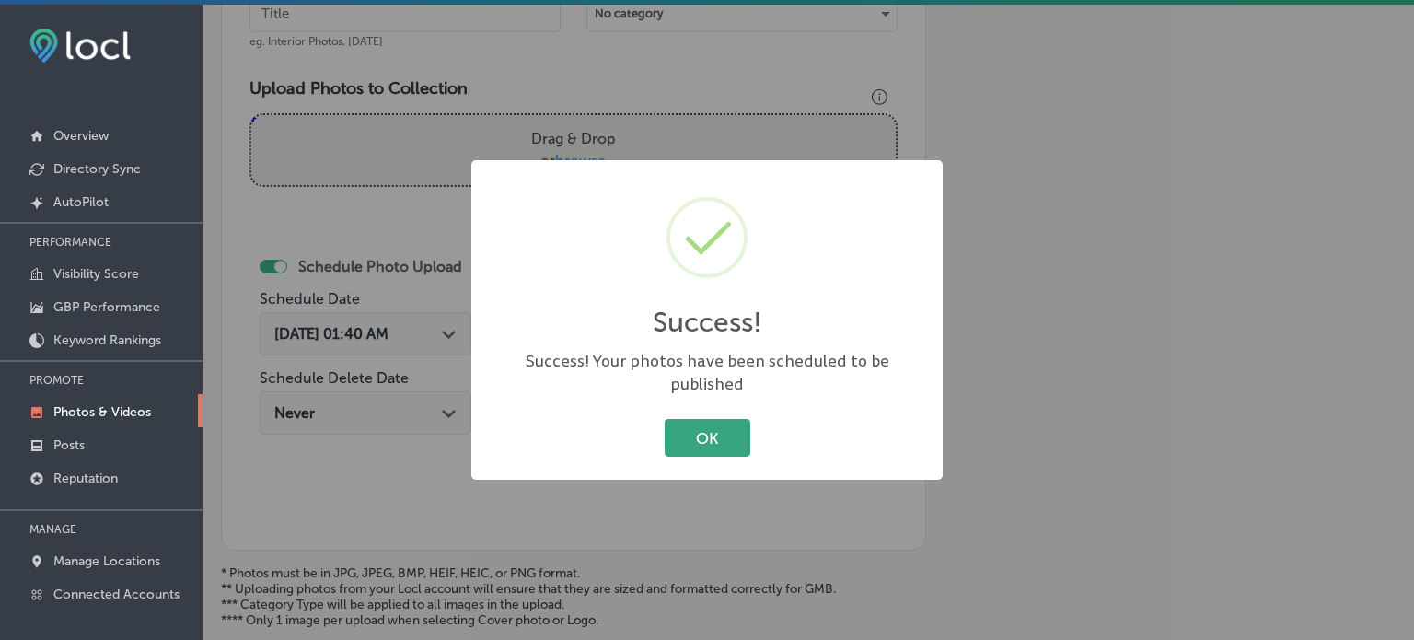
click at [714, 429] on button "OK" at bounding box center [708, 438] width 86 height 38
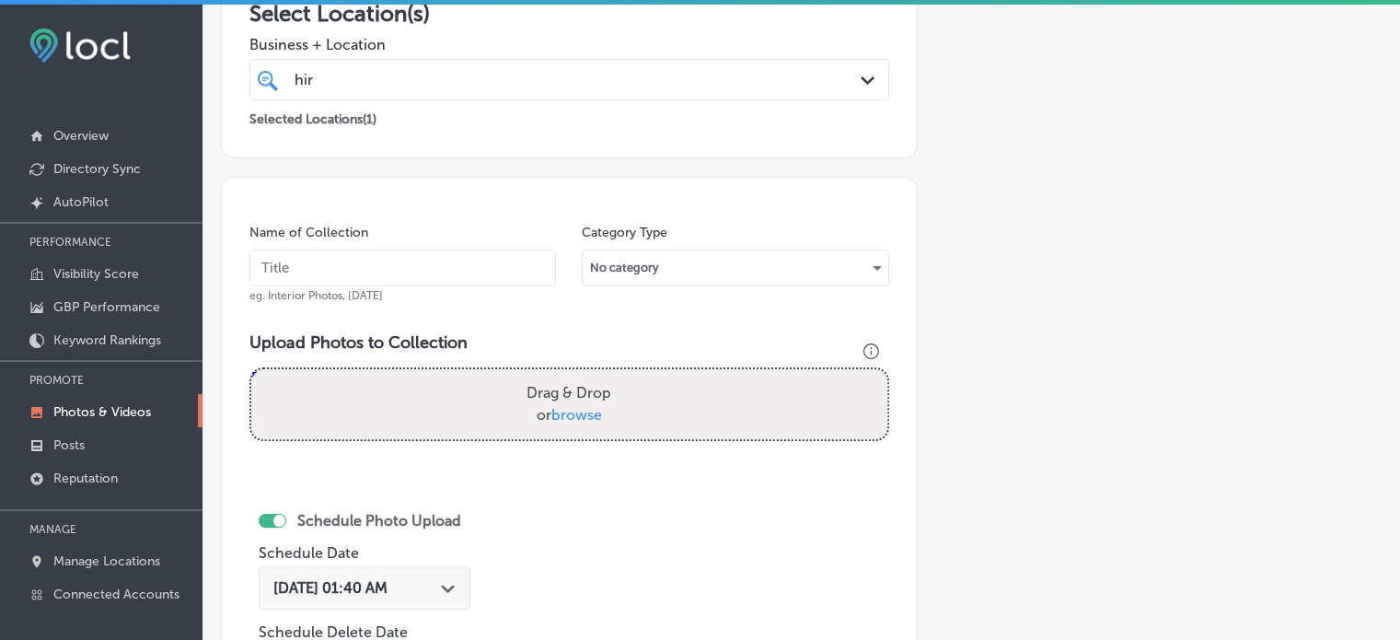
scroll to position [354, 0]
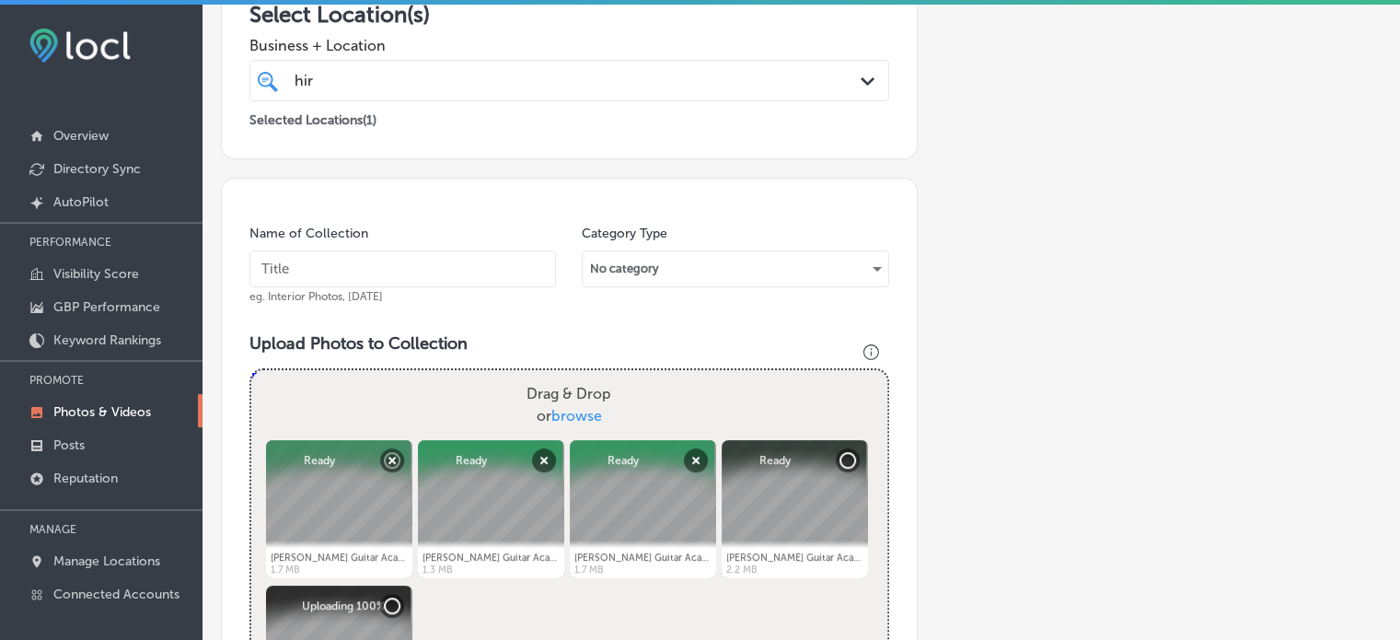
click at [403, 264] on input "text" at bounding box center [402, 268] width 307 height 37
paste input "Rhythm Guitar Technique"
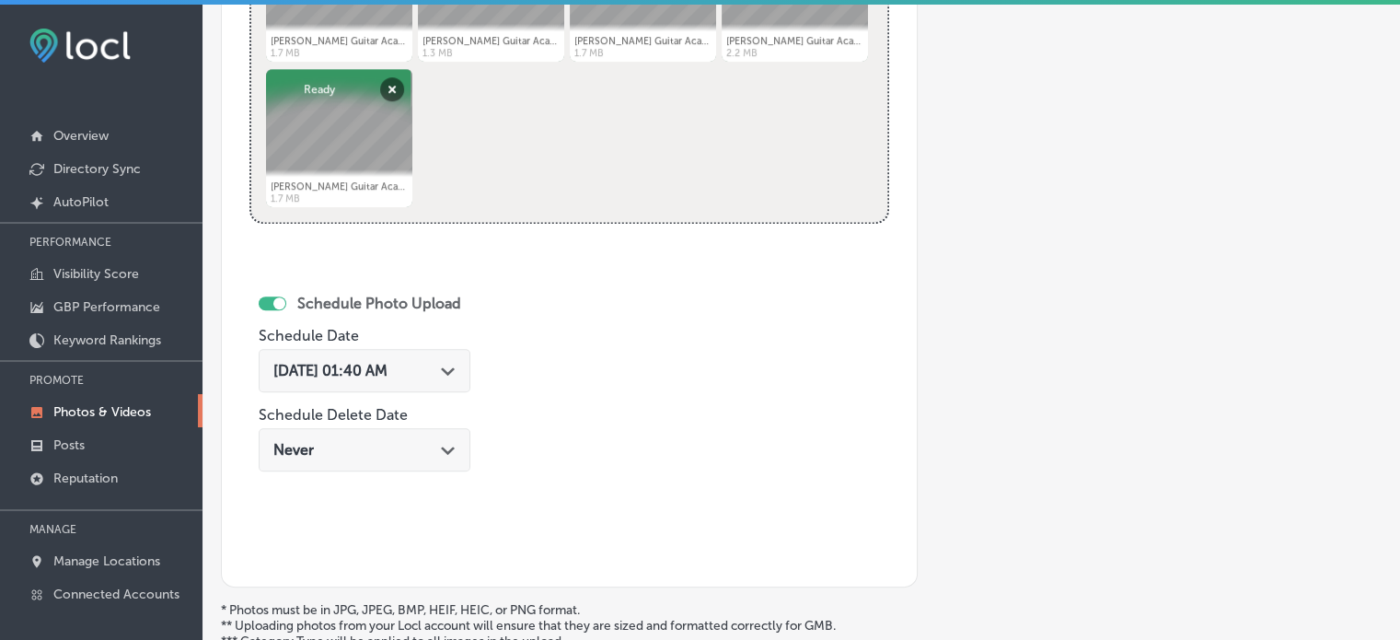
scroll to position [873, 0]
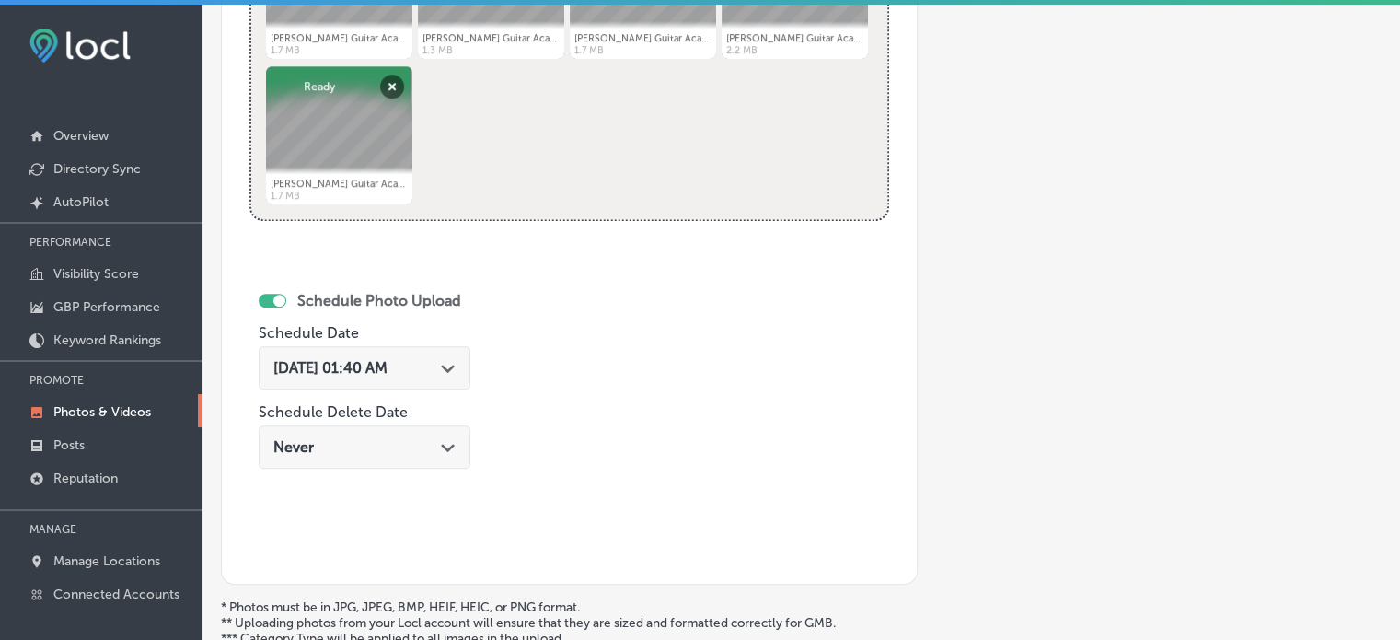
type input "Rhythm Guitar Technique"
click at [448, 374] on div "[DATE] 01:40 AM Path Created with Sketch." at bounding box center [364, 367] width 182 height 17
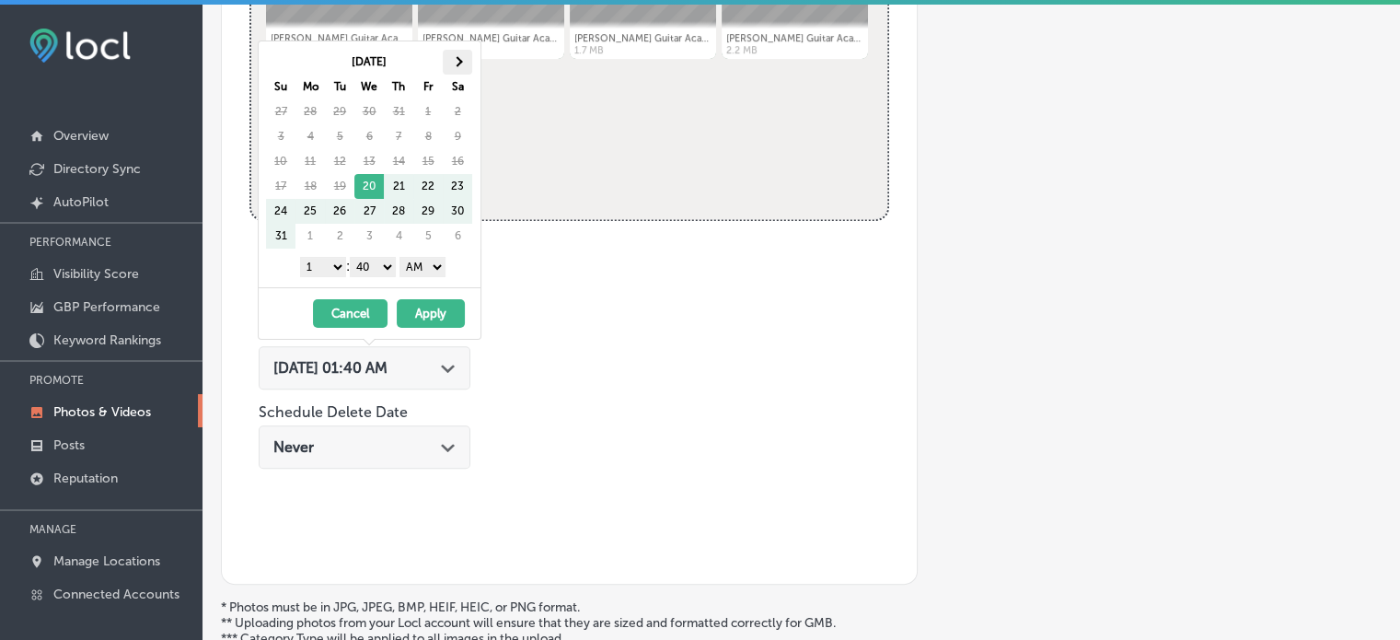
click at [458, 59] on span at bounding box center [457, 62] width 10 height 10
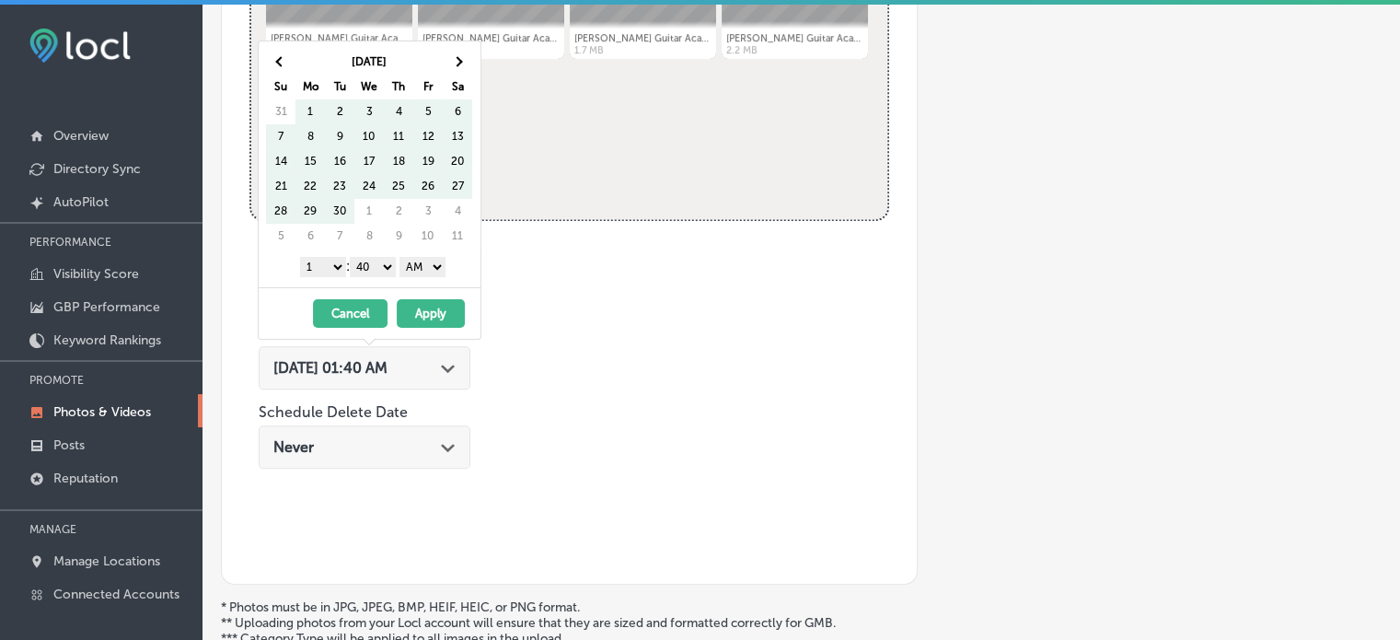
click at [458, 59] on span at bounding box center [457, 62] width 10 height 10
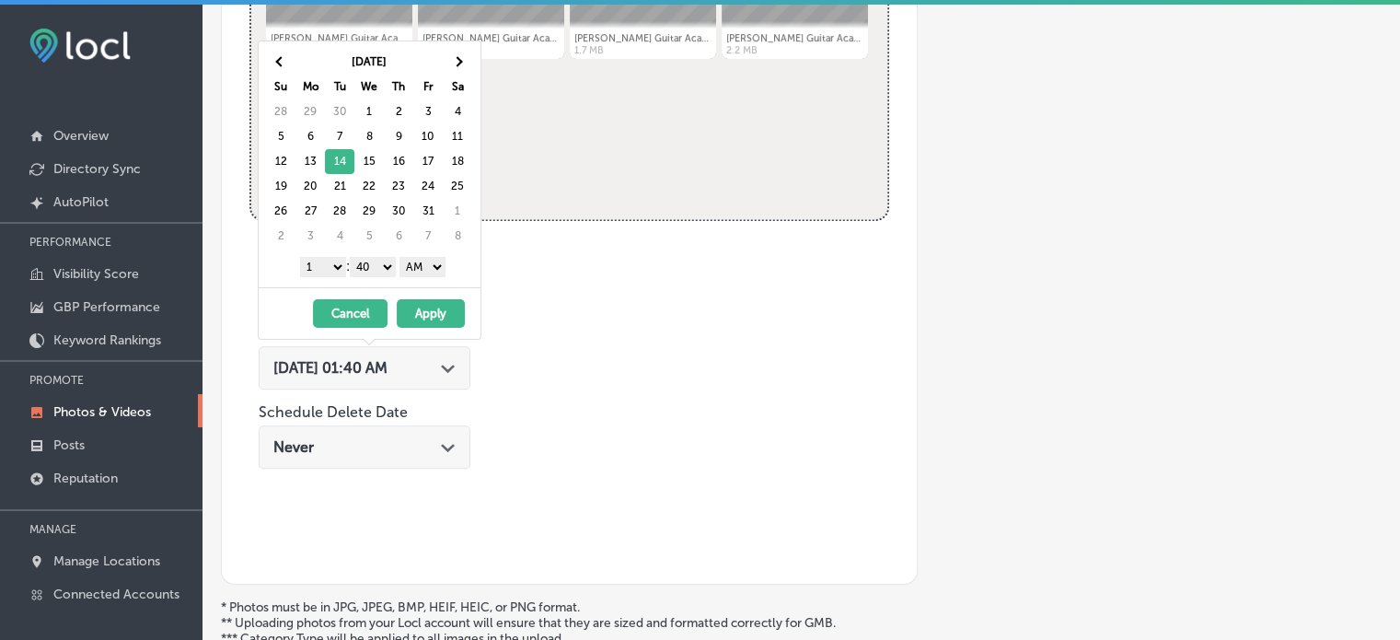
click at [327, 261] on select "1 2 3 4 5 6 7 8 9 10 11 12" at bounding box center [323, 267] width 46 height 20
click at [368, 273] on select "00 10 20 30 40 50" at bounding box center [373, 267] width 46 height 20
drag, startPoint x: 412, startPoint y: 264, endPoint x: 412, endPoint y: 312, distance: 47.9
click at [412, 312] on div "[DATE] Su Mo Tu We Th Fr Sa 28 29 30 1 2 3 4 5 6 7 8 9 10 11 12 13 14 15 16 17 …" at bounding box center [370, 190] width 224 height 299
click at [427, 312] on button "Apply" at bounding box center [431, 313] width 68 height 29
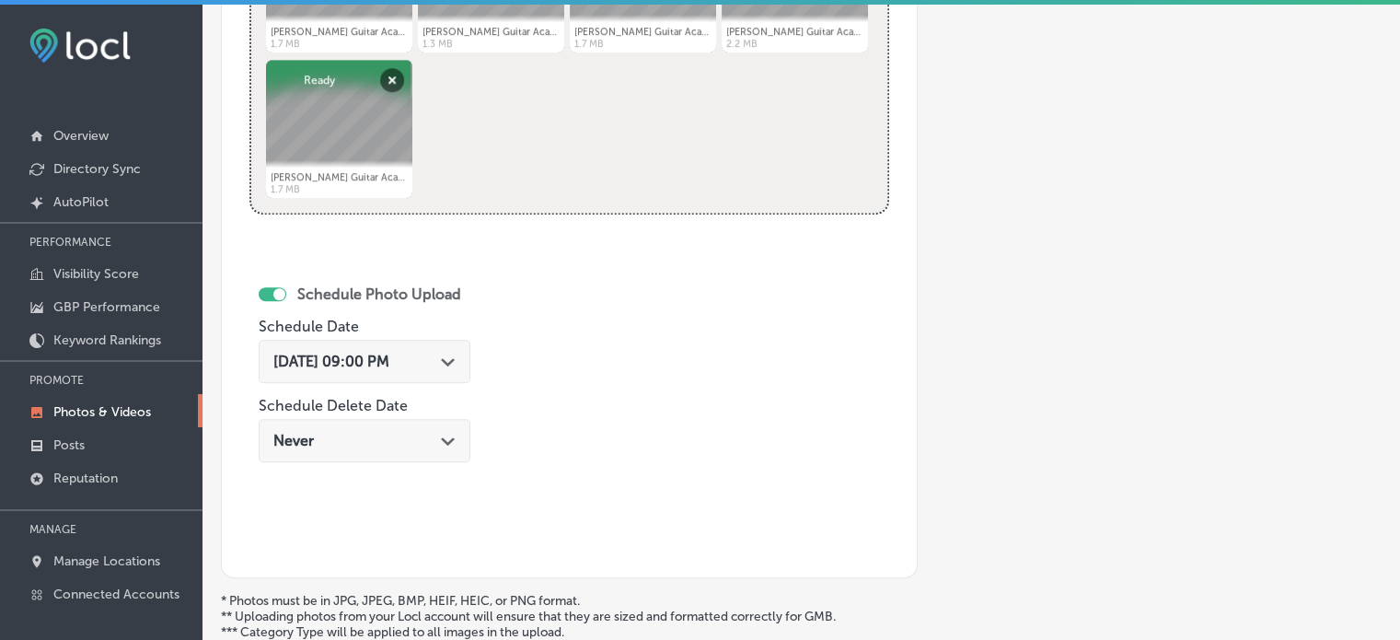
scroll to position [1072, 0]
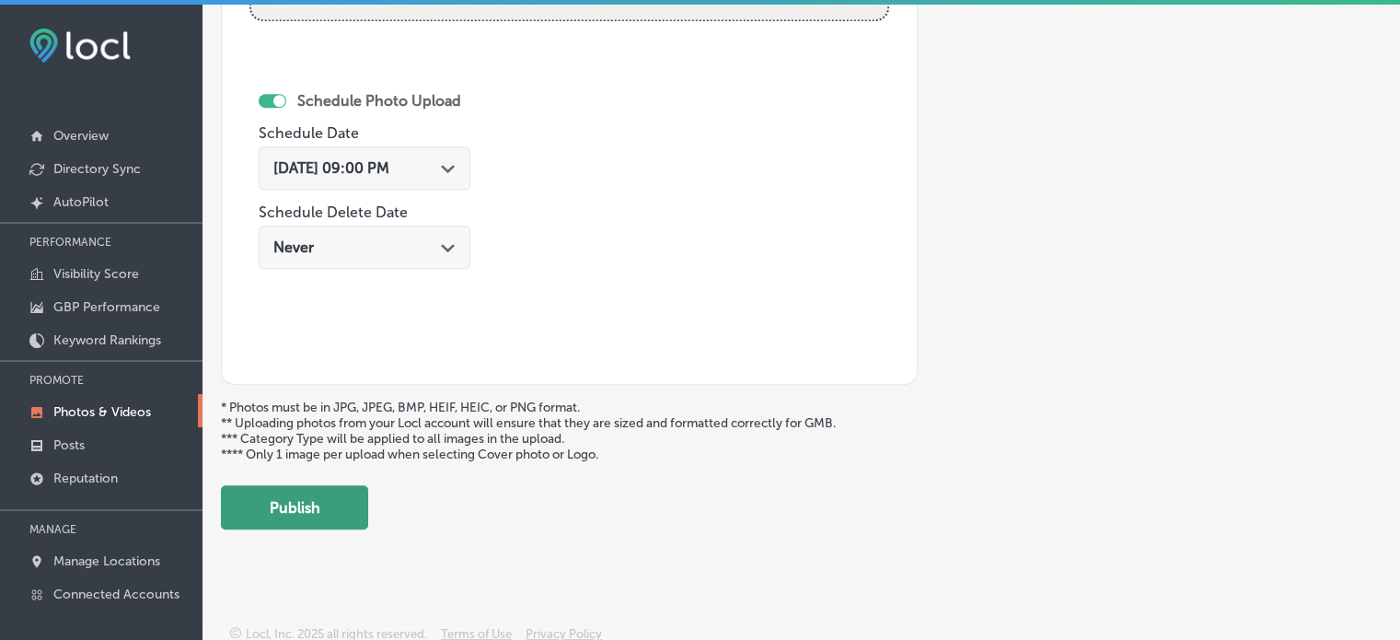
click at [302, 513] on button "Publish" at bounding box center [294, 507] width 147 height 44
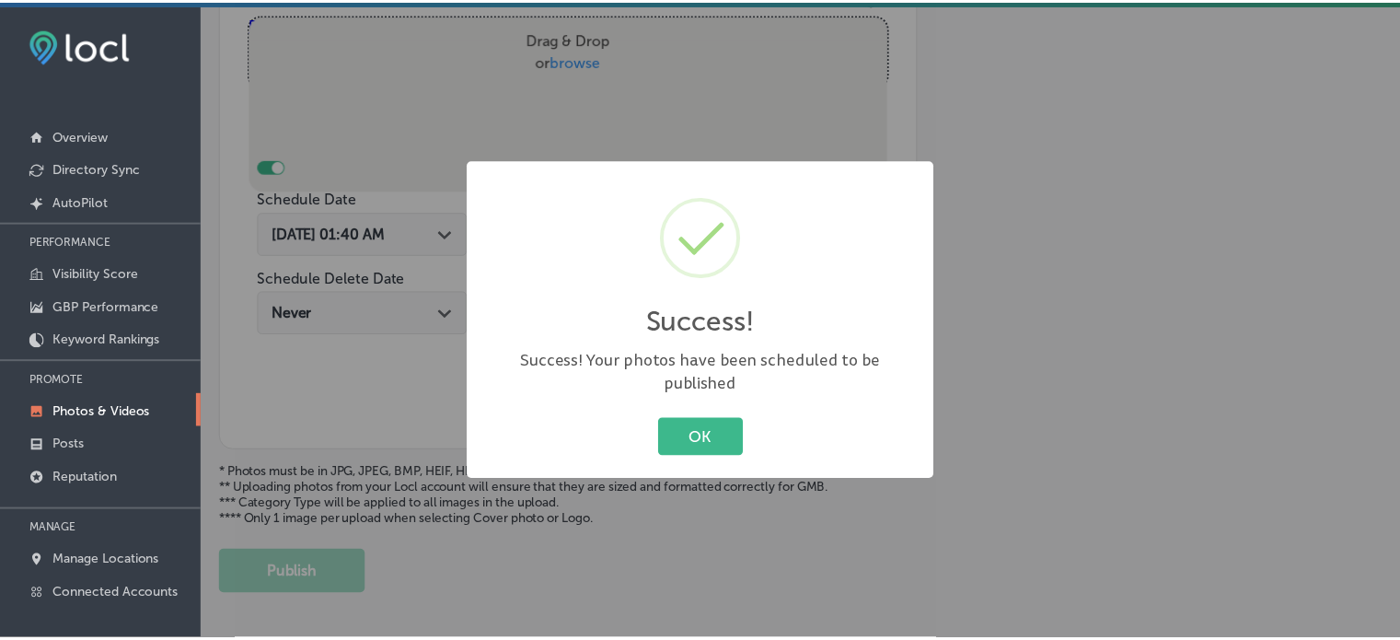
scroll to position [707, 0]
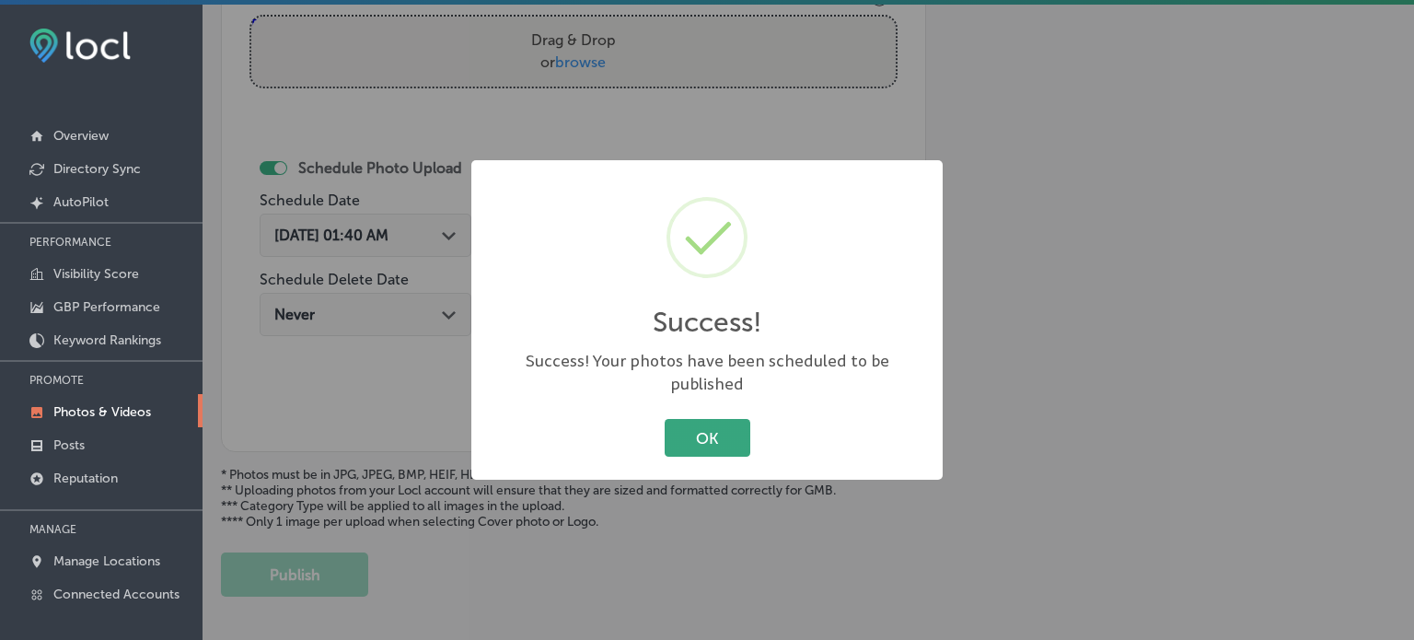
click at [714, 419] on button "OK" at bounding box center [708, 438] width 86 height 38
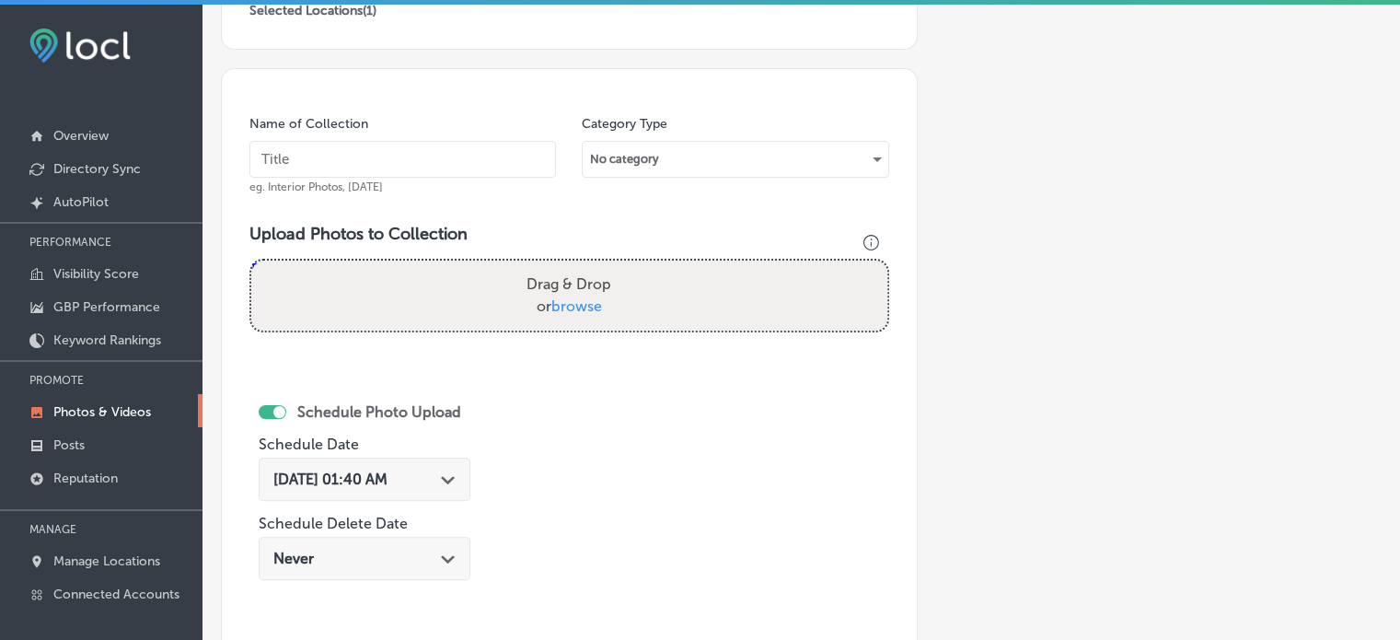
scroll to position [397, 0]
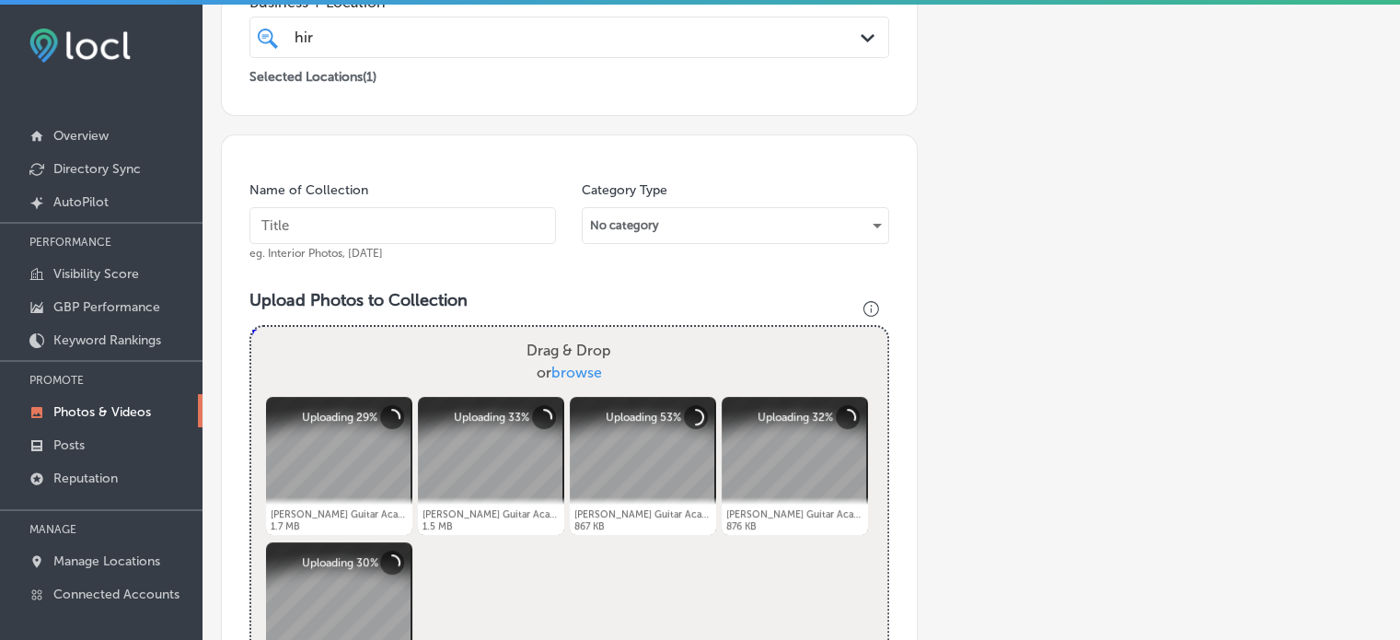
click at [427, 228] on input "text" at bounding box center [402, 225] width 307 height 37
paste input "Strumming Techniques"
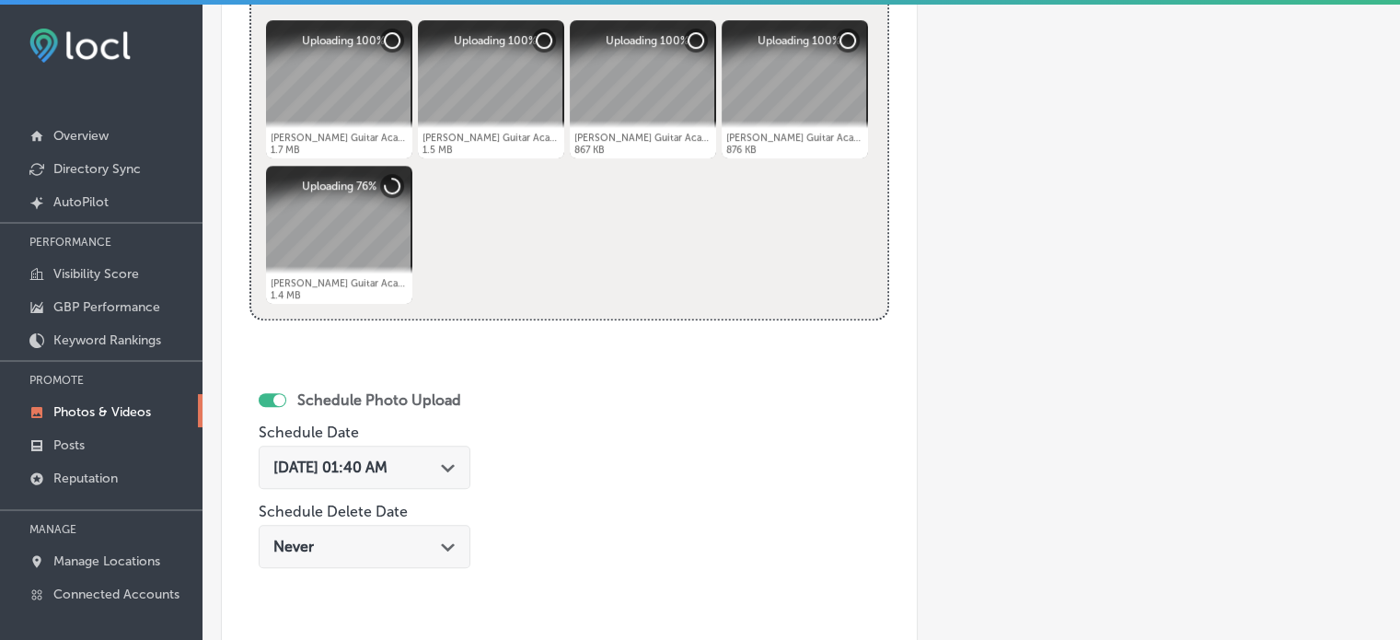
scroll to position [781, 0]
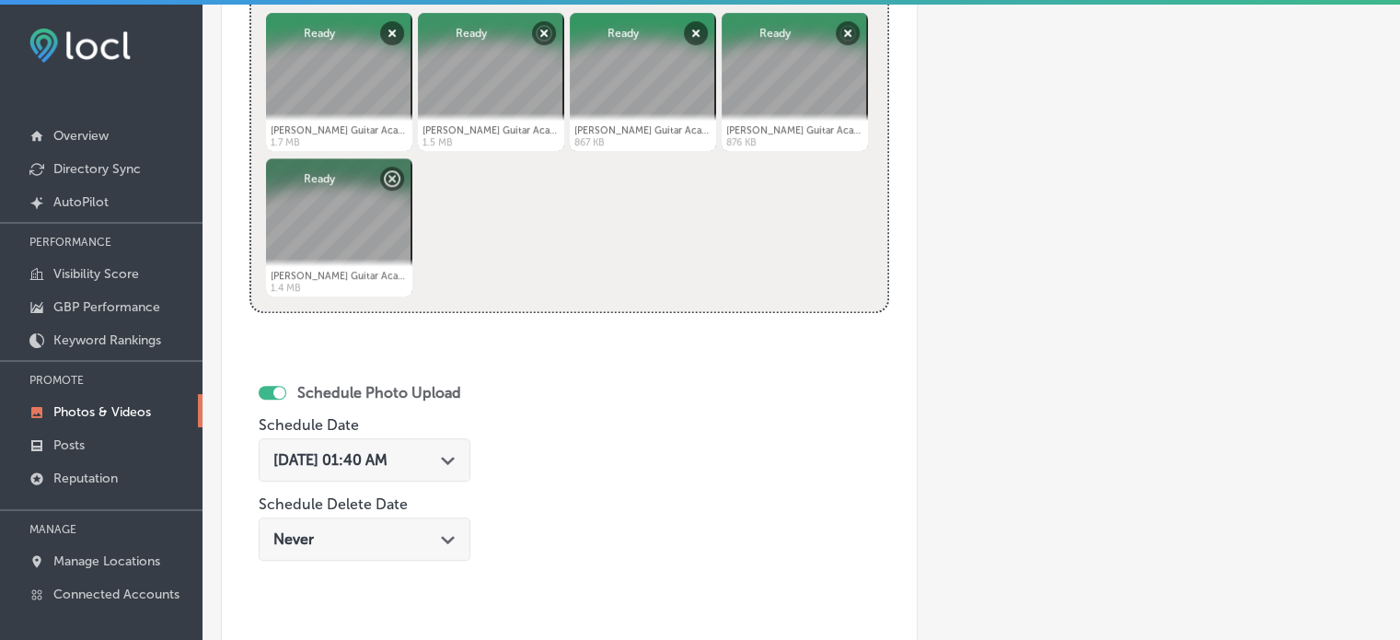
type input "Strumming Techniques"
click at [418, 472] on div "[DATE] 01:40 AM Path Created with Sketch." at bounding box center [365, 459] width 212 height 43
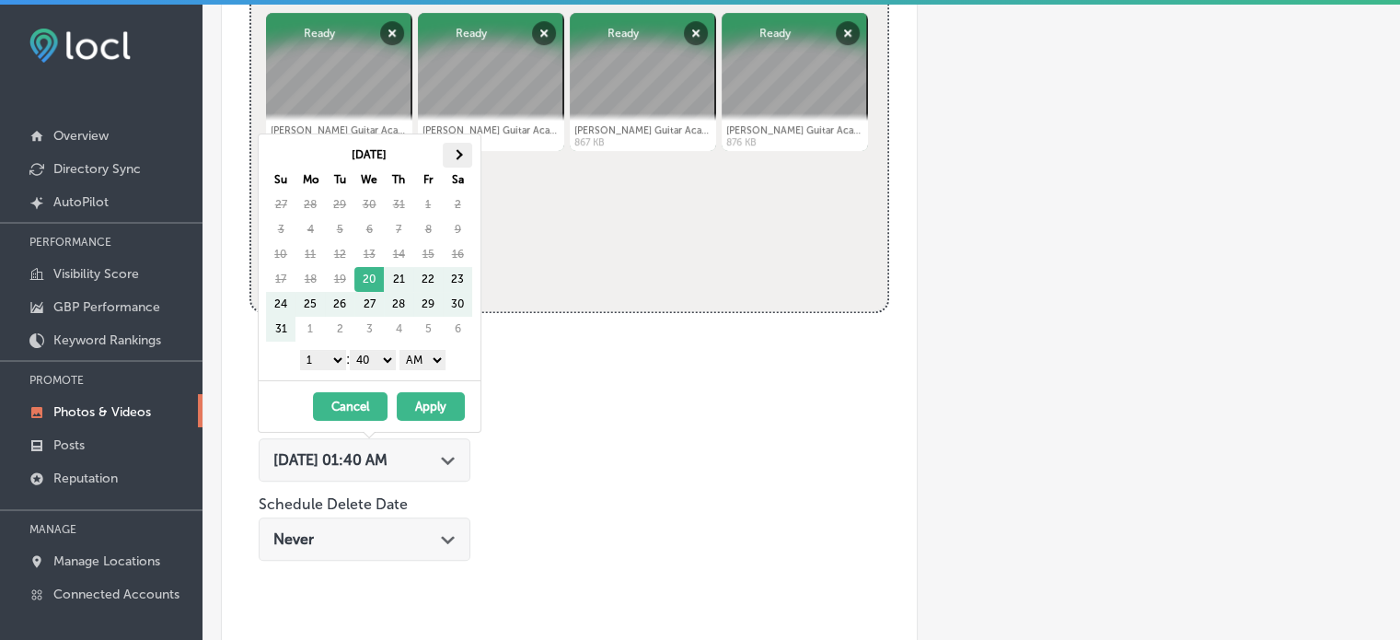
click at [455, 155] on span at bounding box center [457, 154] width 10 height 10
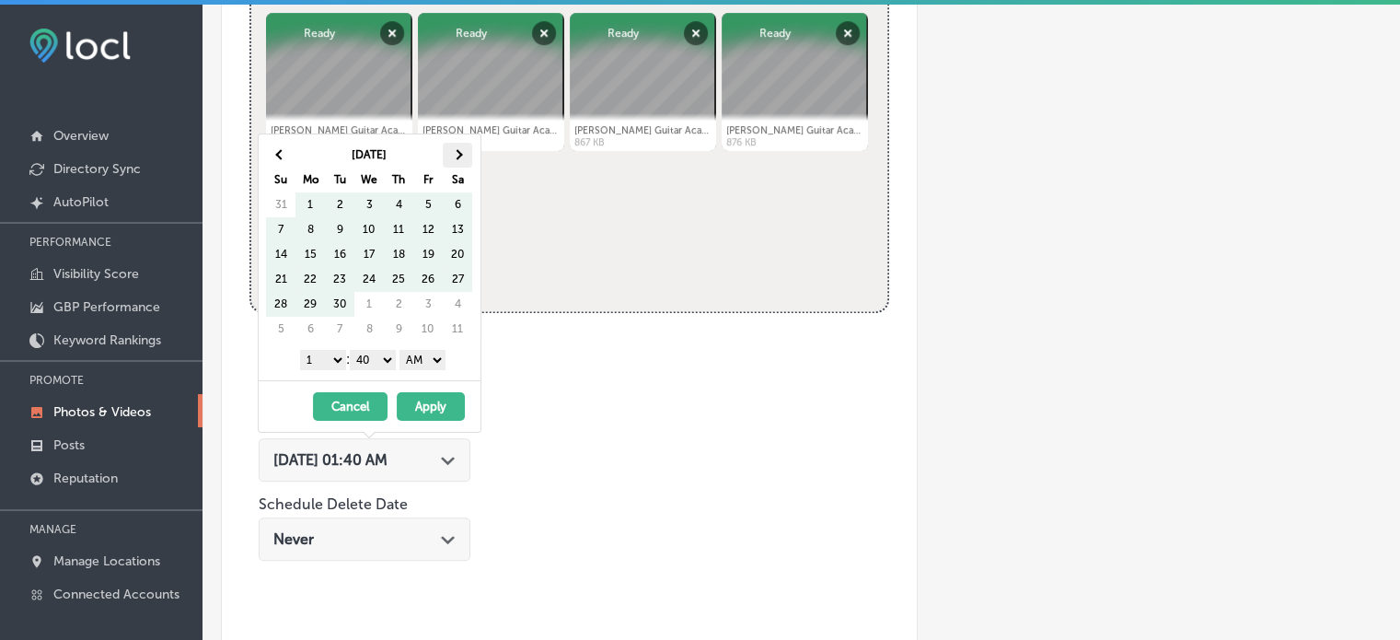
click at [454, 156] on span at bounding box center [457, 154] width 10 height 10
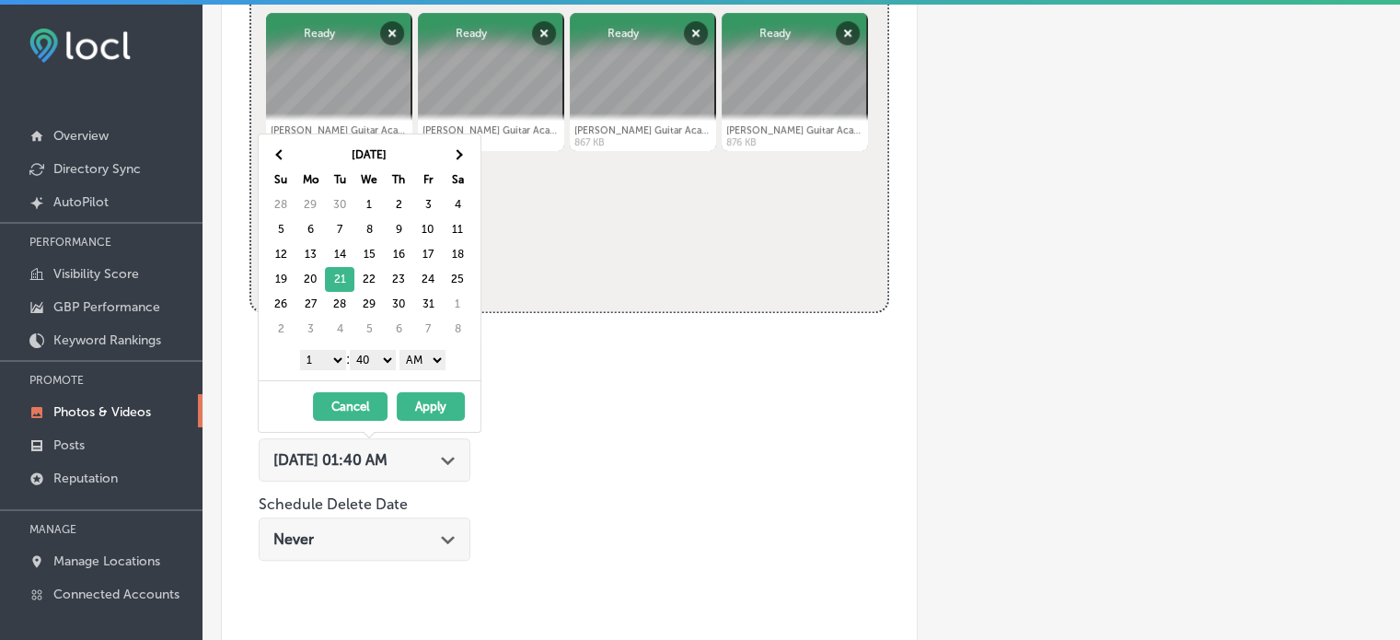
click at [331, 357] on select "1 2 3 4 5 6 7 8 9 10 11 12" at bounding box center [323, 360] width 46 height 20
click at [382, 360] on select "00 10 20 30 40 50" at bounding box center [373, 360] width 46 height 20
click at [431, 353] on select "AM PM" at bounding box center [423, 360] width 46 height 20
click at [423, 399] on button "Apply" at bounding box center [431, 406] width 68 height 29
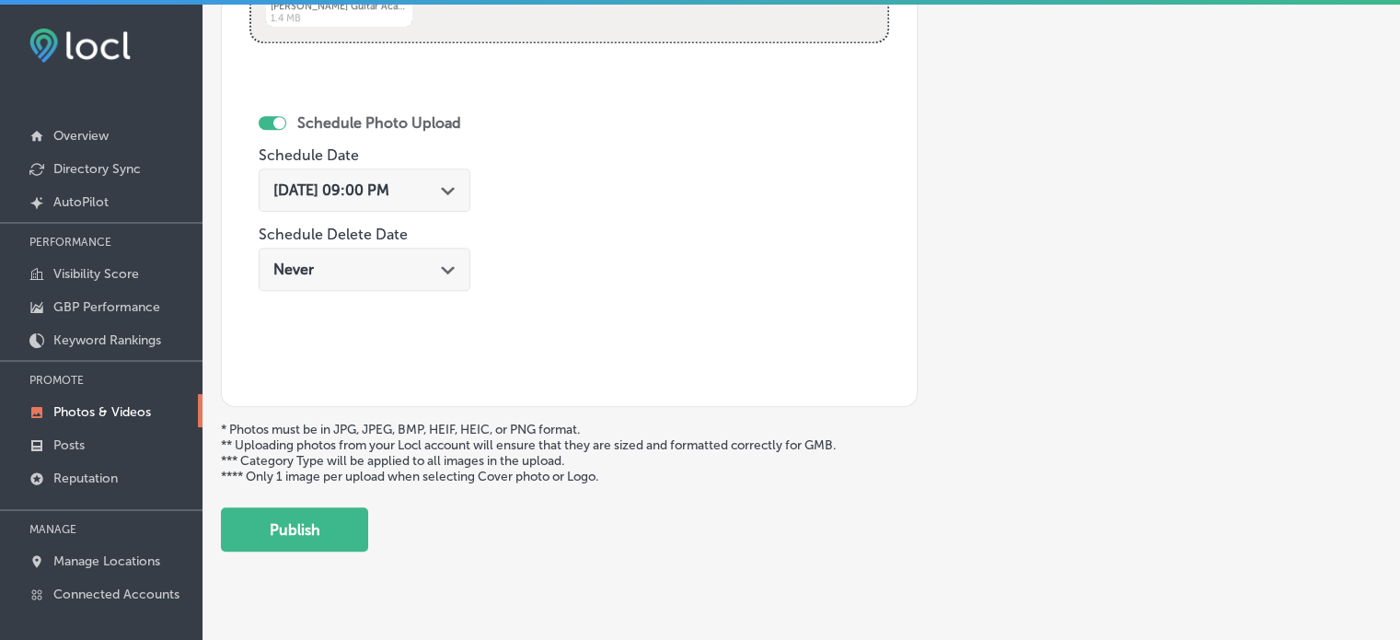
scroll to position [1050, 0]
click at [313, 523] on button "Publish" at bounding box center [294, 529] width 147 height 44
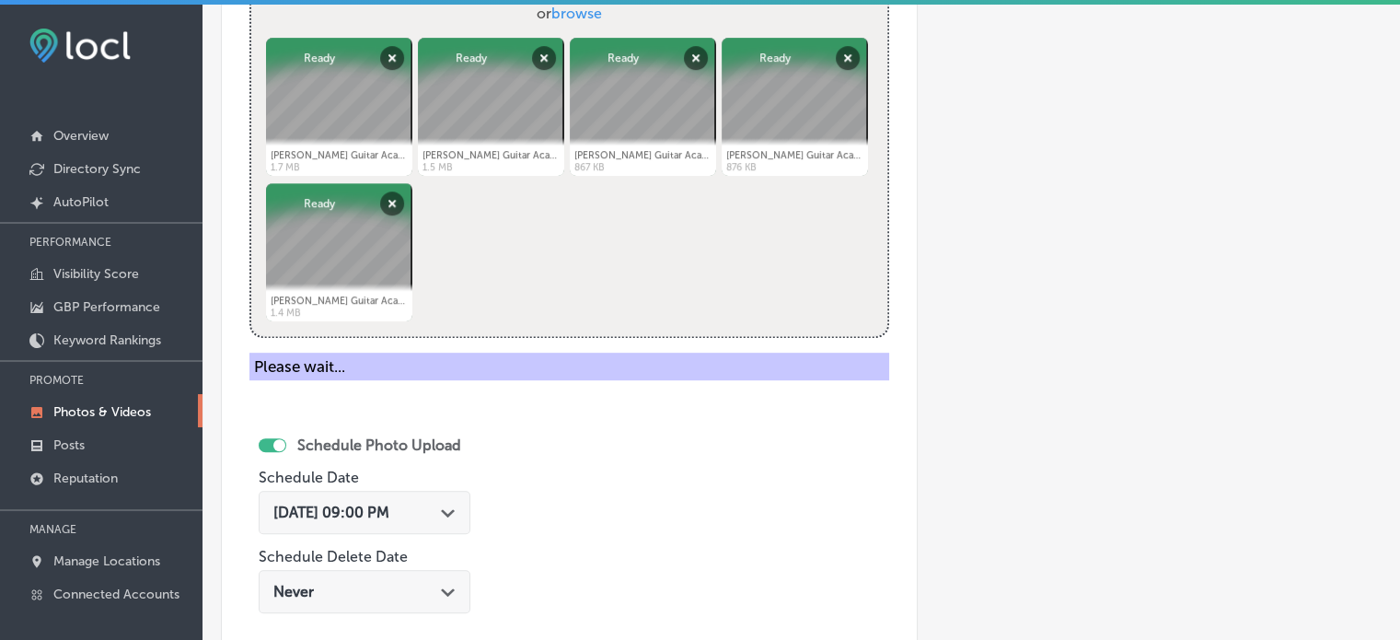
scroll to position [675, 0]
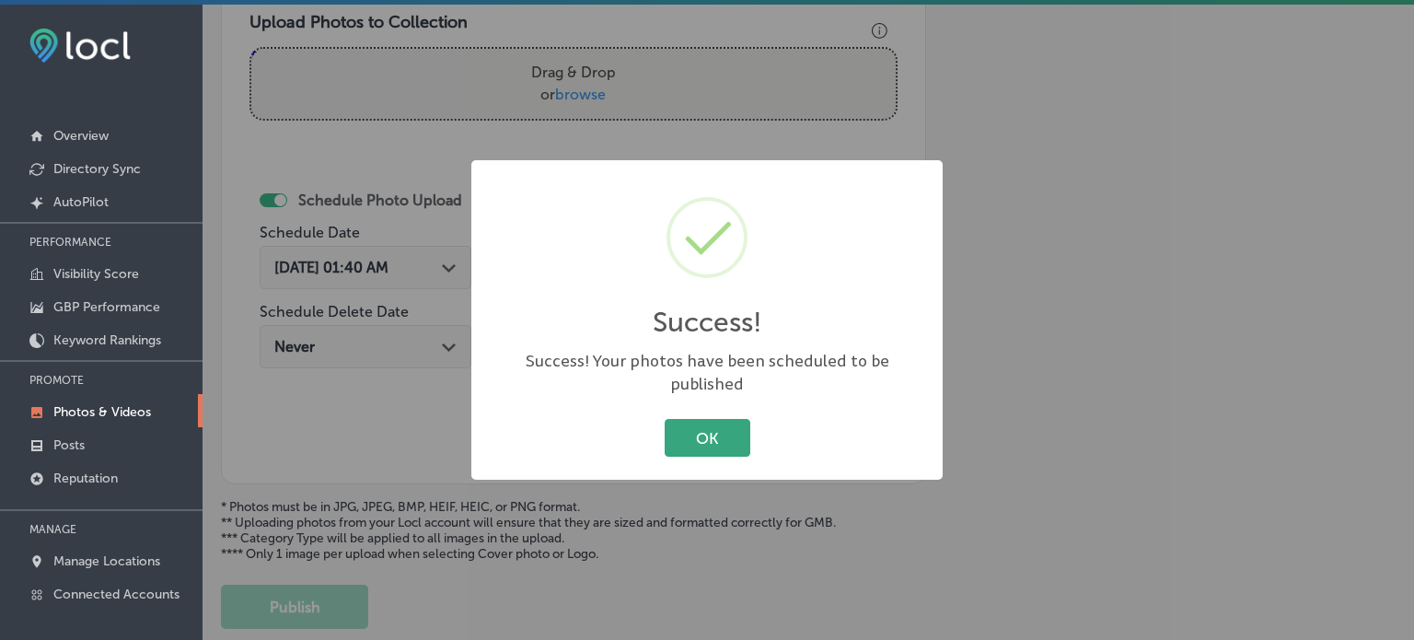
click at [718, 423] on button "OK" at bounding box center [708, 438] width 86 height 38
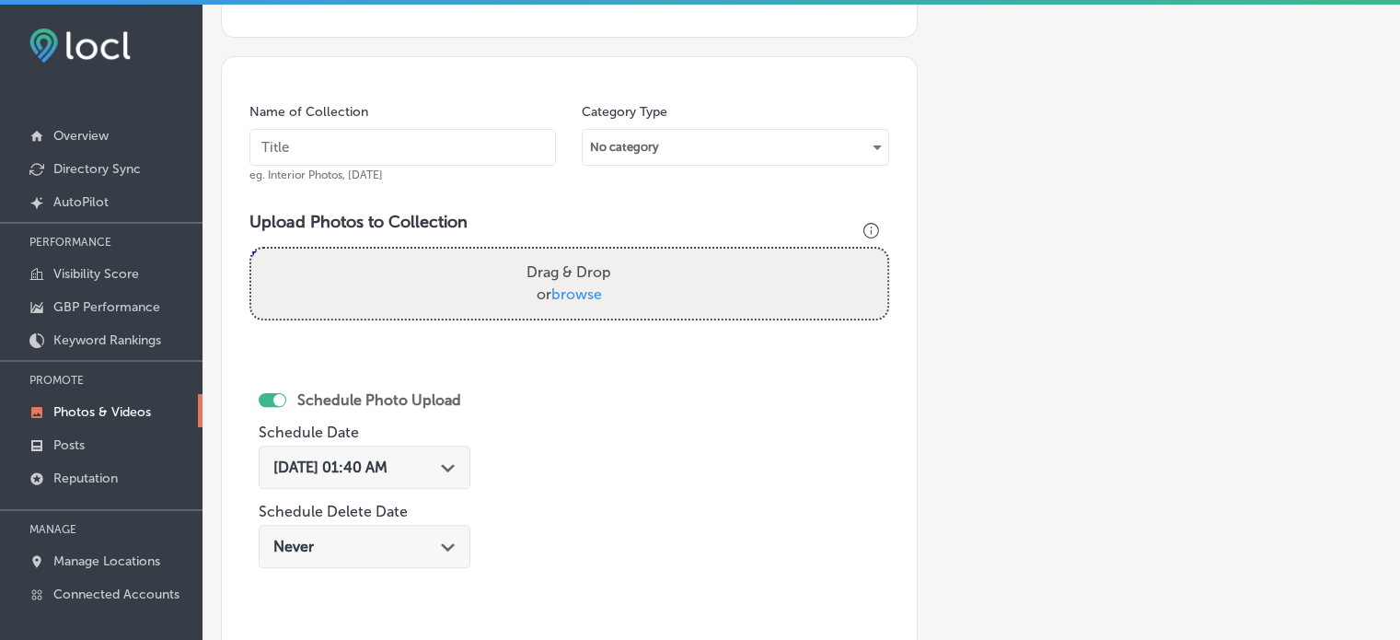
scroll to position [471, 0]
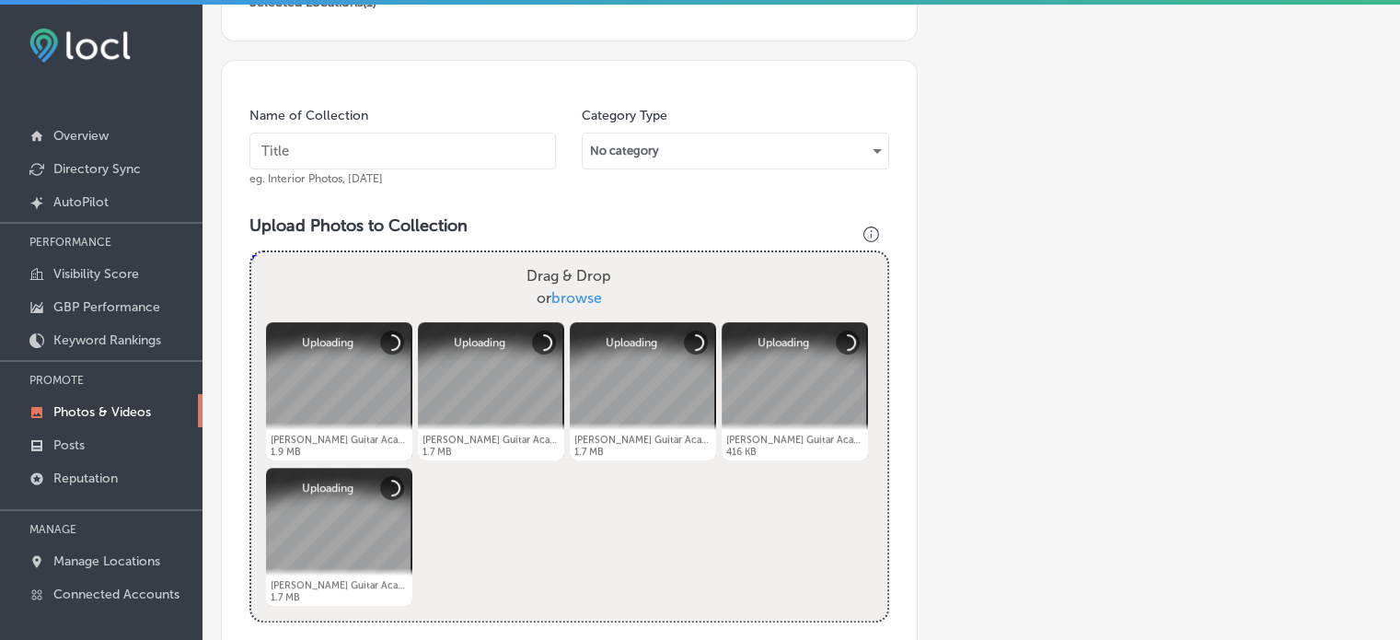
click at [346, 155] on input "text" at bounding box center [402, 151] width 307 height 37
paste input "Metal Guitar Riffs"
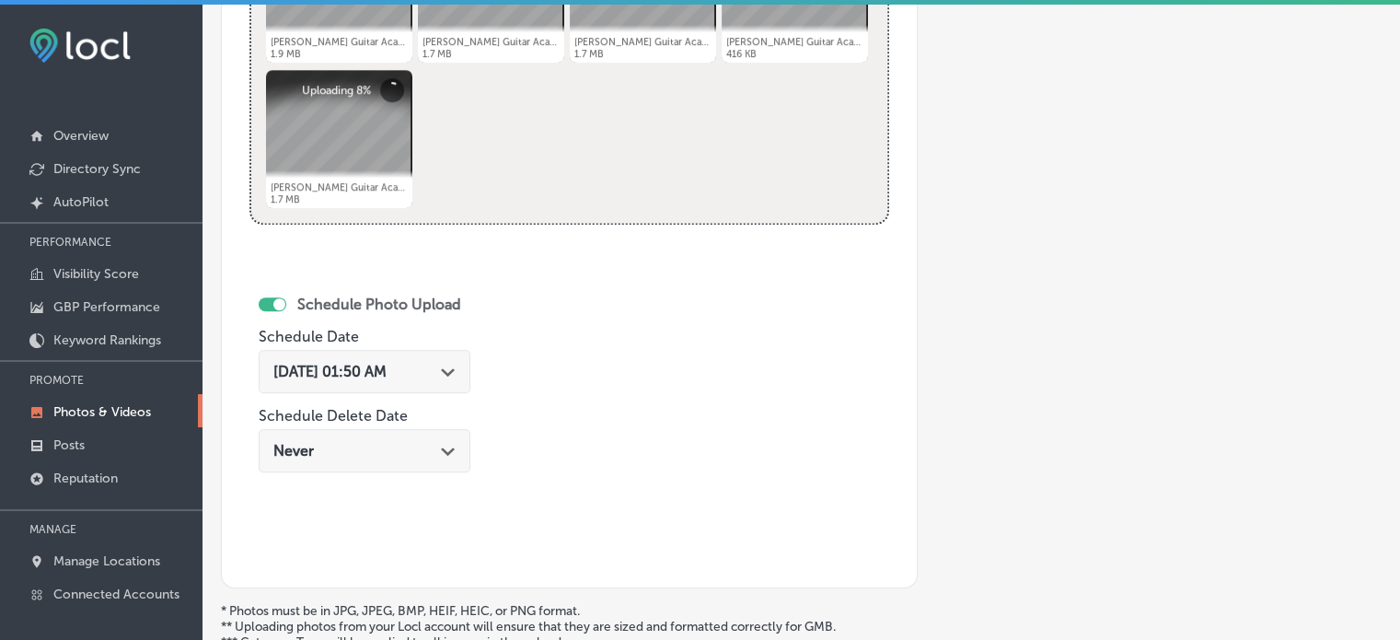
scroll to position [870, 0]
type input "Metal Guitar Riffs"
click at [387, 365] on span "[DATE] 01:50 AM" at bounding box center [329, 370] width 113 height 17
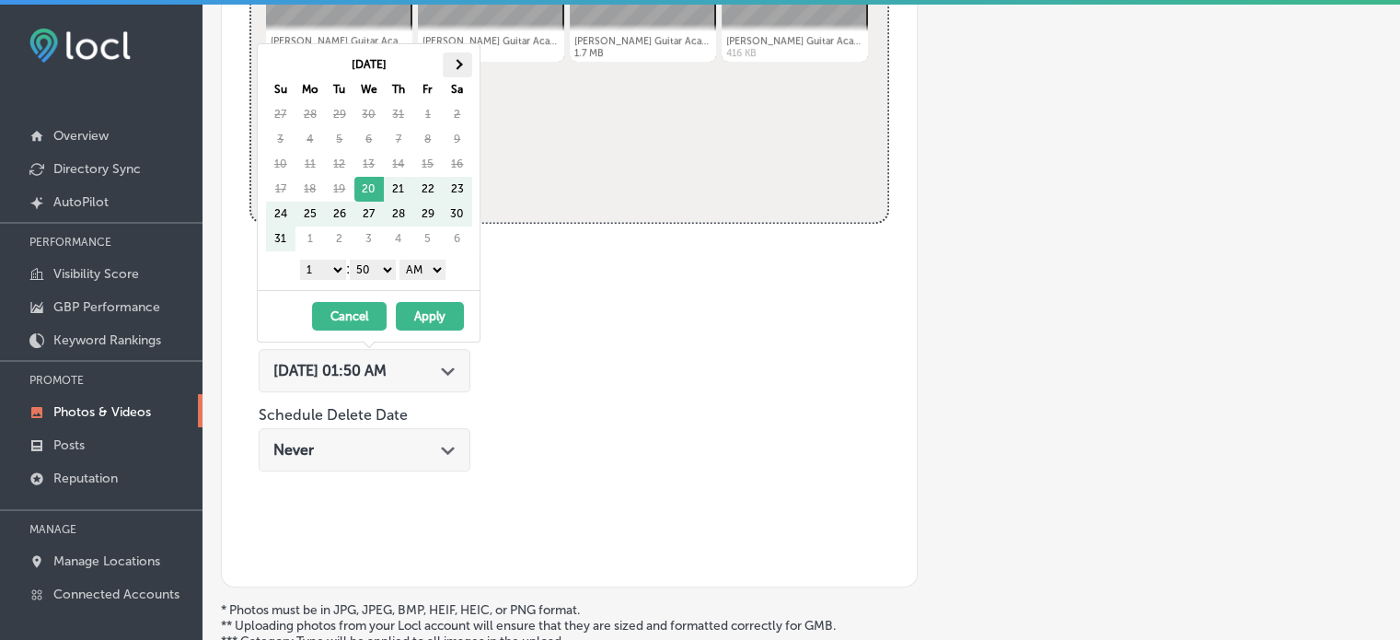
click at [457, 60] on span at bounding box center [457, 65] width 10 height 10
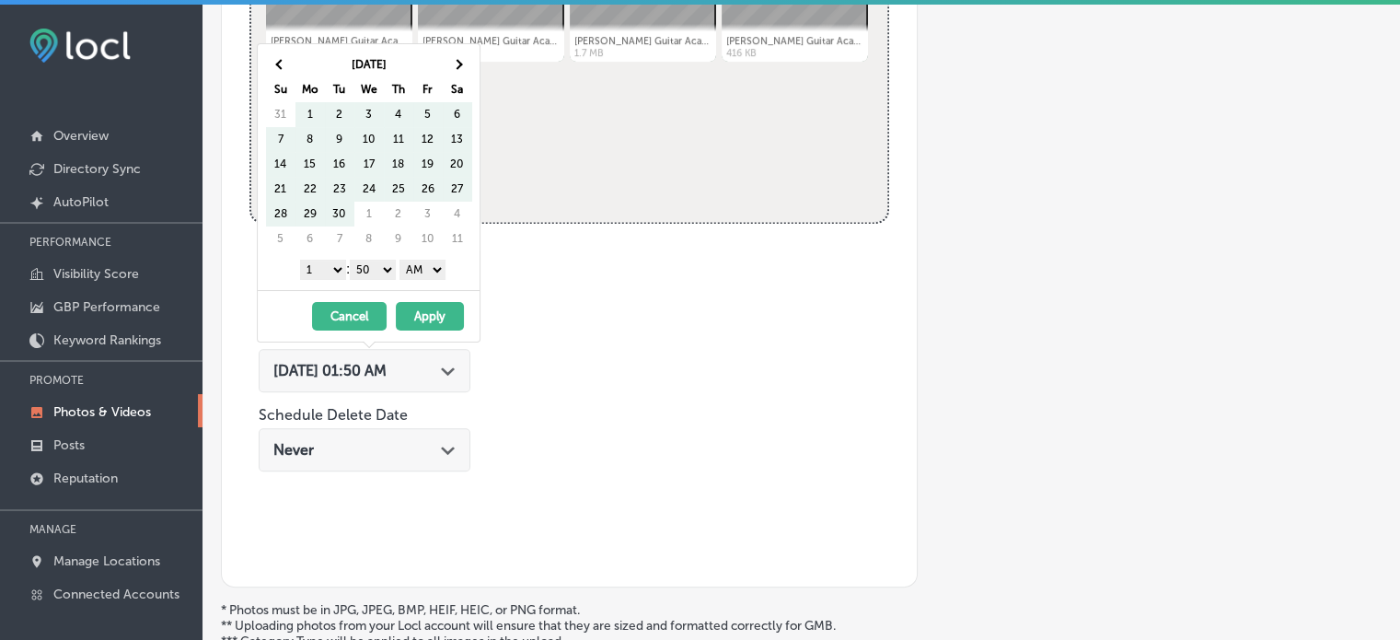
click at [457, 60] on span at bounding box center [457, 65] width 10 height 10
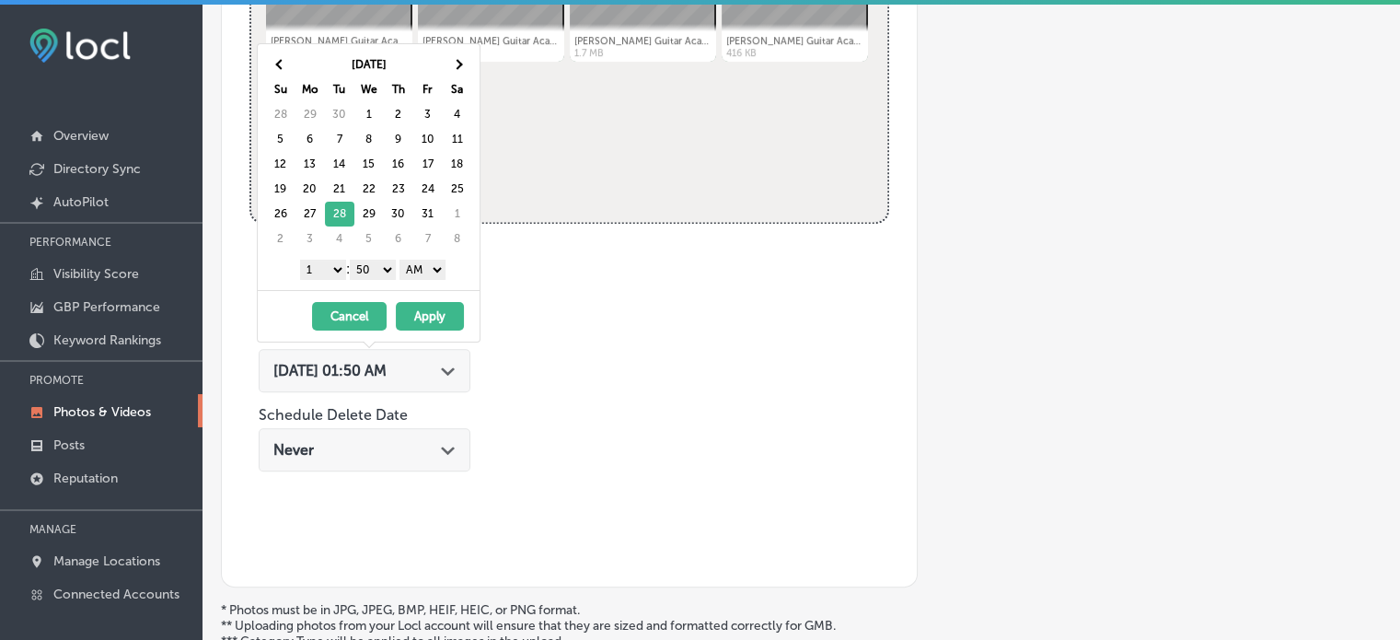
click at [324, 266] on select "1 2 3 4 5 6 7 8 9 10 11 12" at bounding box center [323, 270] width 46 height 20
click at [377, 275] on select "00 10 20 30 40 50" at bounding box center [373, 270] width 46 height 20
click at [422, 267] on select "AM PM" at bounding box center [423, 270] width 46 height 20
click at [427, 312] on button "Apply" at bounding box center [430, 316] width 68 height 29
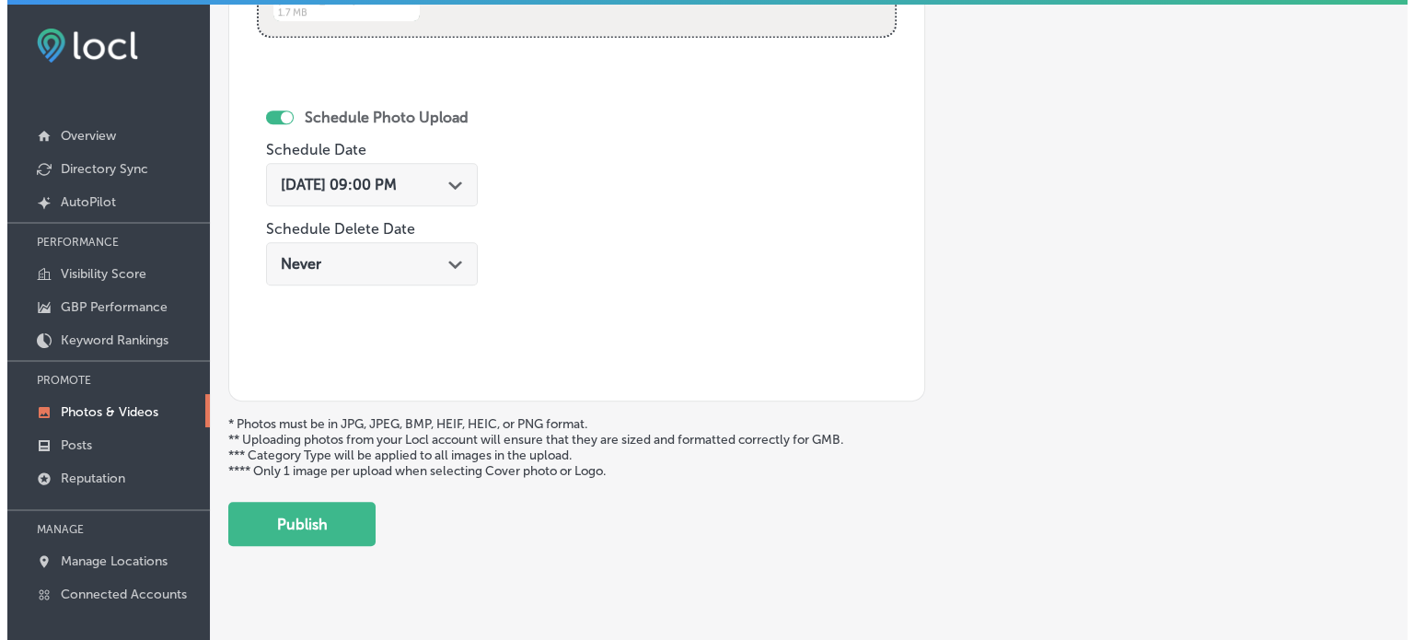
scroll to position [1057, 0]
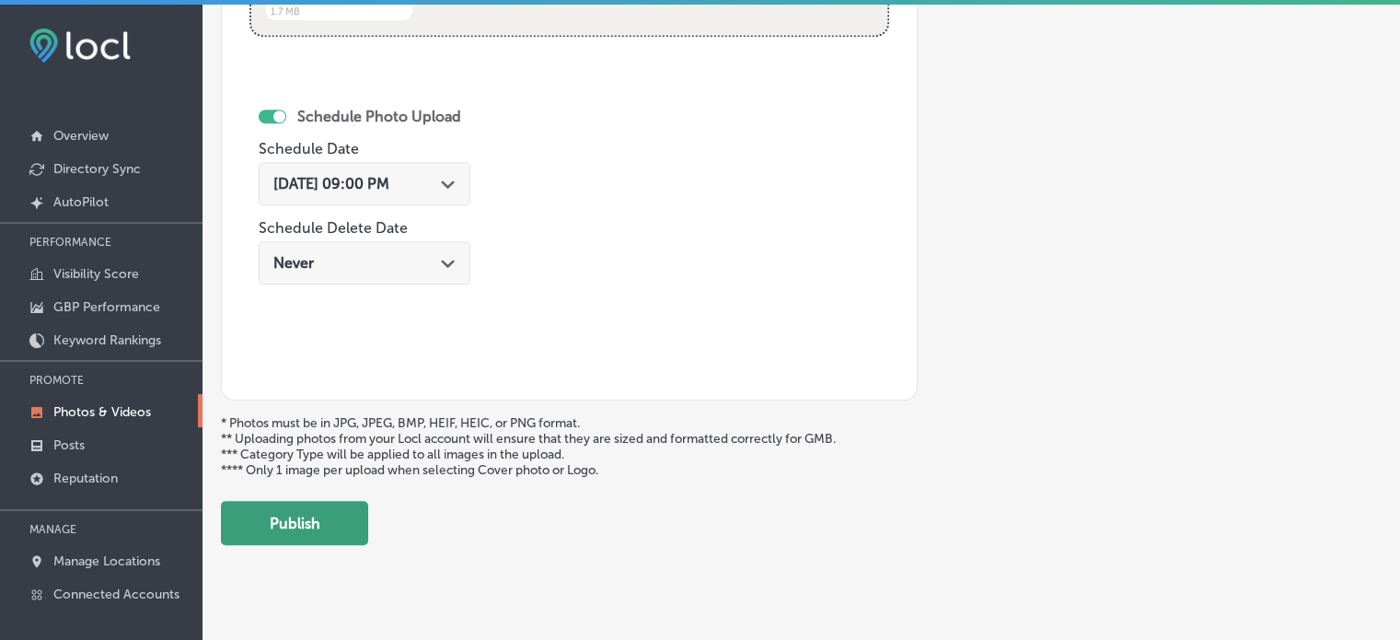
click at [307, 526] on button "Publish" at bounding box center [294, 523] width 147 height 44
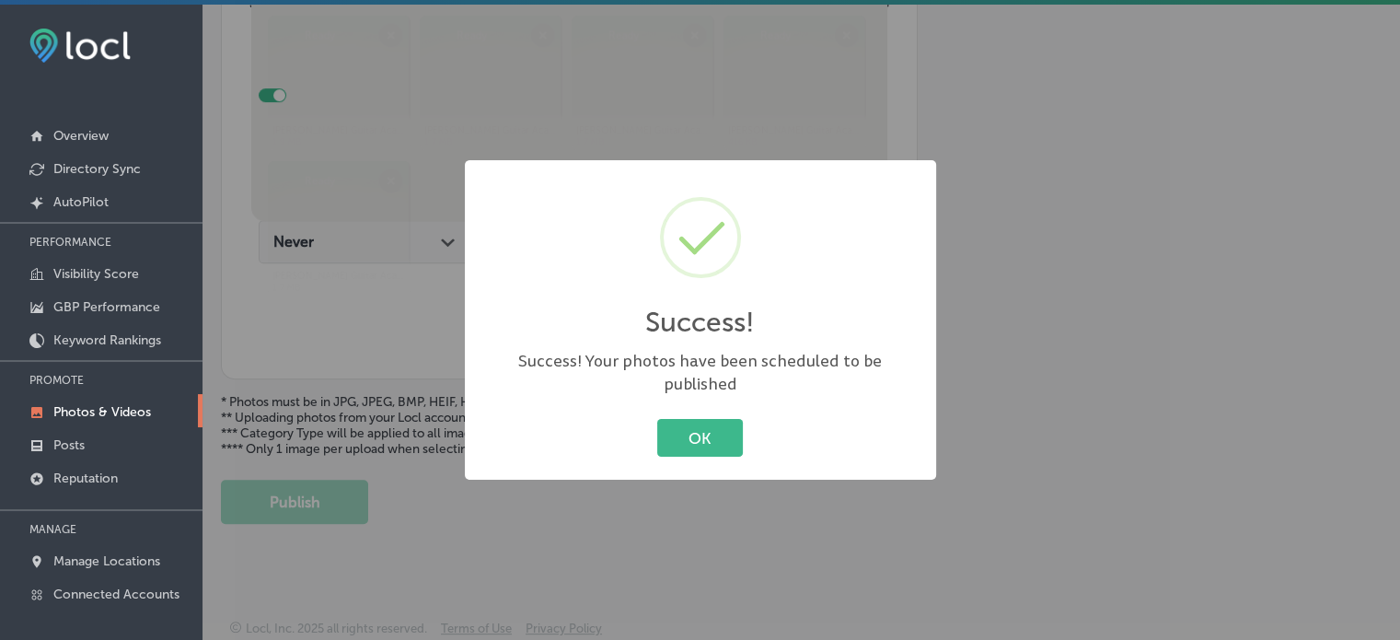
scroll to position [774, 0]
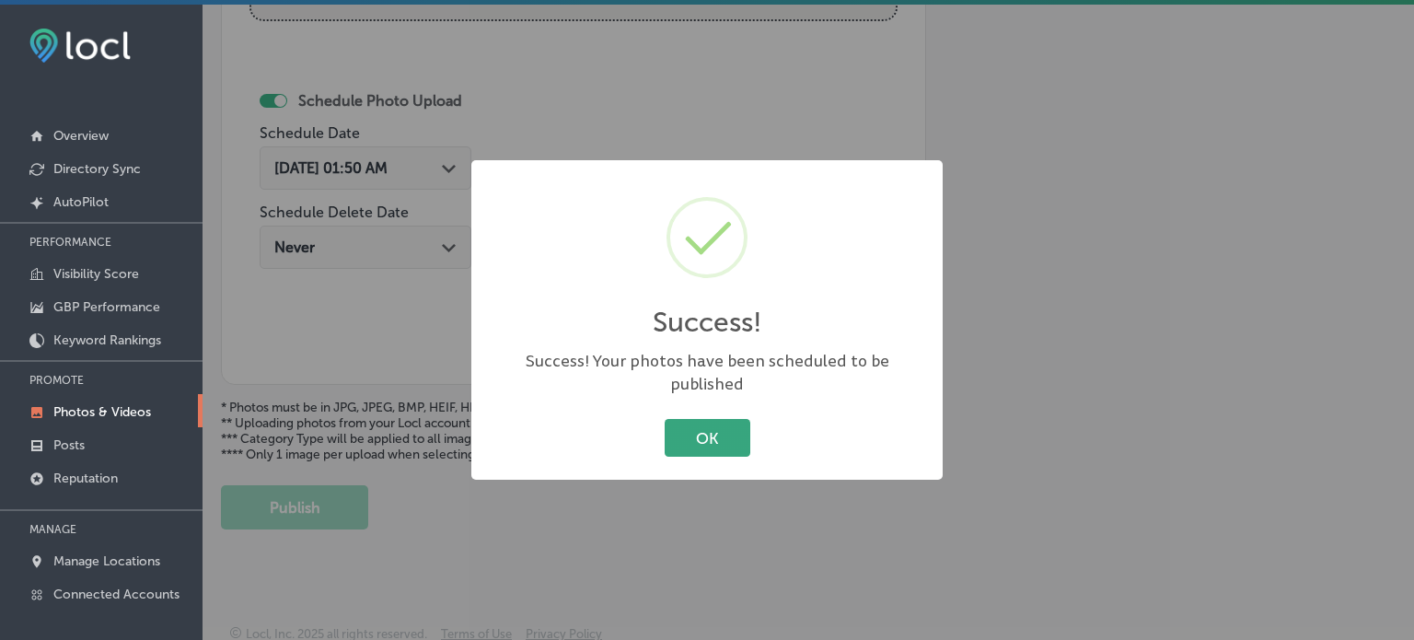
click at [724, 419] on button "OK" at bounding box center [708, 438] width 86 height 38
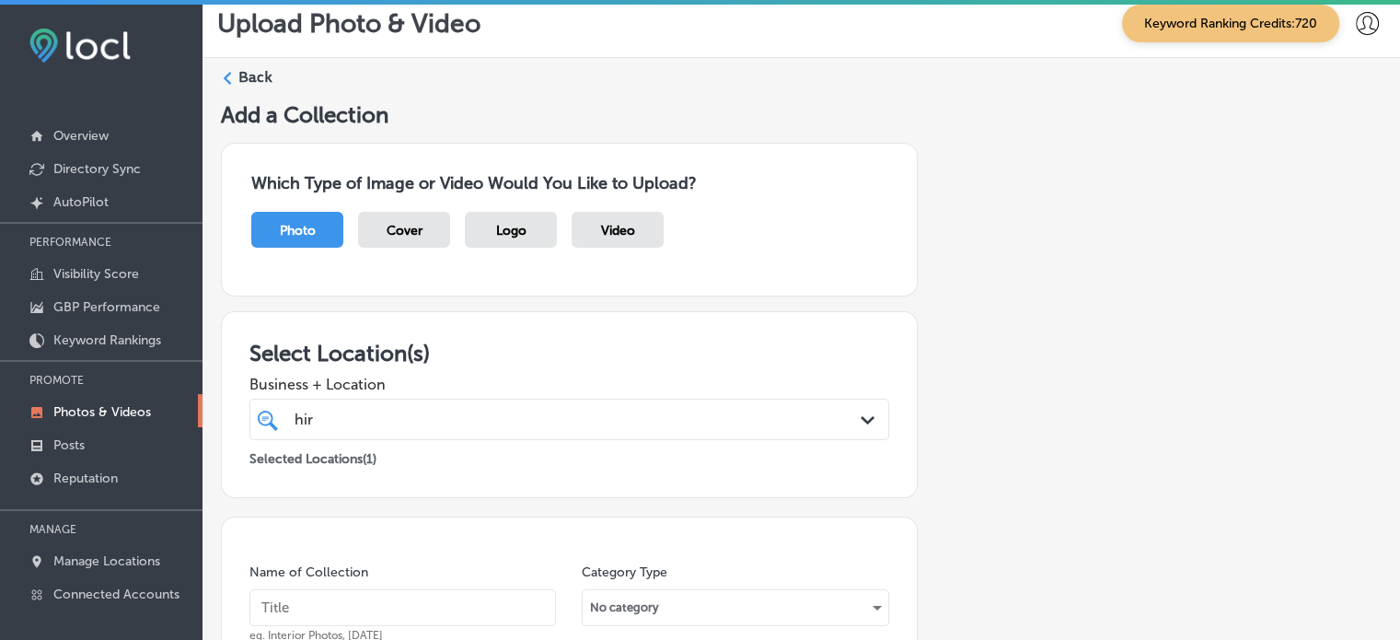
scroll to position [9, 0]
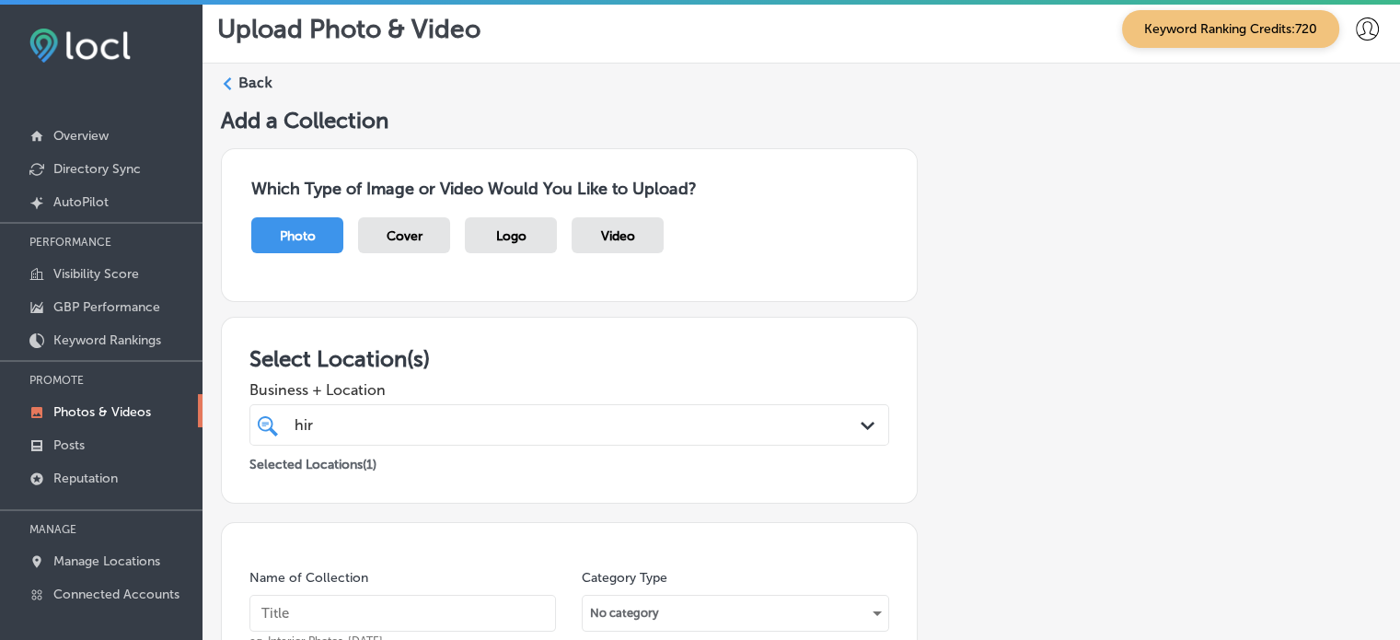
click at [251, 75] on label "Back" at bounding box center [255, 83] width 34 height 20
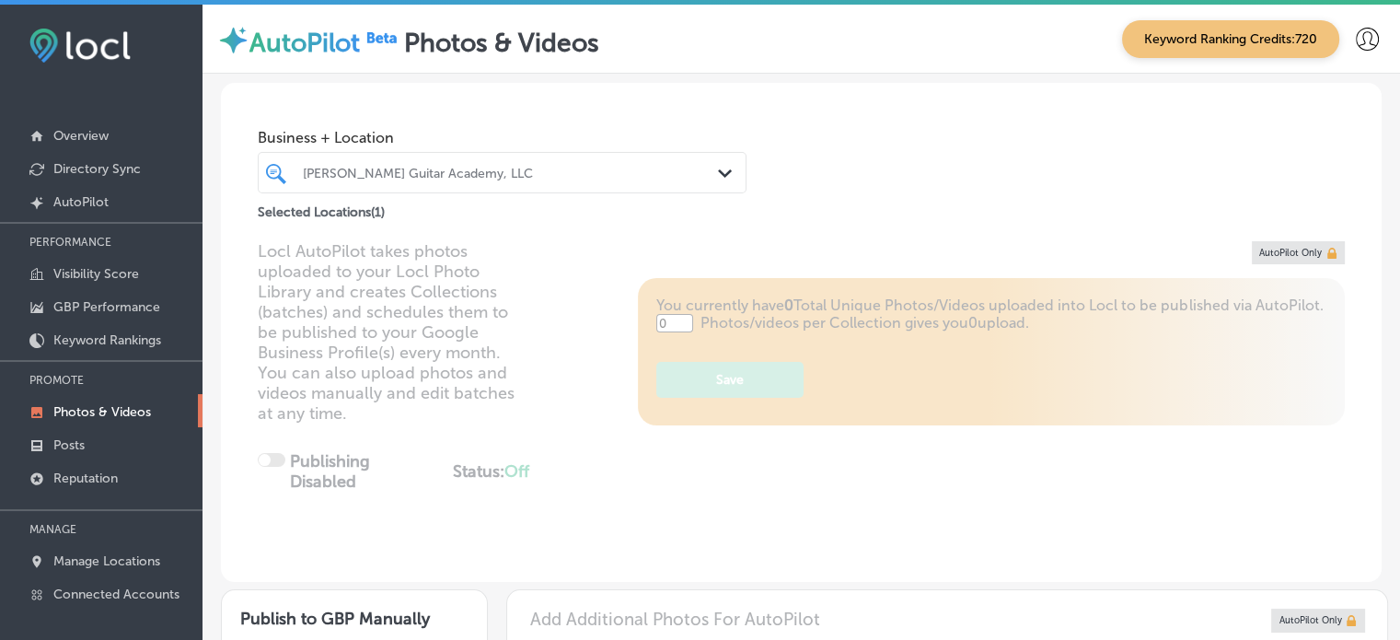
type input "5"
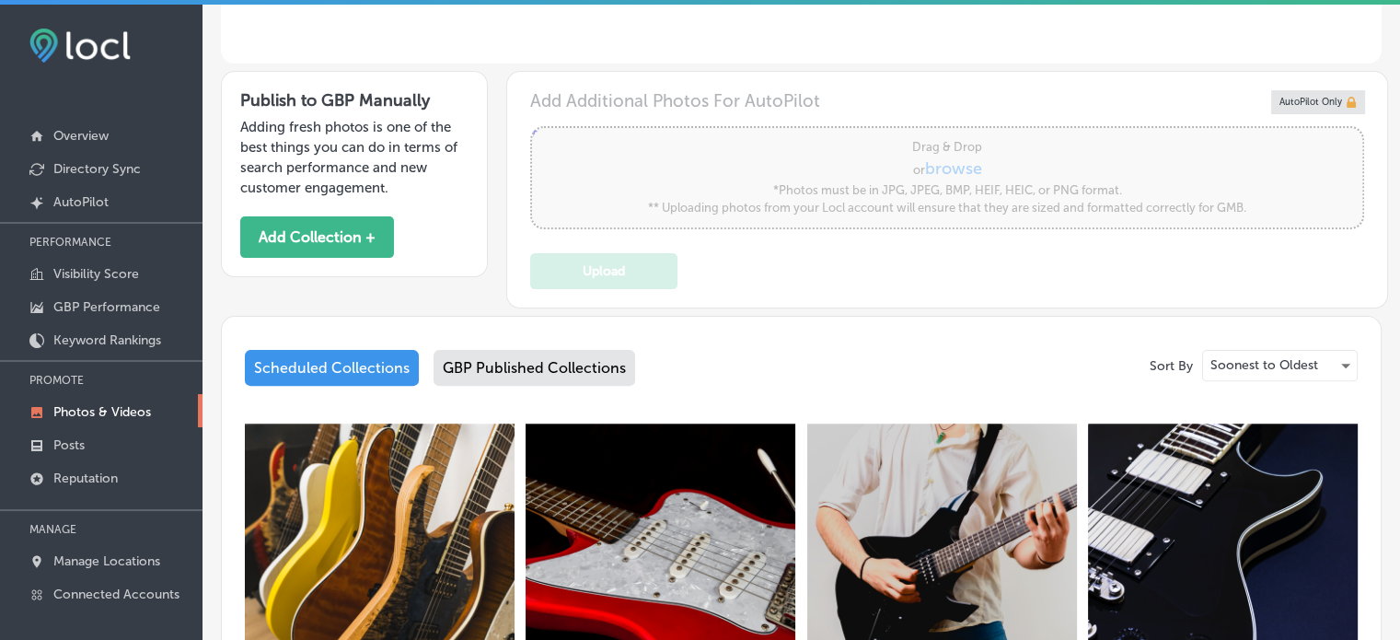
scroll to position [208, 0]
